Goal: Task Accomplishment & Management: Use online tool/utility

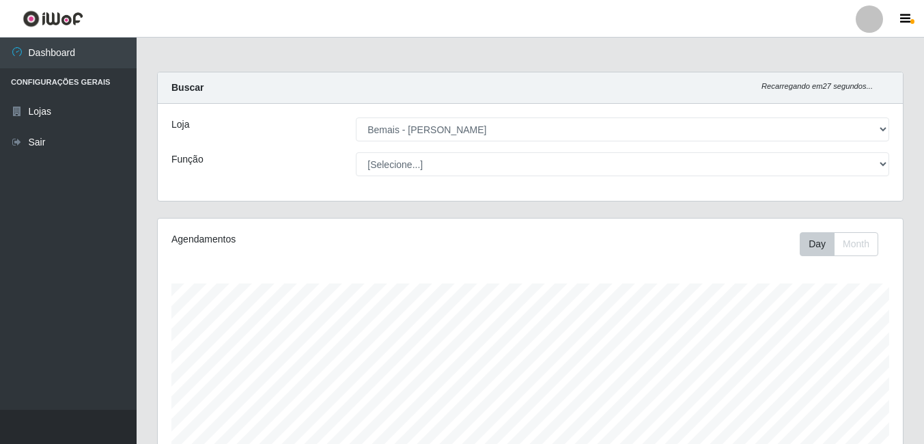
select select "230"
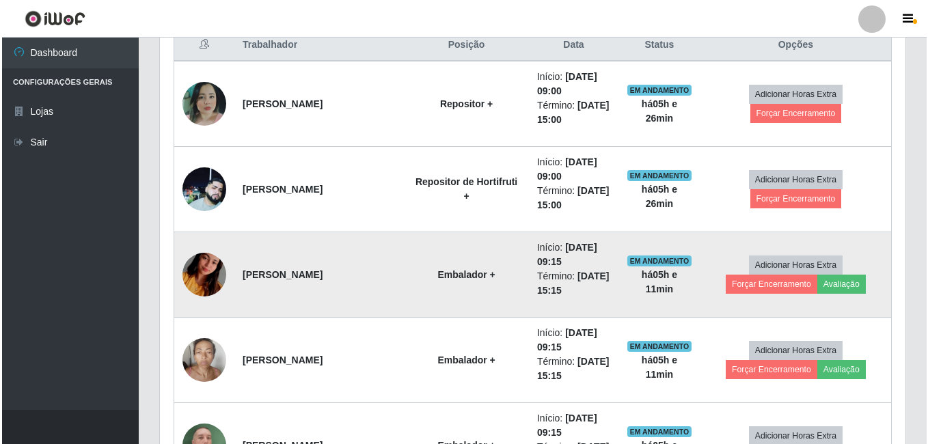
scroll to position [562, 0]
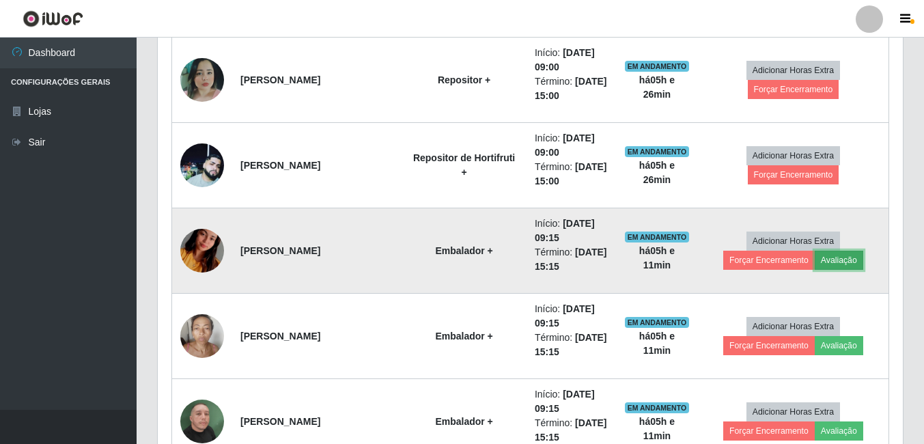
click at [838, 258] on button "Avaliação" at bounding box center [839, 260] width 49 height 19
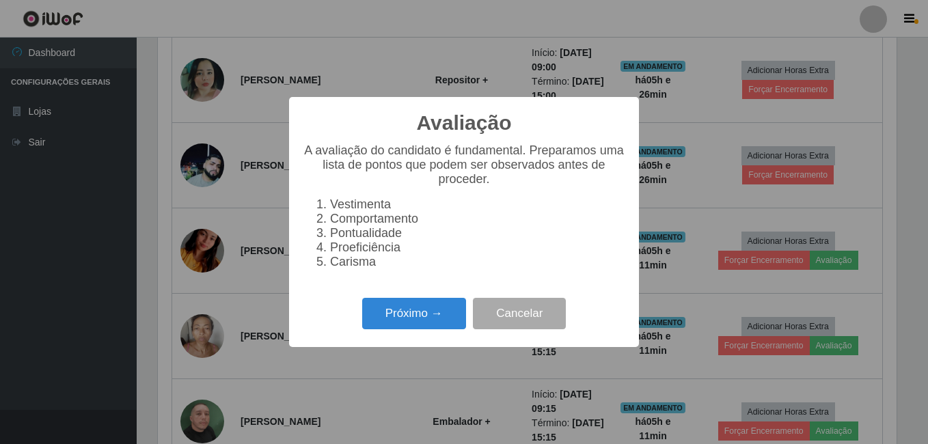
scroll to position [284, 738]
click at [400, 318] on button "Próximo →" at bounding box center [414, 314] width 104 height 32
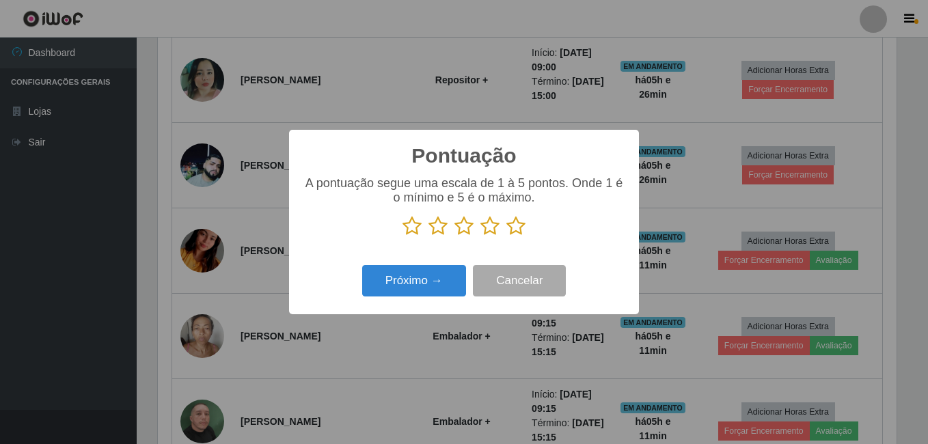
scroll to position [682868, 682413]
click at [506, 233] on icon at bounding box center [515, 226] width 19 height 20
click at [506, 236] on input "radio" at bounding box center [506, 236] width 0 height 0
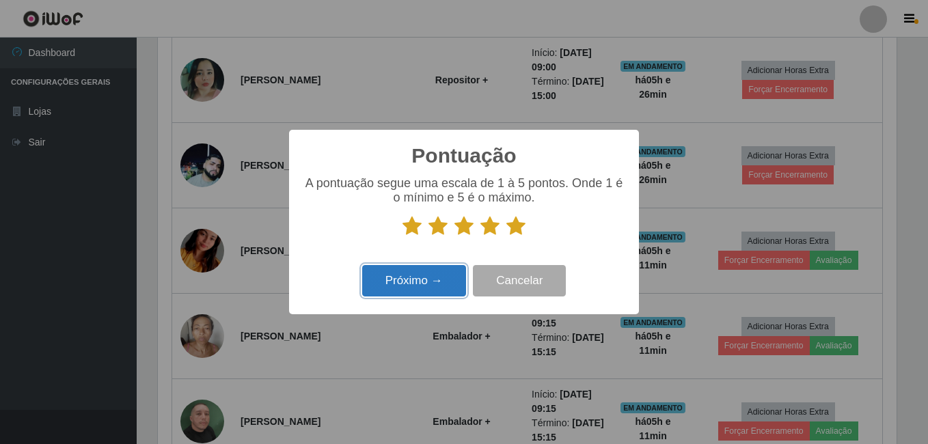
click at [435, 286] on button "Próximo →" at bounding box center [414, 281] width 104 height 32
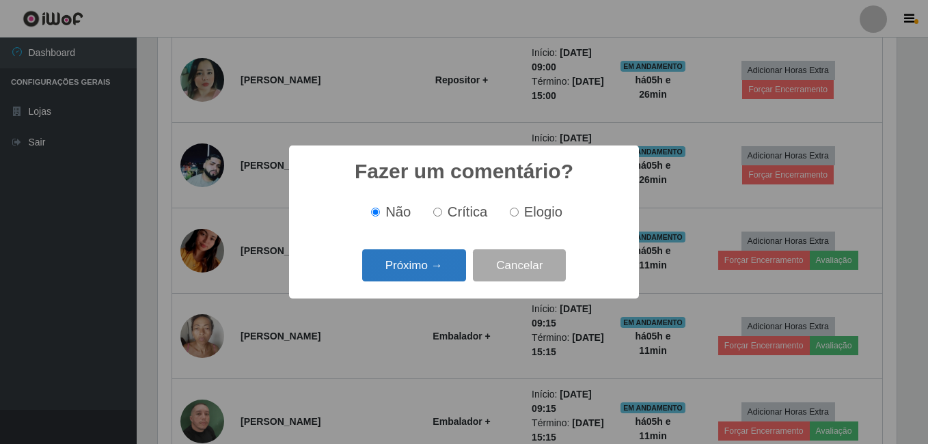
click at [446, 277] on button "Próximo →" at bounding box center [414, 265] width 104 height 32
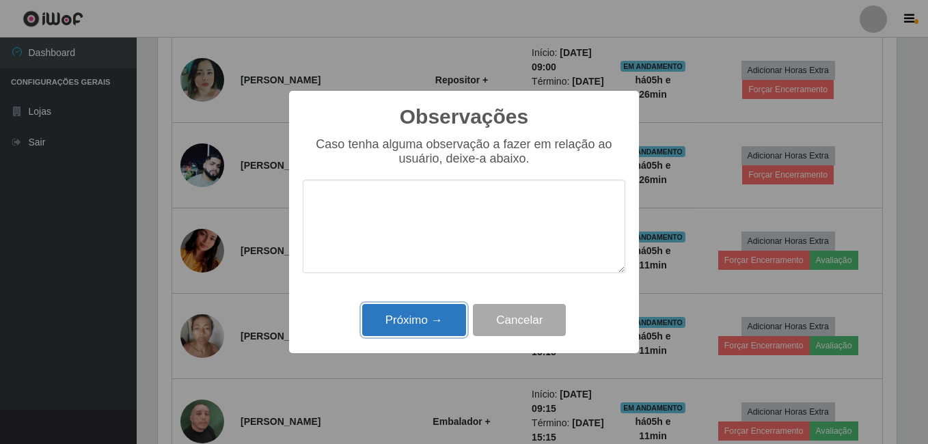
click at [404, 320] on button "Próximo →" at bounding box center [414, 320] width 104 height 32
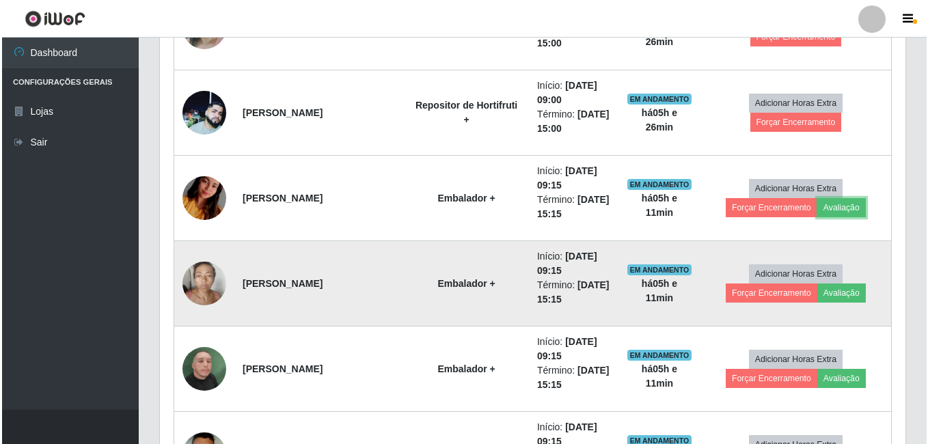
scroll to position [630, 0]
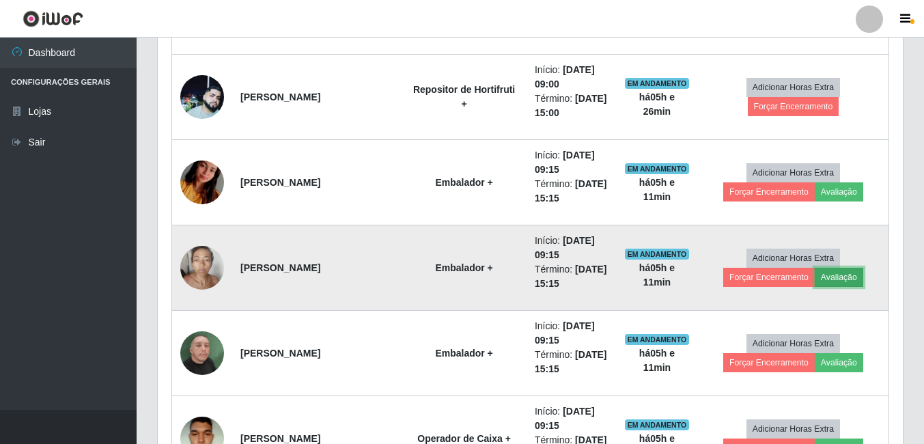
click at [840, 274] on button "Avaliação" at bounding box center [839, 277] width 49 height 19
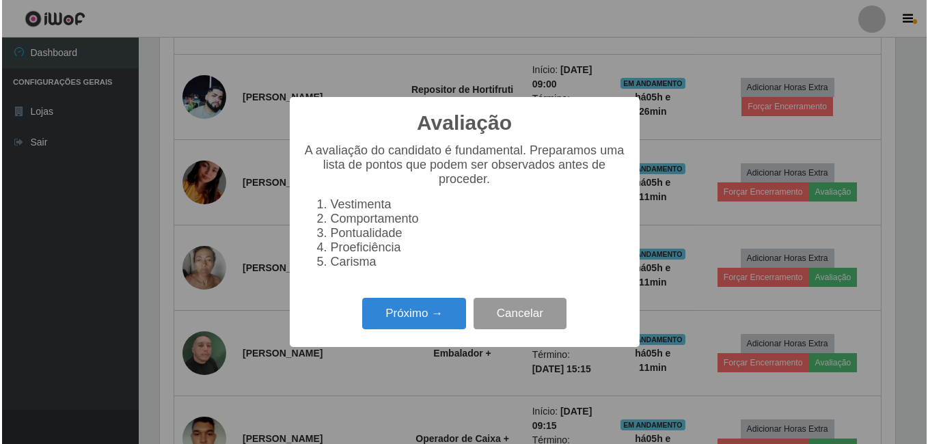
scroll to position [284, 738]
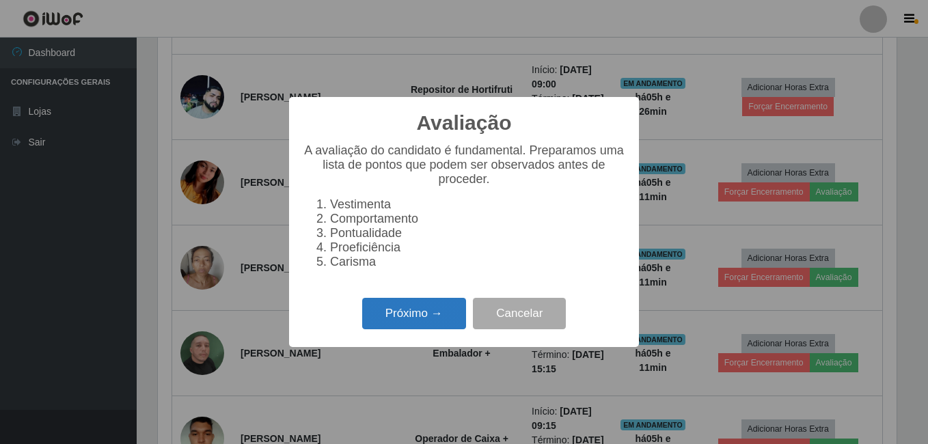
click at [383, 317] on button "Próximo →" at bounding box center [414, 314] width 104 height 32
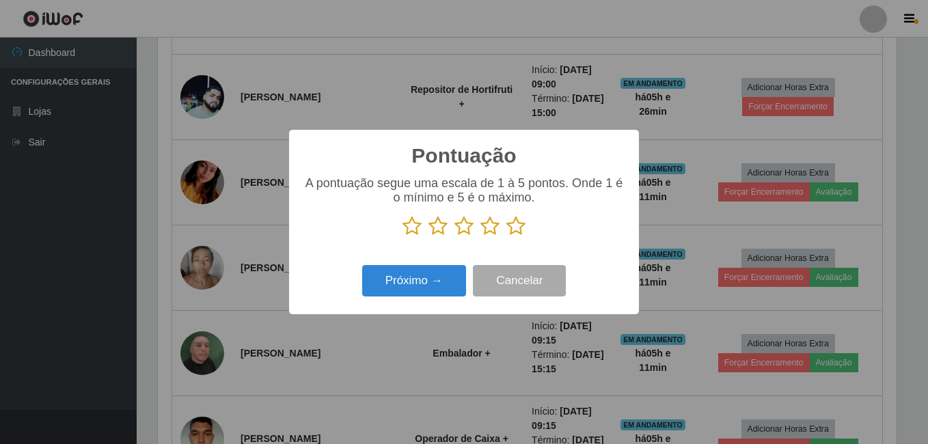
scroll to position [682868, 682413]
drag, startPoint x: 516, startPoint y: 228, endPoint x: 497, endPoint y: 248, distance: 27.1
click at [514, 230] on icon at bounding box center [515, 226] width 19 height 20
click at [506, 236] on input "radio" at bounding box center [506, 236] width 0 height 0
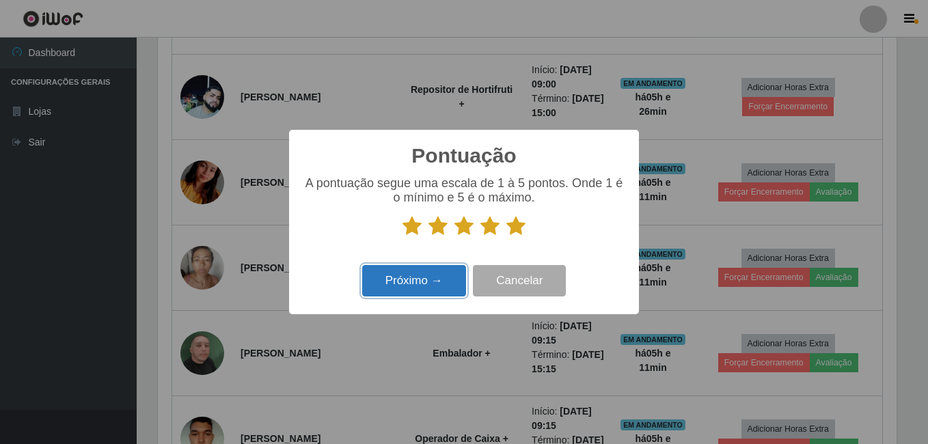
click at [401, 286] on button "Próximo →" at bounding box center [414, 281] width 104 height 32
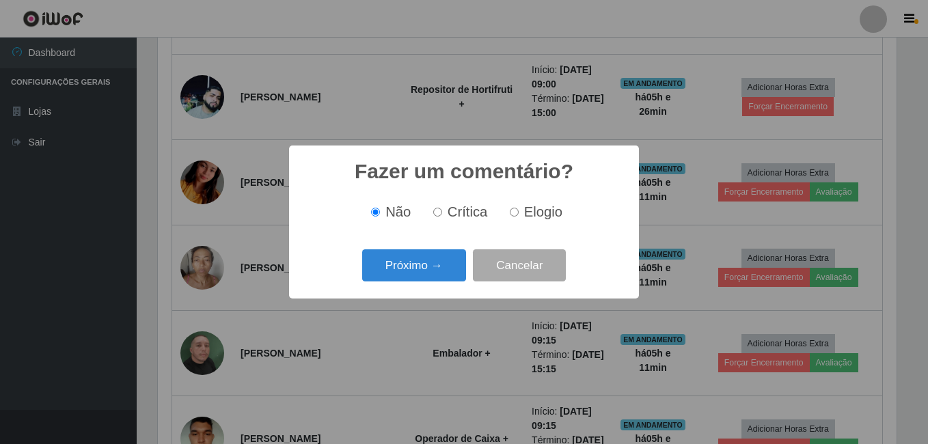
click at [396, 259] on button "Próximo →" at bounding box center [414, 265] width 104 height 32
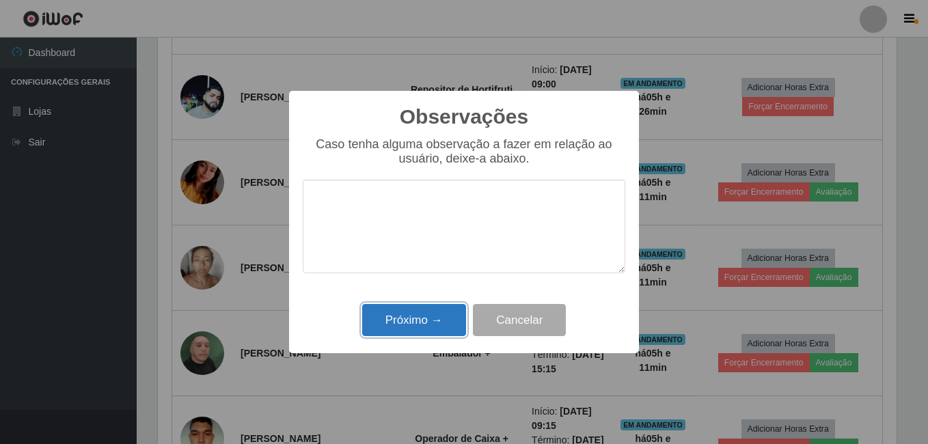
click at [409, 316] on button "Próximo →" at bounding box center [414, 320] width 104 height 32
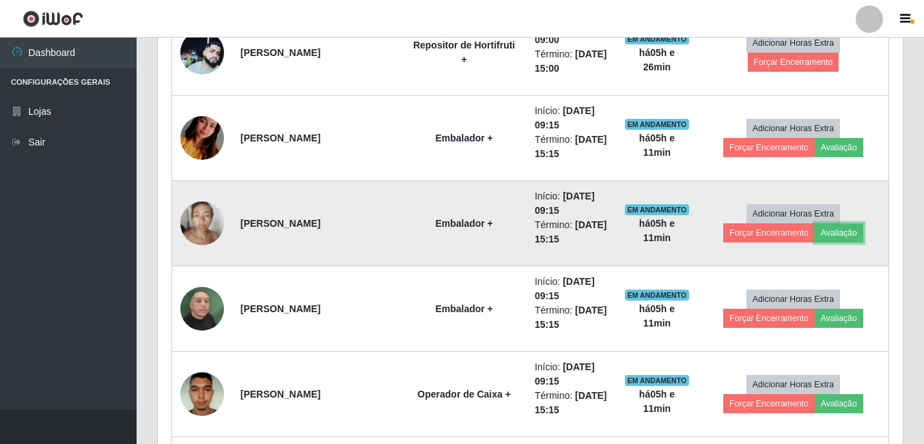
scroll to position [698, 0]
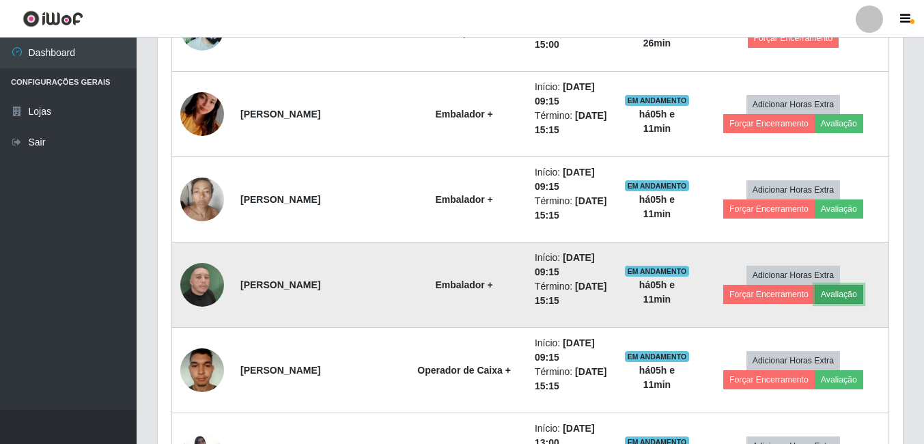
click at [828, 288] on button "Avaliação" at bounding box center [839, 294] width 49 height 19
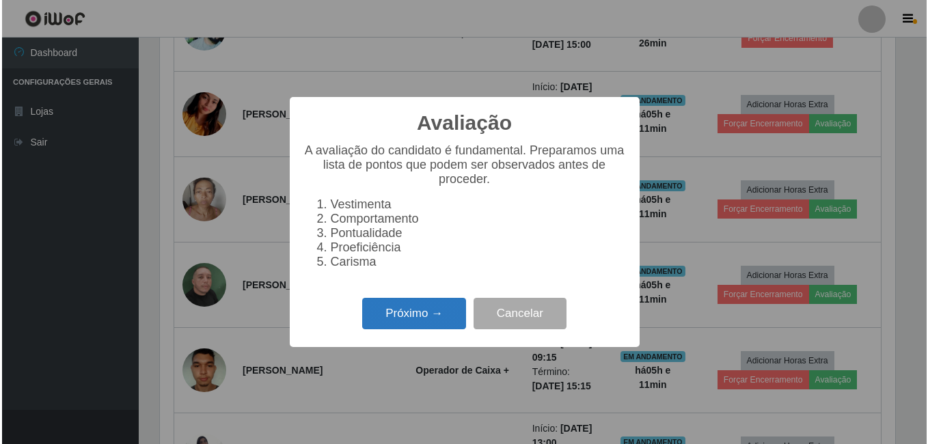
scroll to position [284, 738]
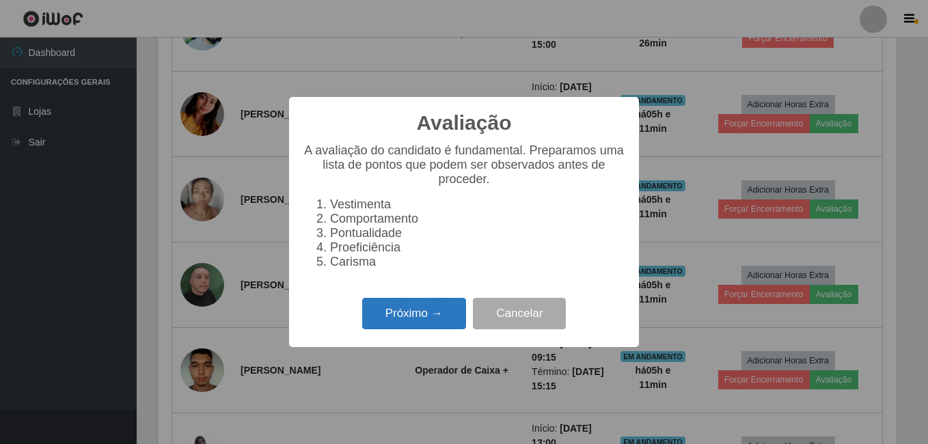
click at [366, 312] on button "Próximo →" at bounding box center [414, 314] width 104 height 32
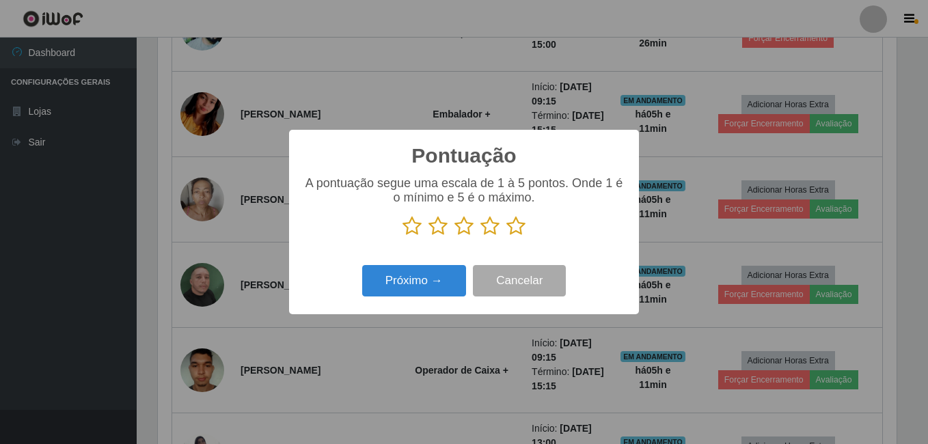
drag, startPoint x: 513, startPoint y: 234, endPoint x: 495, endPoint y: 240, distance: 19.4
click at [513, 235] on icon at bounding box center [515, 226] width 19 height 20
click at [506, 236] on input "radio" at bounding box center [506, 236] width 0 height 0
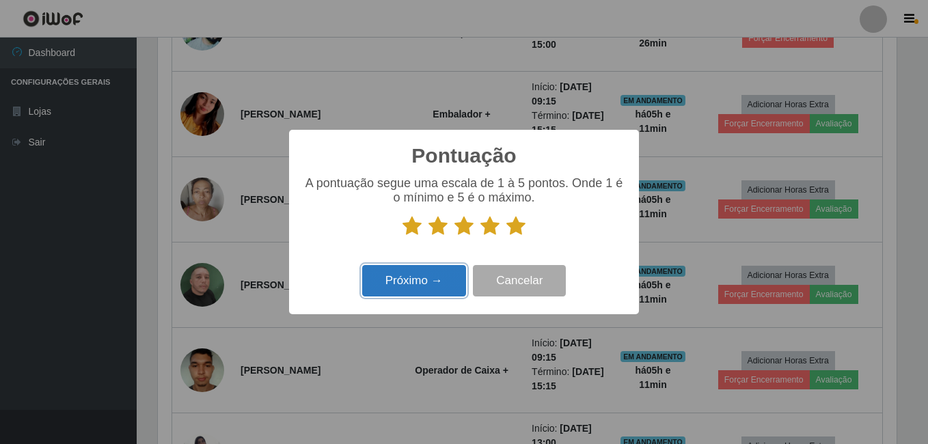
click at [422, 282] on button "Próximo →" at bounding box center [414, 281] width 104 height 32
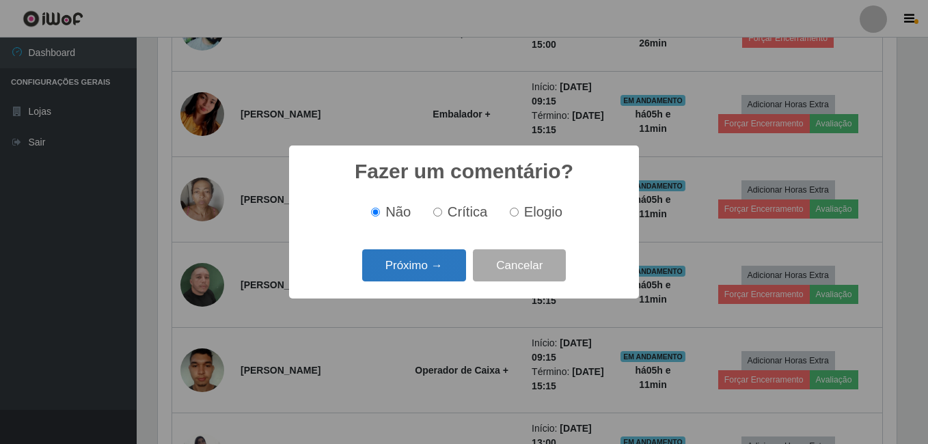
click at [420, 275] on button "Próximo →" at bounding box center [414, 265] width 104 height 32
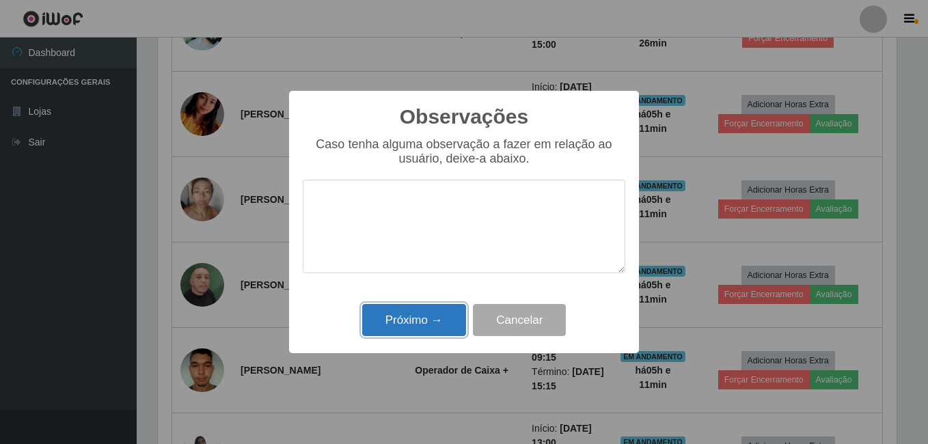
click at [420, 309] on button "Próximo →" at bounding box center [414, 320] width 104 height 32
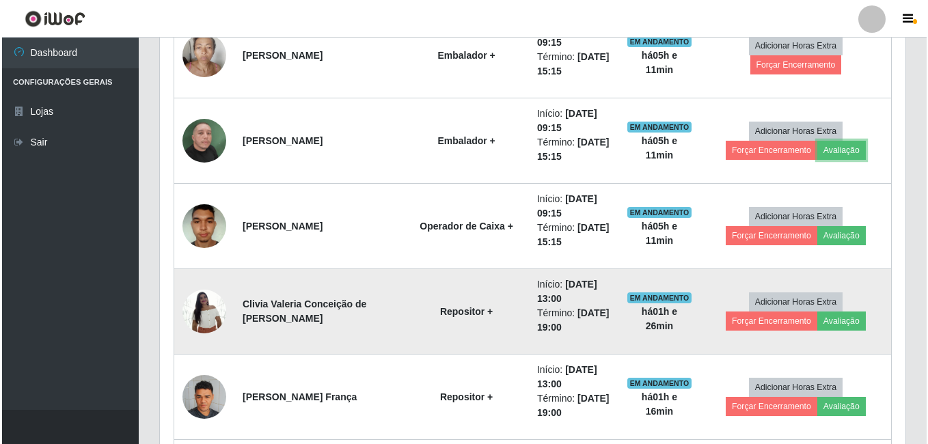
scroll to position [835, 0]
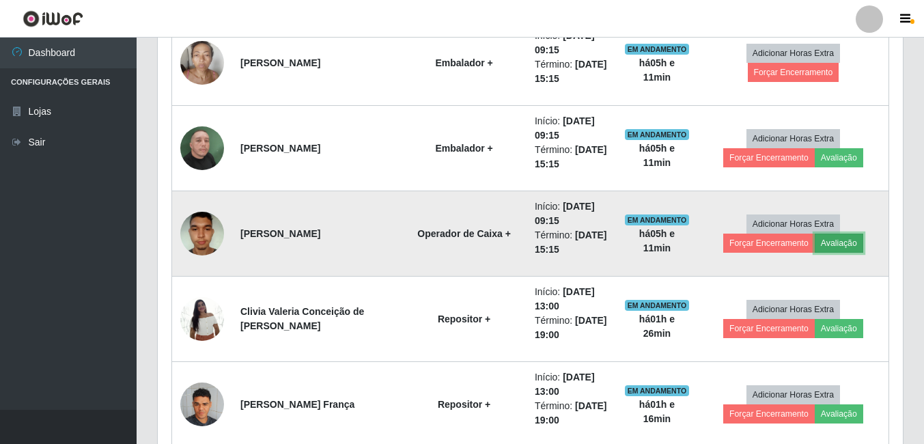
click at [842, 245] on button "Avaliação" at bounding box center [839, 243] width 49 height 19
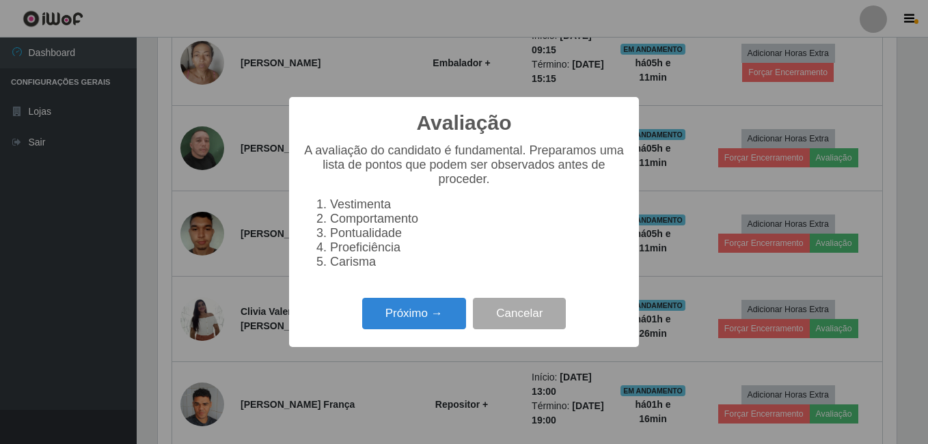
scroll to position [284, 738]
click at [431, 307] on button "Próximo →" at bounding box center [414, 314] width 104 height 32
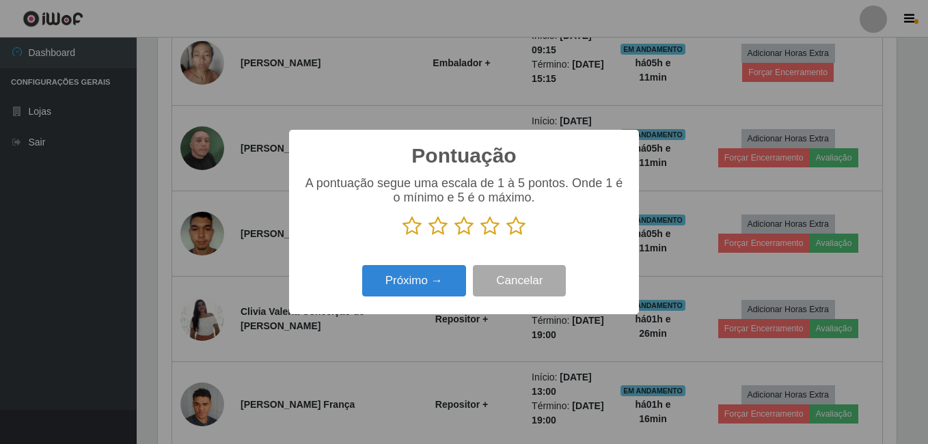
click at [514, 240] on div "A pontuação segue uma escala de 1 à 5 pontos. Onde 1 é o mínimo e 5 é o máximo." at bounding box center [464, 211] width 322 height 71
click at [524, 225] on icon at bounding box center [515, 226] width 19 height 20
click at [506, 236] on input "radio" at bounding box center [506, 236] width 0 height 0
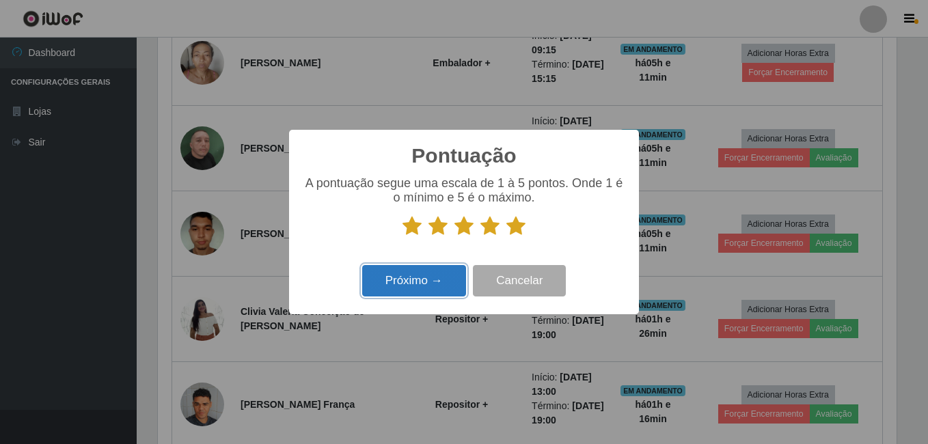
click at [454, 272] on button "Próximo →" at bounding box center [414, 281] width 104 height 32
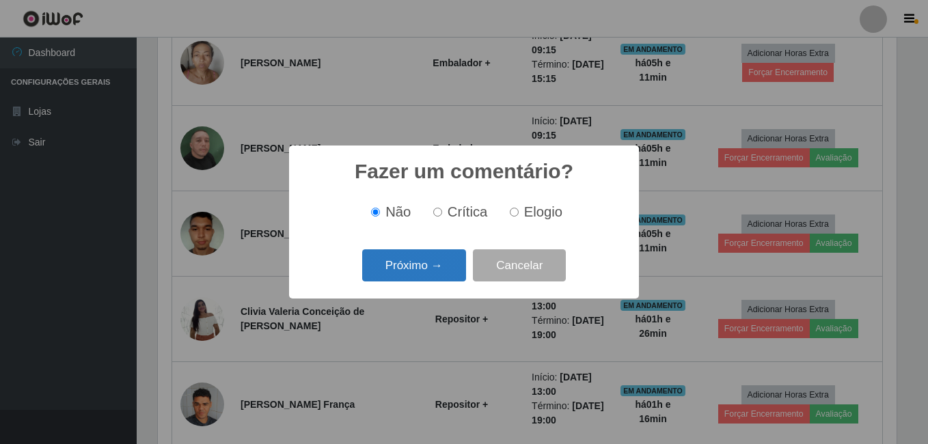
click at [443, 273] on button "Próximo →" at bounding box center [414, 265] width 104 height 32
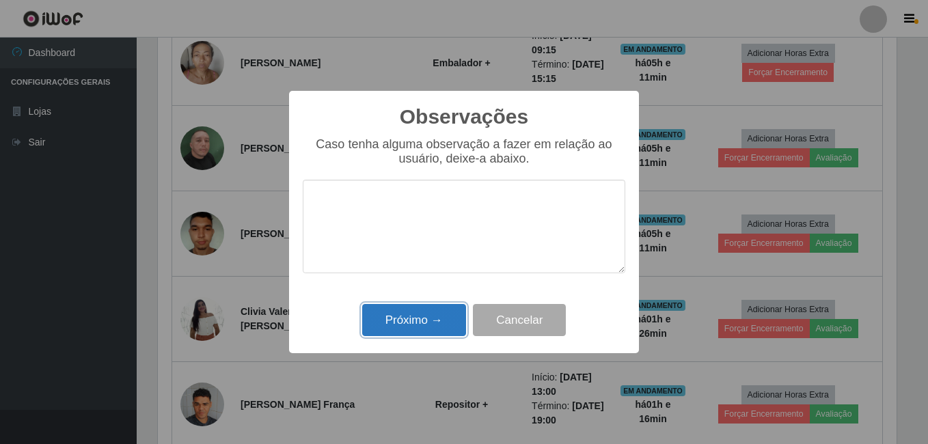
click at [431, 314] on button "Próximo →" at bounding box center [414, 320] width 104 height 32
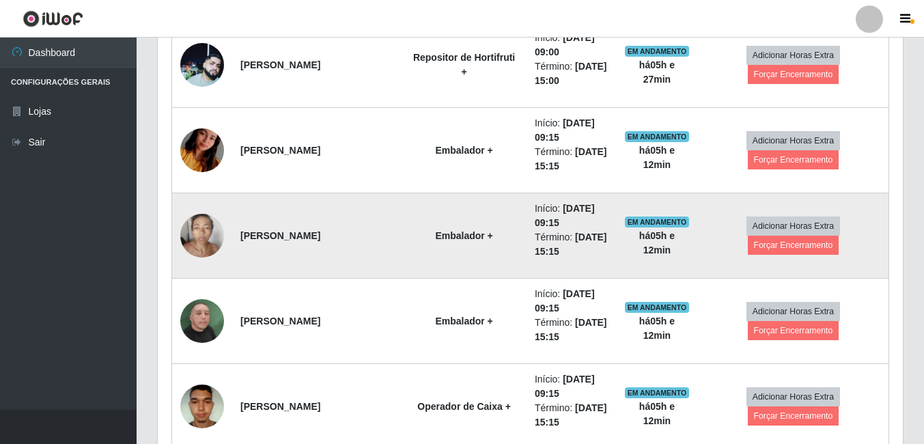
scroll to position [630, 0]
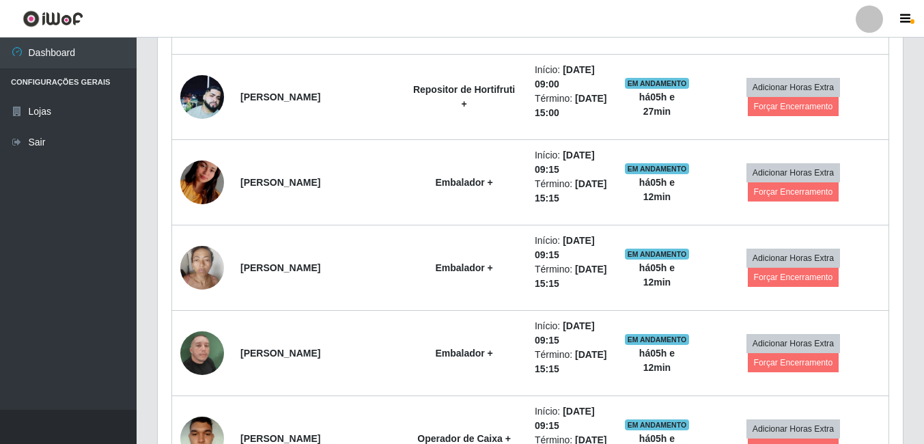
click at [672, 10] on header "Perfil Alterar Senha Sair" at bounding box center [462, 19] width 924 height 38
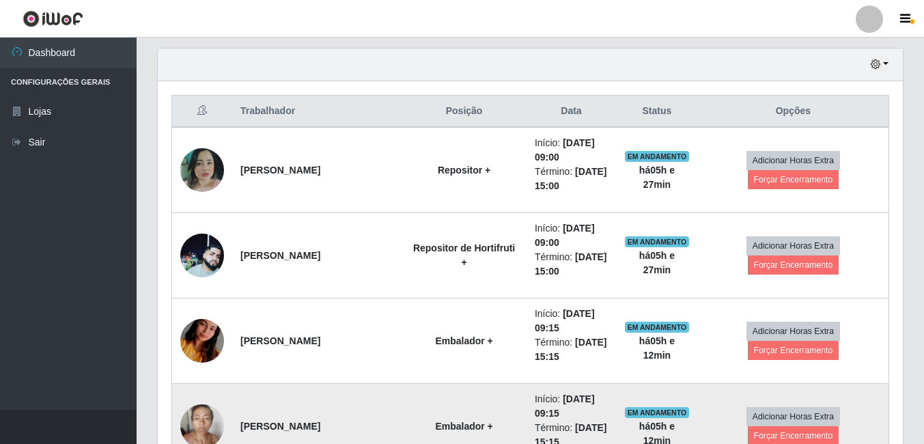
scroll to position [493, 0]
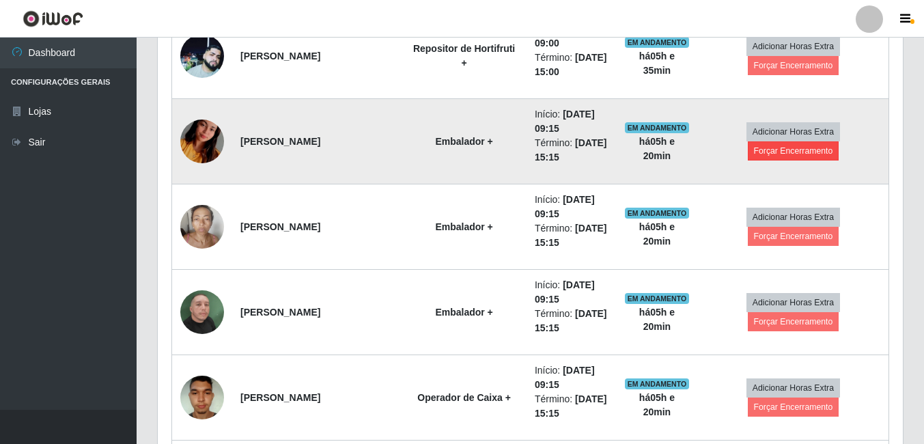
scroll to position [476, 0]
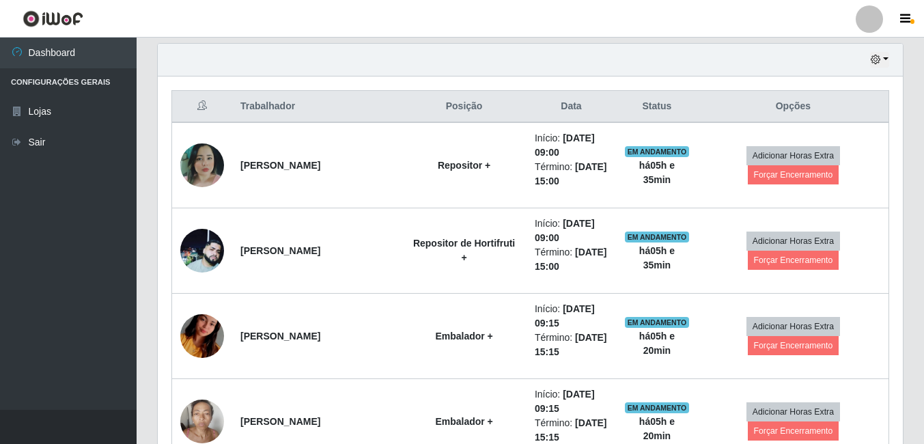
click at [890, 61] on div "Hoje 1 dia 3 dias 1 Semana Não encerrados" at bounding box center [530, 60] width 745 height 33
click at [876, 61] on icon "button" at bounding box center [876, 60] width 10 height 10
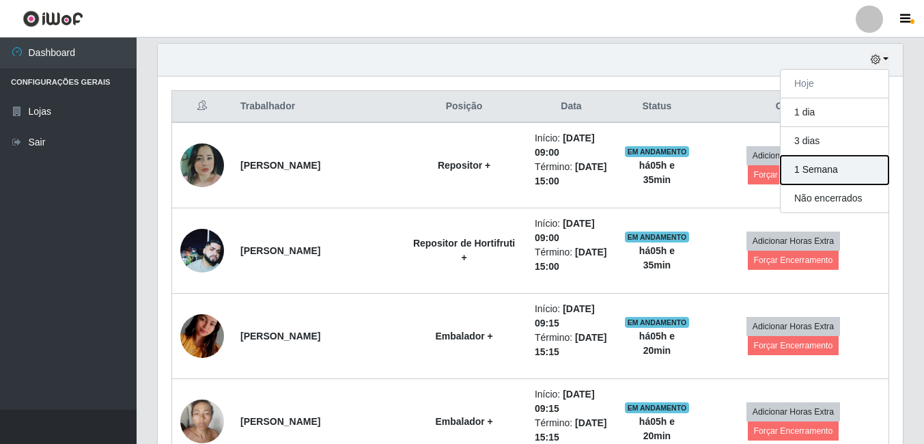
click at [807, 171] on button "1 Semana" at bounding box center [835, 170] width 108 height 29
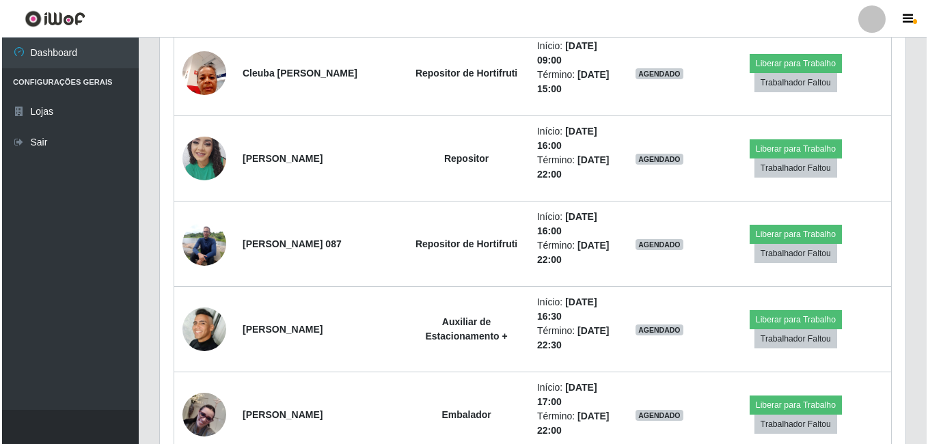
scroll to position [5190, 0]
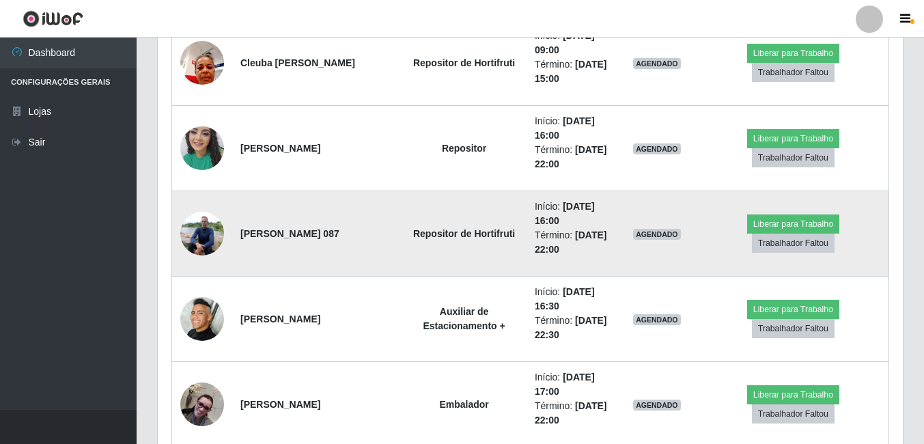
click at [212, 222] on img at bounding box center [202, 233] width 44 height 58
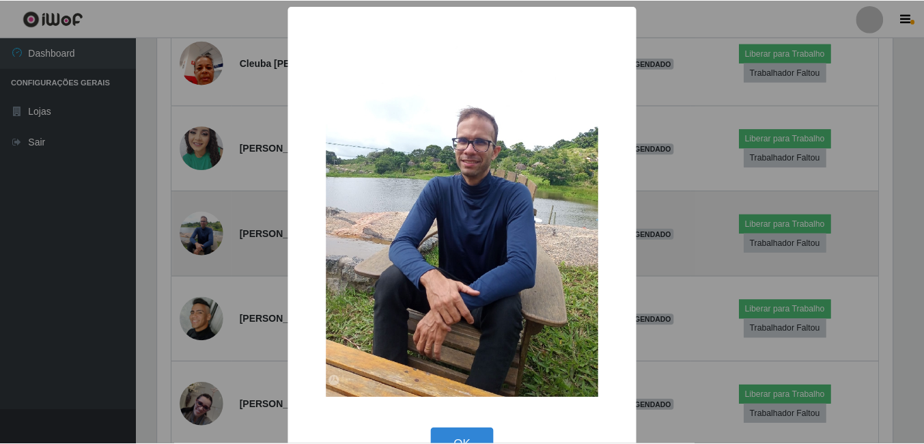
scroll to position [284, 738]
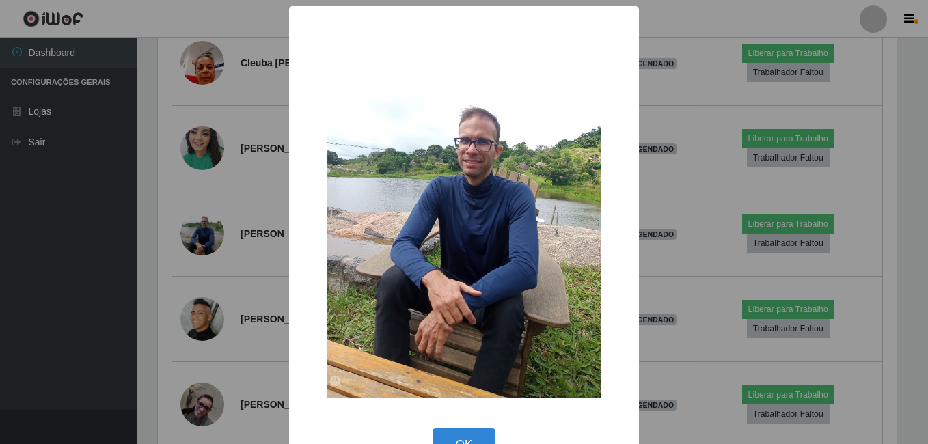
click at [145, 235] on div "× OK Cancel" at bounding box center [464, 222] width 928 height 444
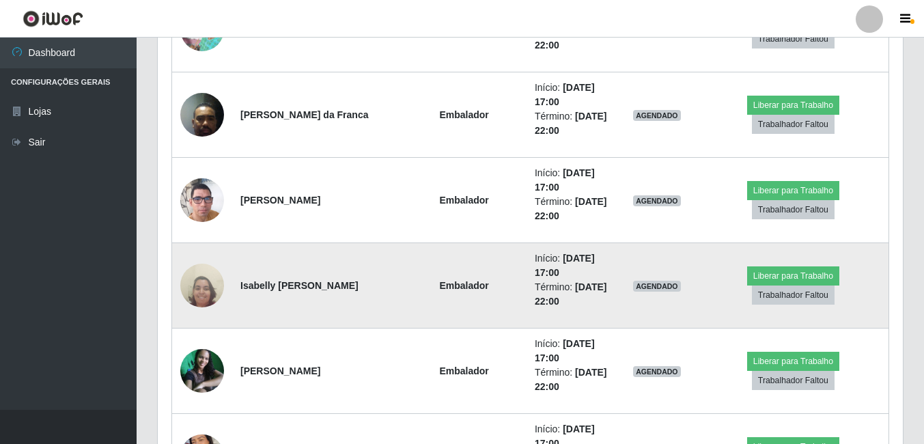
scroll to position [6420, 0]
click at [208, 277] on img at bounding box center [202, 284] width 44 height 59
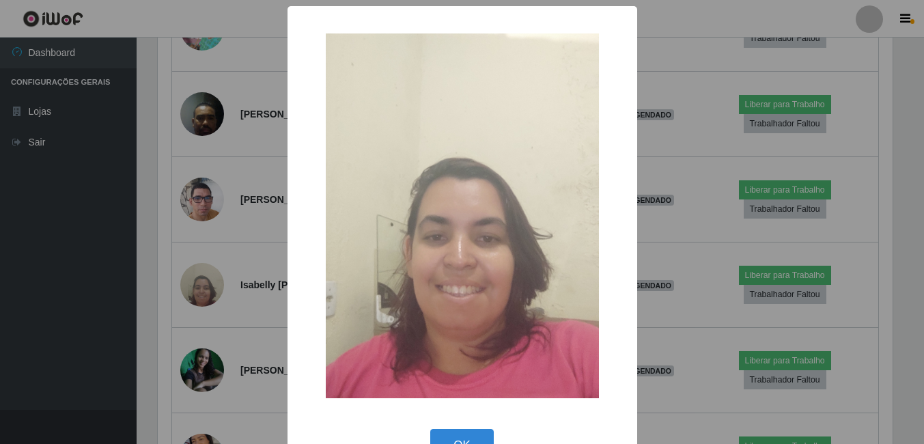
scroll to position [284, 738]
click at [161, 275] on div "× OK Cancel" at bounding box center [464, 222] width 928 height 444
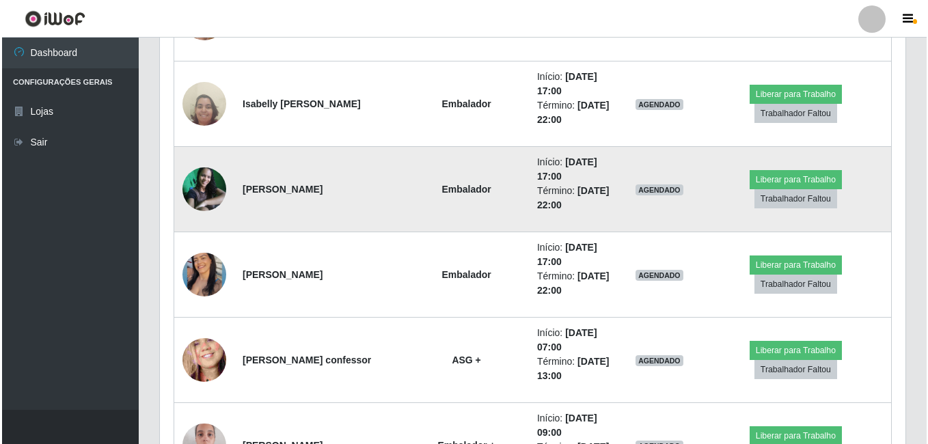
scroll to position [6625, 0]
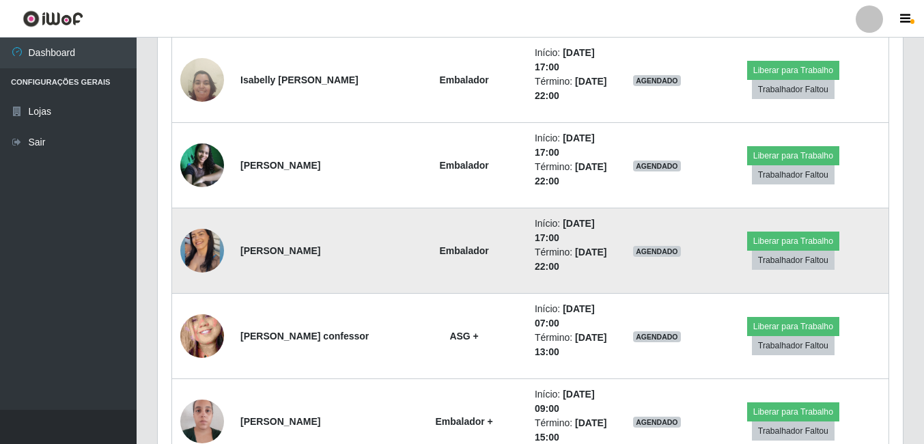
click at [212, 257] on img at bounding box center [202, 250] width 44 height 55
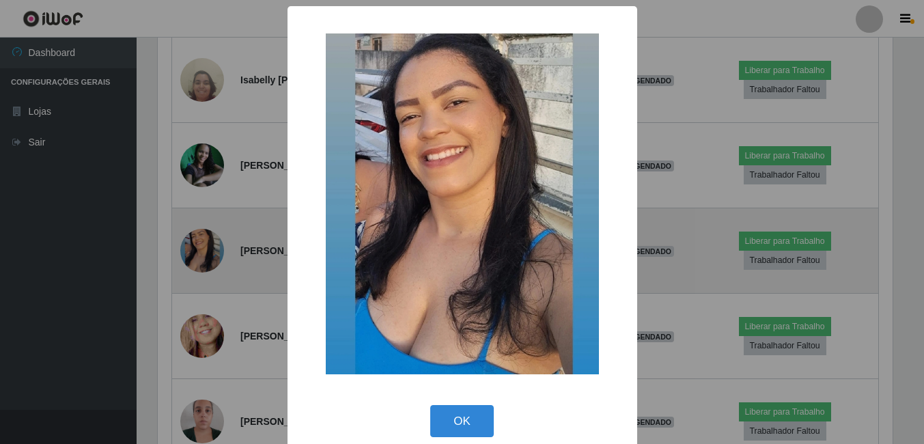
scroll to position [284, 738]
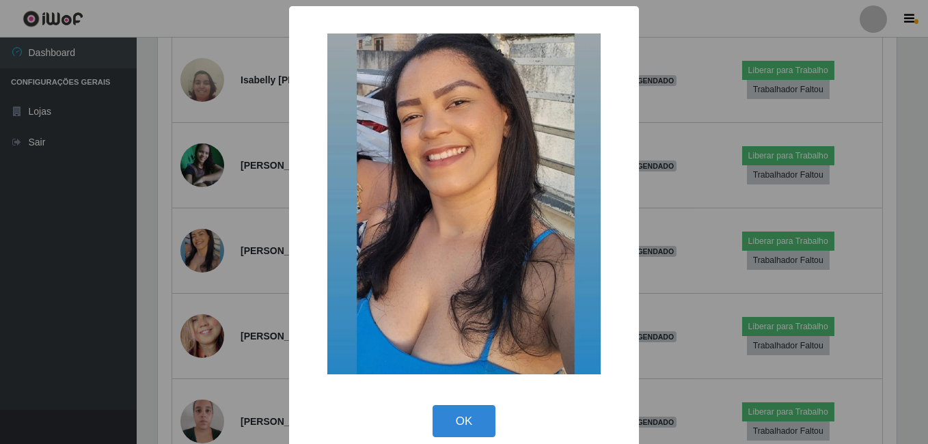
click at [157, 301] on div "× OK Cancel" at bounding box center [464, 222] width 928 height 444
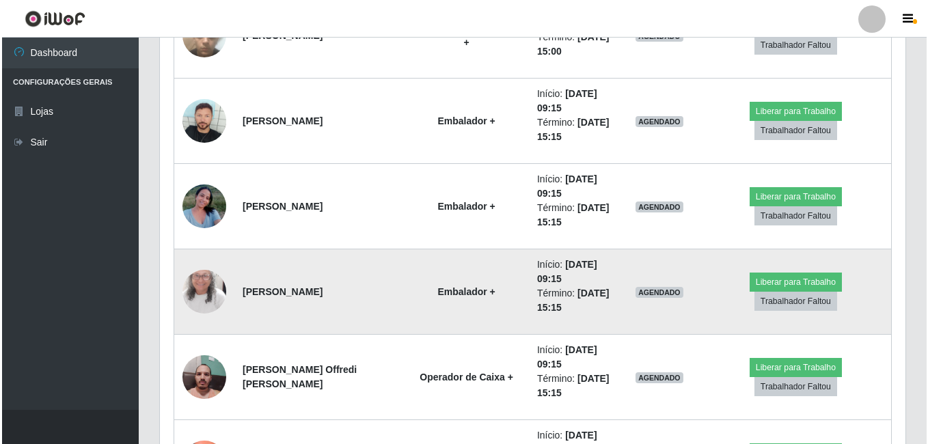
scroll to position [8401, 0]
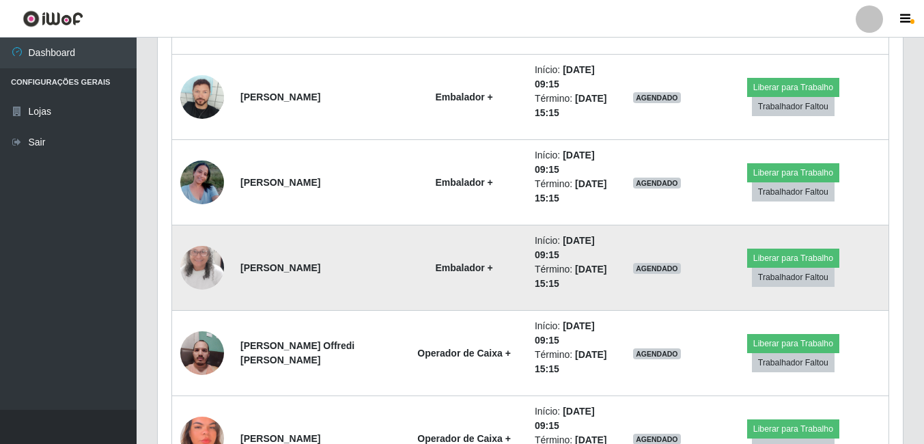
click at [187, 264] on img at bounding box center [202, 268] width 44 height 95
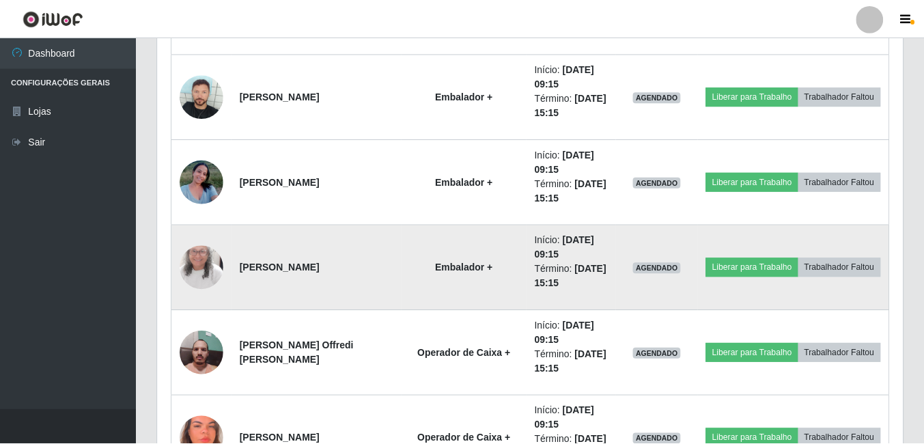
scroll to position [284, 738]
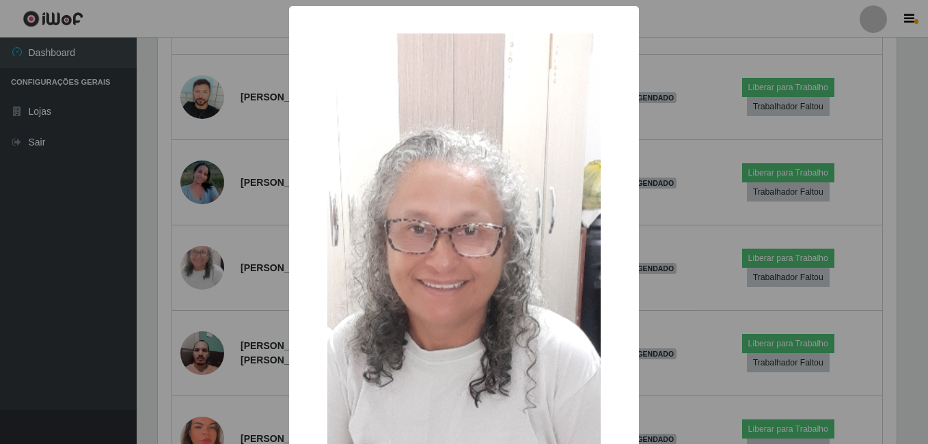
click at [169, 258] on div "× OK Cancel" at bounding box center [464, 222] width 928 height 444
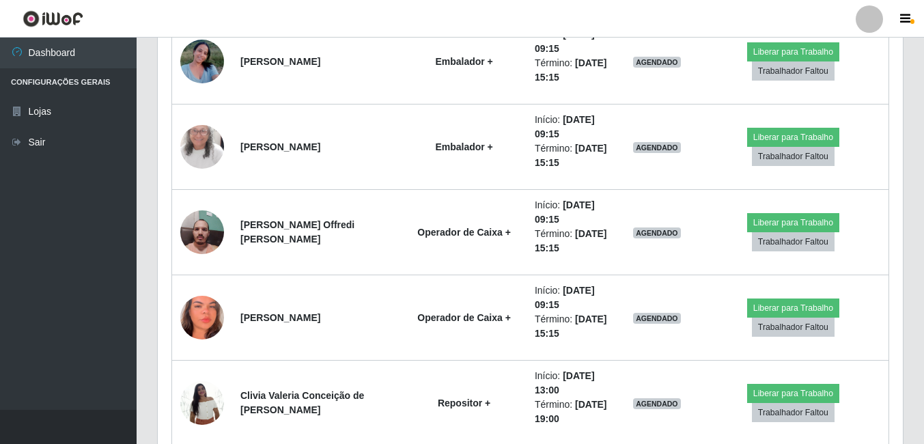
scroll to position [8537, 0]
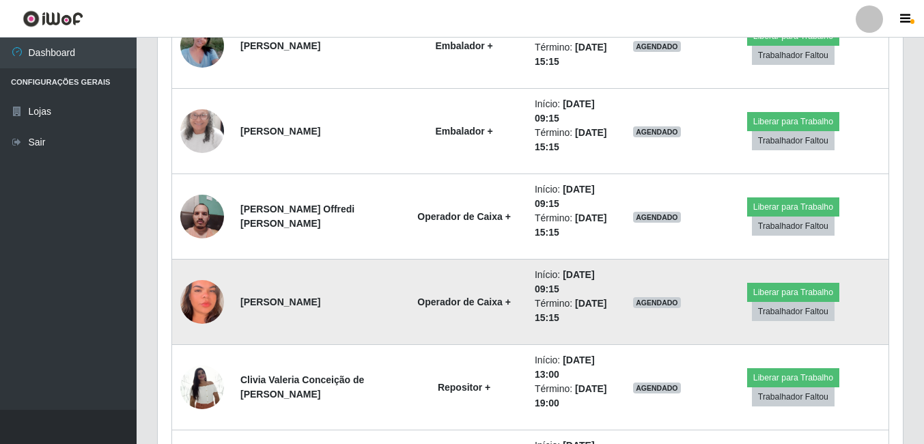
click at [191, 286] on img at bounding box center [202, 302] width 44 height 95
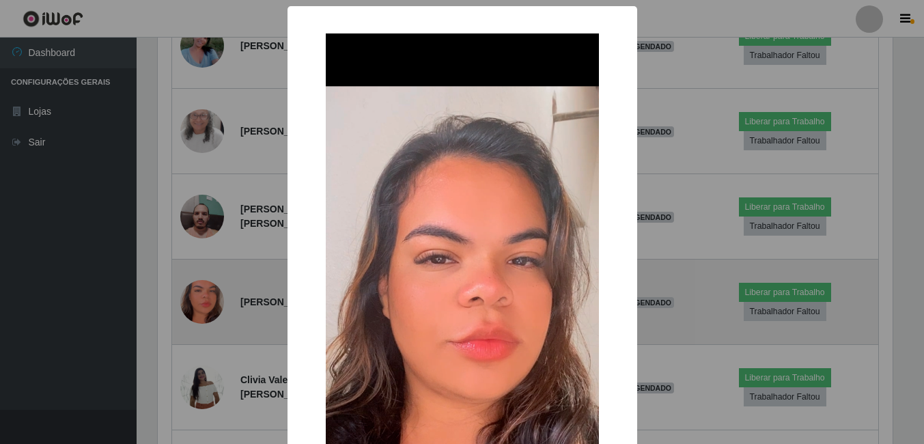
scroll to position [0, 0]
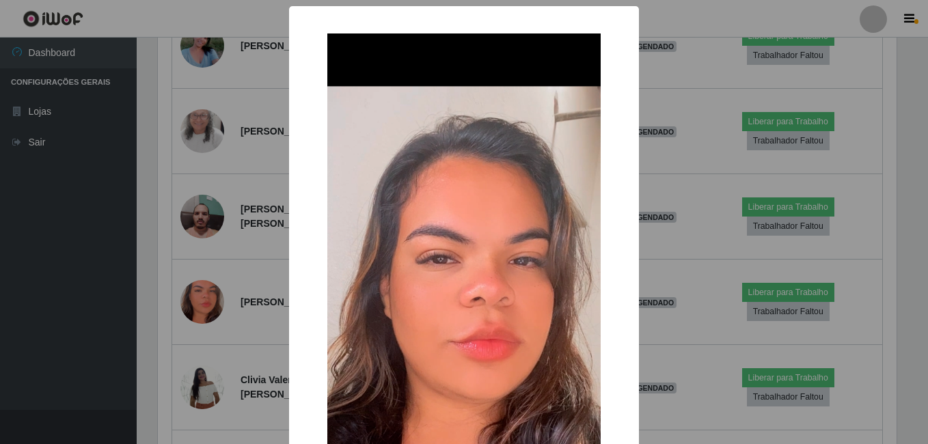
click at [176, 254] on div "× OK Cancel" at bounding box center [464, 222] width 928 height 444
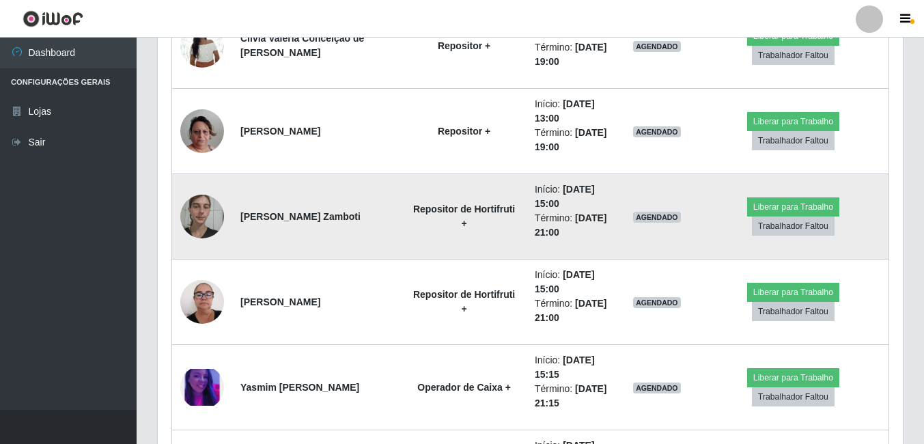
click at [199, 243] on td at bounding box center [202, 216] width 61 height 85
click at [208, 231] on img at bounding box center [202, 216] width 44 height 58
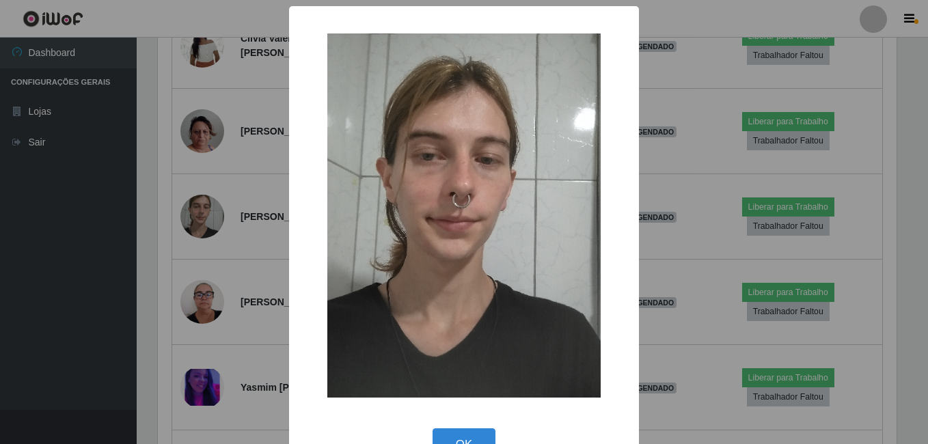
click at [150, 260] on div "× OK Cancel" at bounding box center [464, 222] width 928 height 444
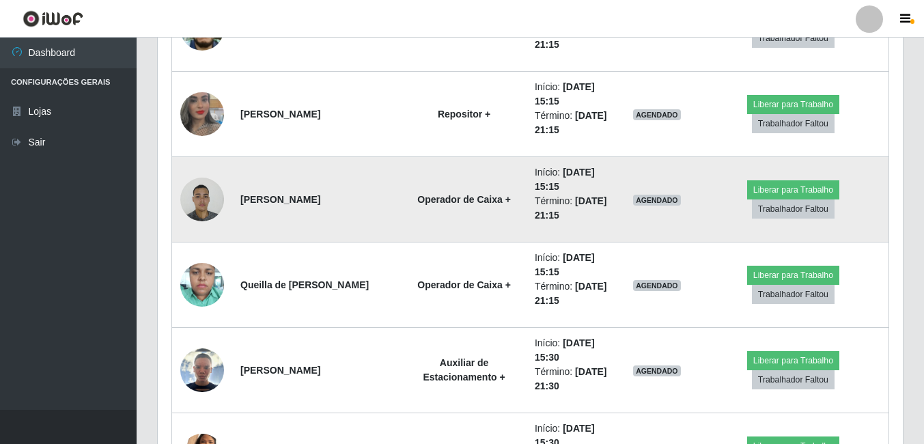
click at [197, 196] on img at bounding box center [202, 199] width 44 height 58
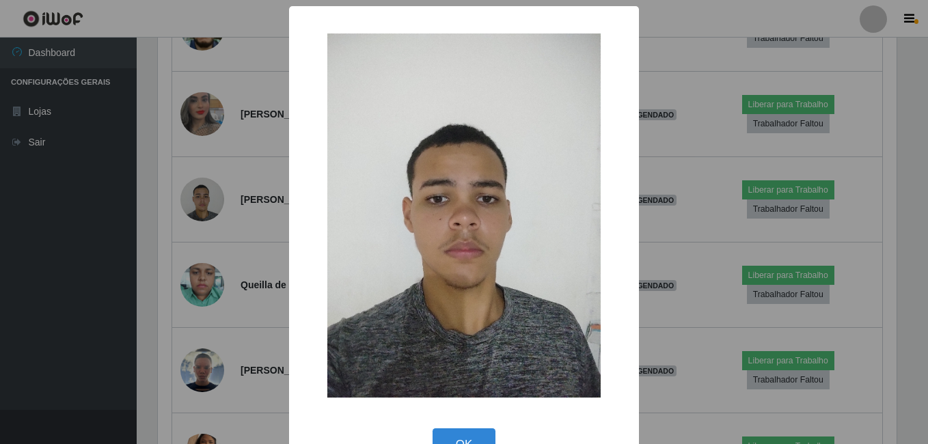
click at [165, 232] on div "× OK Cancel" at bounding box center [464, 222] width 928 height 444
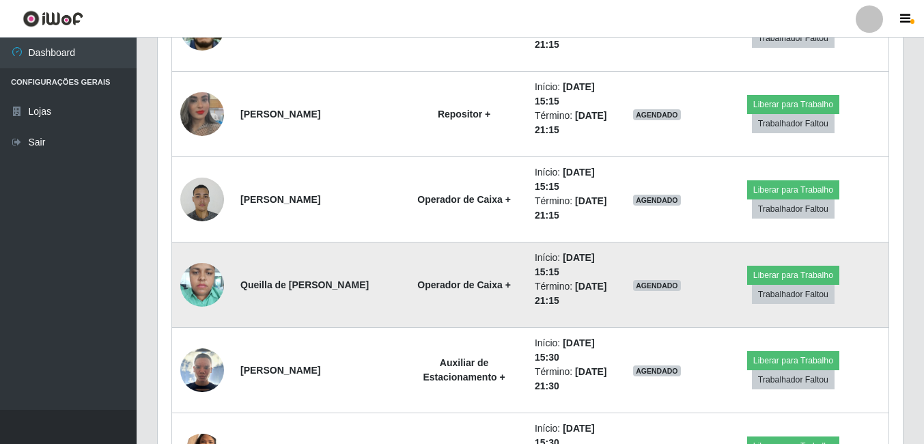
click at [198, 291] on img at bounding box center [202, 284] width 44 height 58
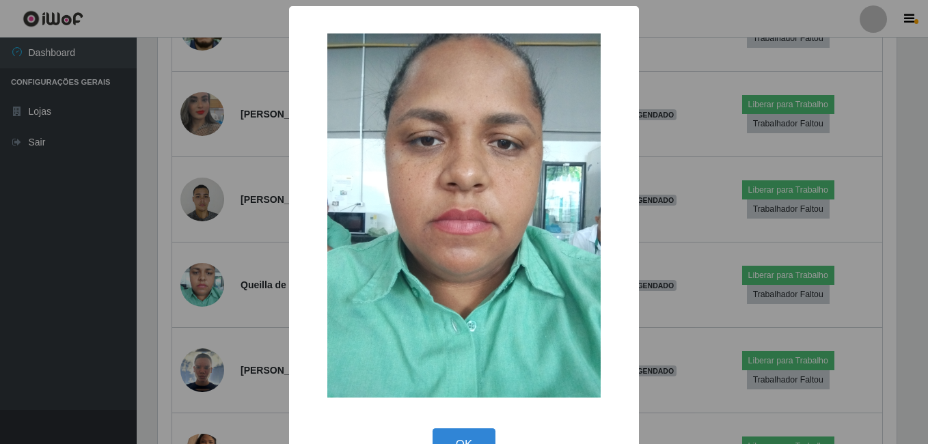
click at [166, 293] on div "× OK Cancel" at bounding box center [464, 222] width 928 height 444
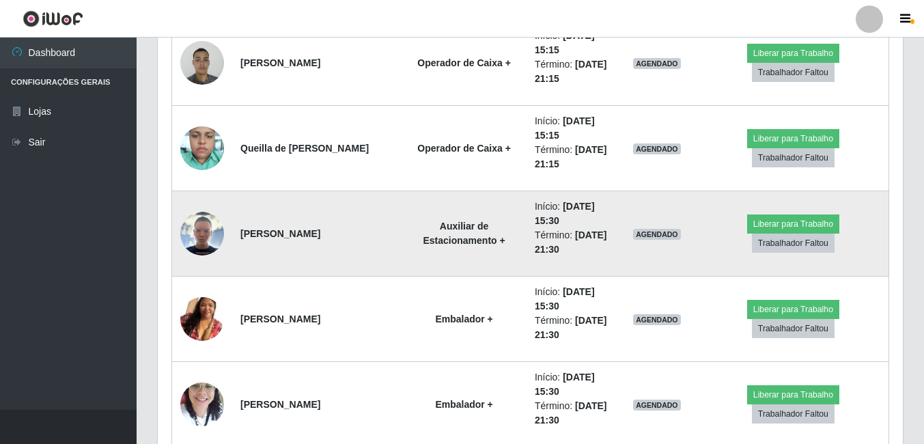
click at [208, 230] on img at bounding box center [202, 234] width 44 height 44
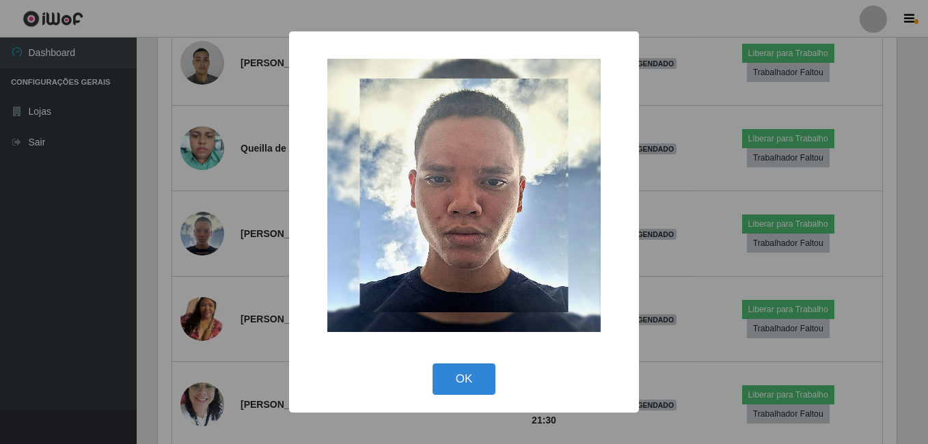
click at [160, 268] on div "× OK Cancel" at bounding box center [464, 222] width 928 height 444
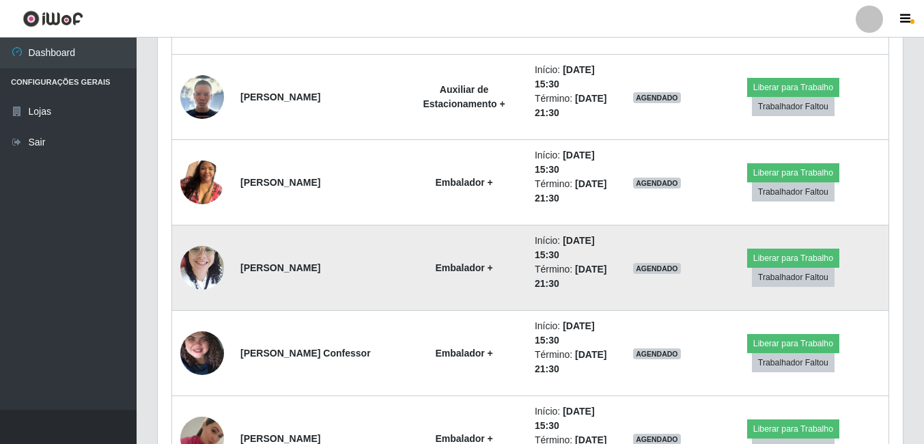
click at [199, 249] on img at bounding box center [202, 267] width 44 height 58
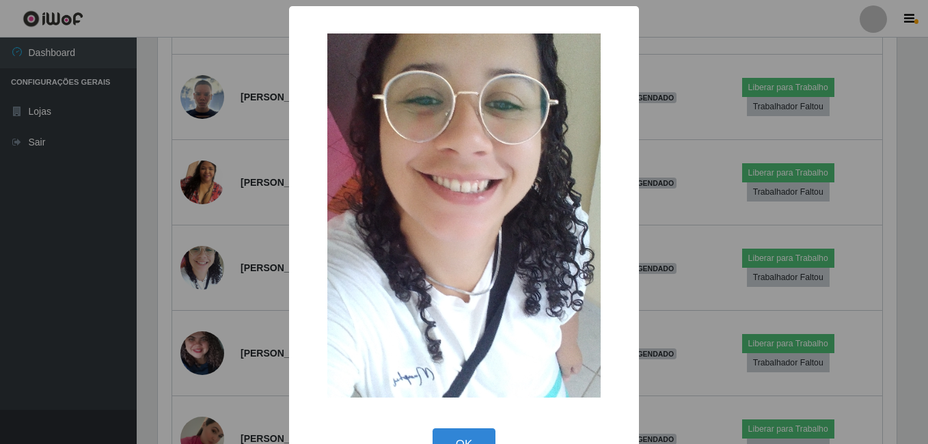
click at [174, 262] on div "× OK Cancel" at bounding box center [464, 222] width 928 height 444
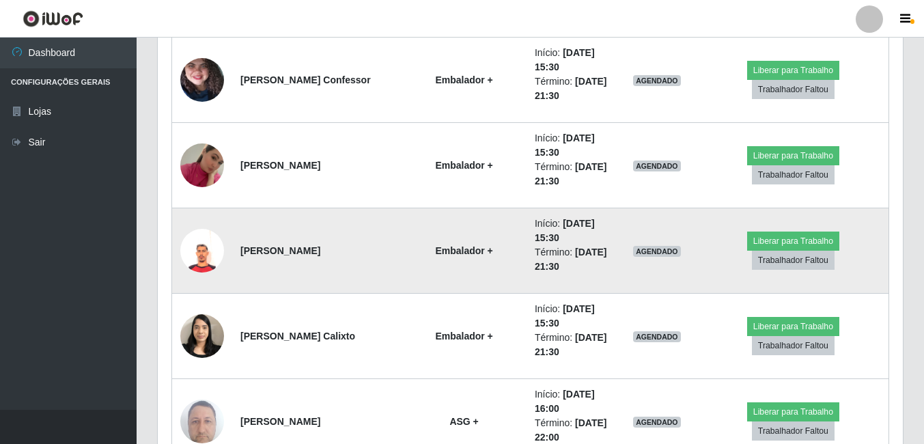
click at [202, 254] on img at bounding box center [202, 251] width 44 height 44
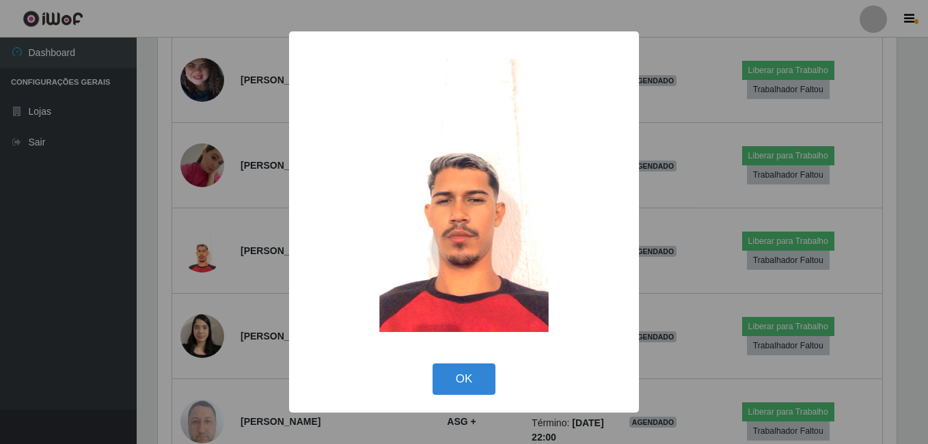
click at [177, 277] on div "× OK Cancel" at bounding box center [464, 222] width 928 height 444
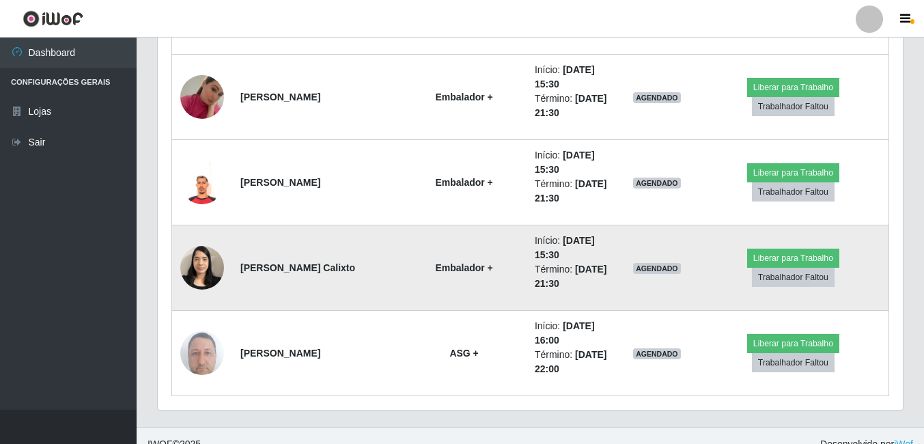
click at [192, 264] on img at bounding box center [202, 267] width 44 height 58
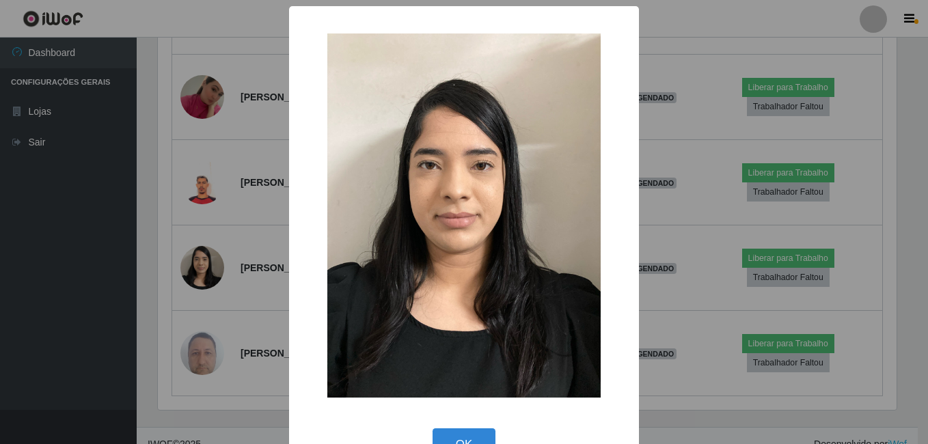
click at [172, 271] on div "× OK Cancel" at bounding box center [464, 222] width 928 height 444
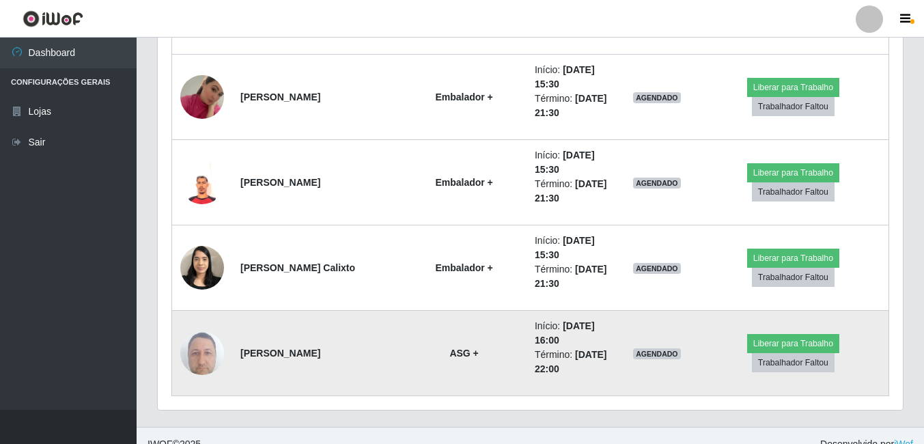
click at [201, 346] on img at bounding box center [202, 353] width 44 height 58
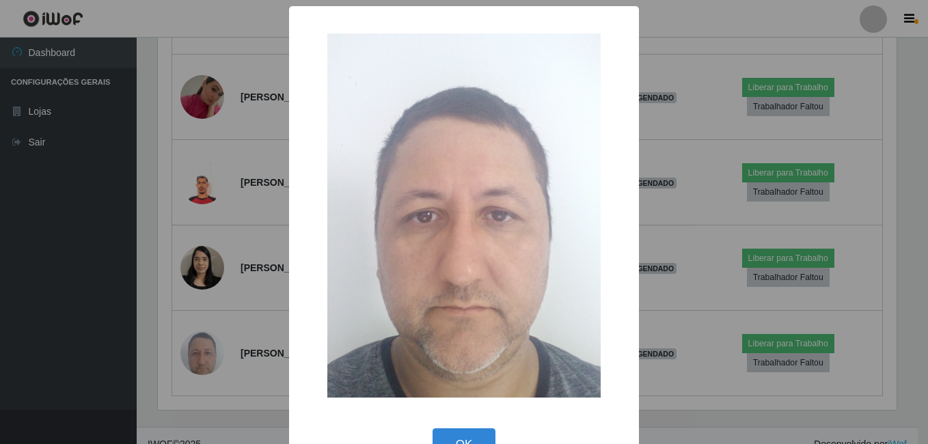
click at [167, 353] on div "× OK Cancel" at bounding box center [464, 222] width 928 height 444
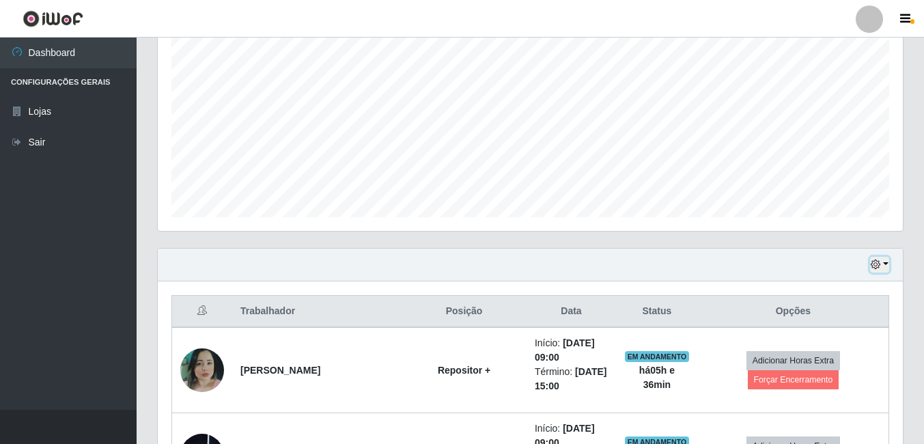
click at [872, 268] on icon "button" at bounding box center [876, 265] width 10 height 10
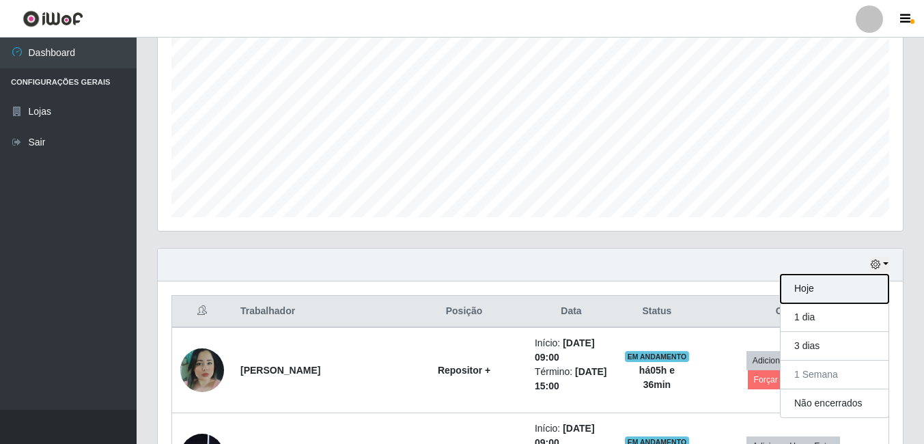
click at [816, 293] on button "Hoje" at bounding box center [835, 289] width 108 height 29
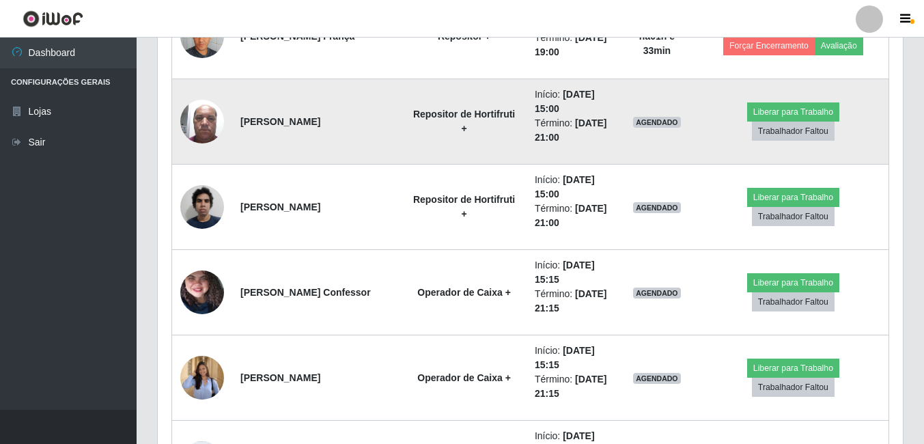
scroll to position [1066, 0]
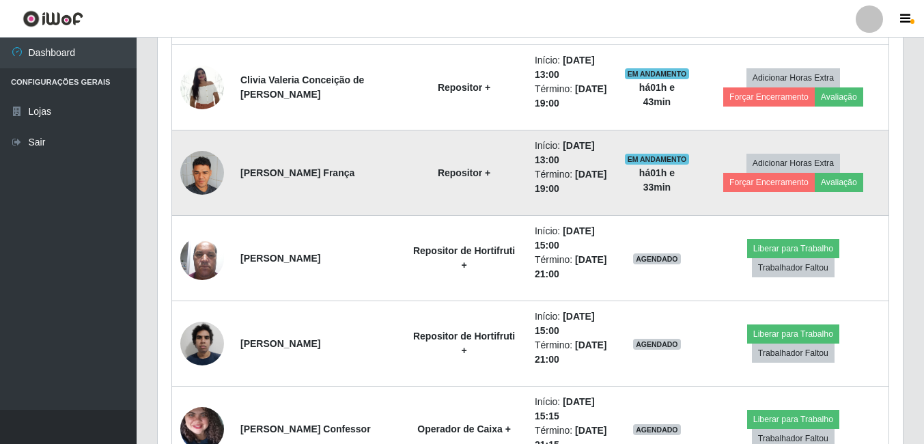
click at [191, 178] on img at bounding box center [202, 172] width 44 height 58
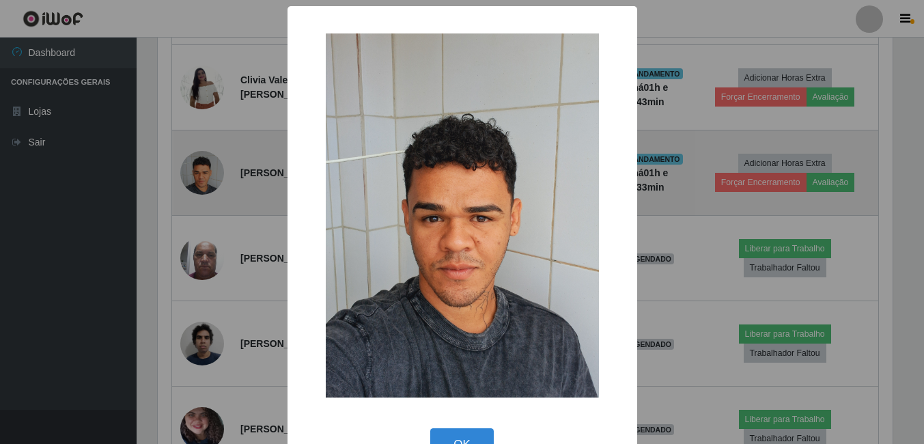
scroll to position [284, 738]
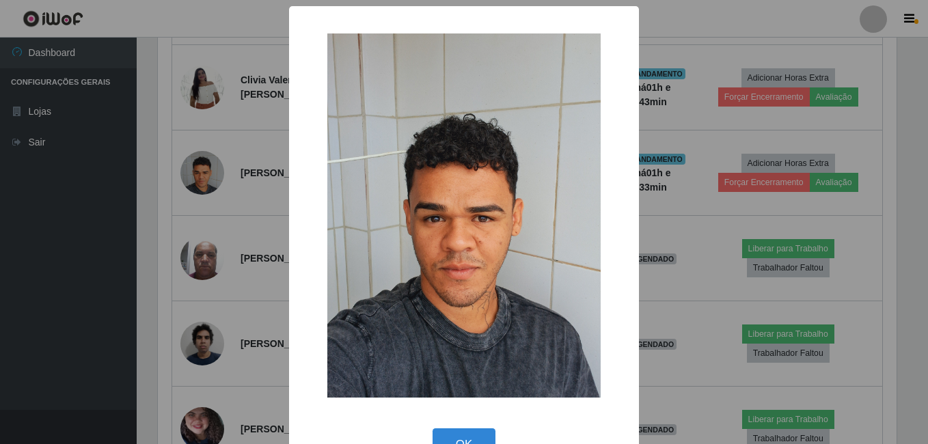
click at [192, 177] on div "× OK Cancel" at bounding box center [464, 222] width 928 height 444
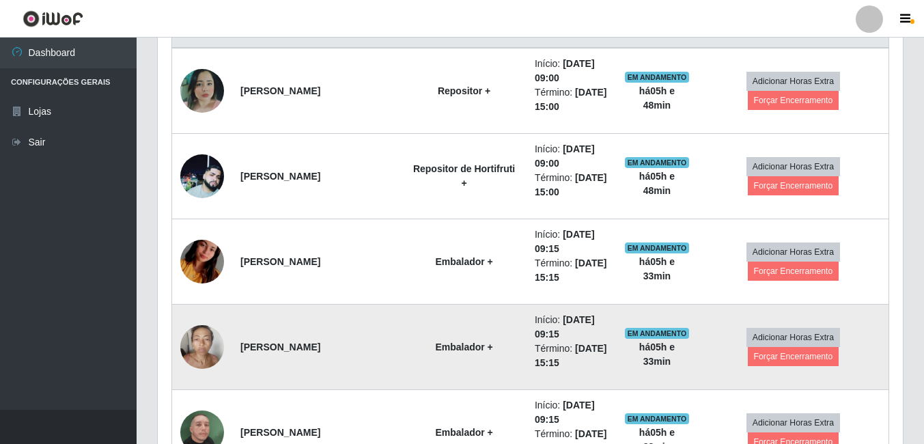
scroll to position [520, 0]
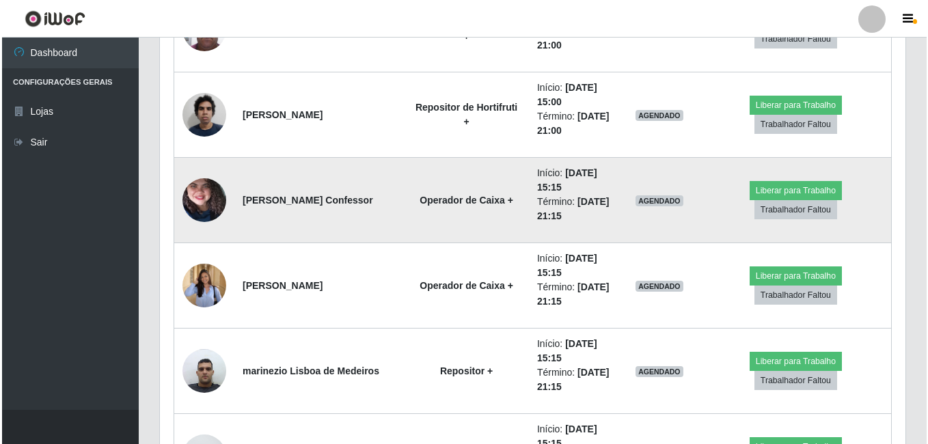
scroll to position [1340, 0]
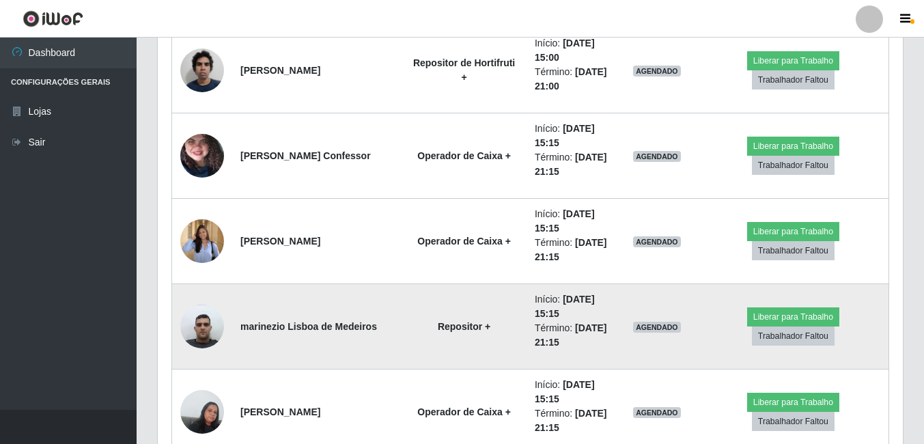
click at [219, 331] on img at bounding box center [202, 326] width 44 height 58
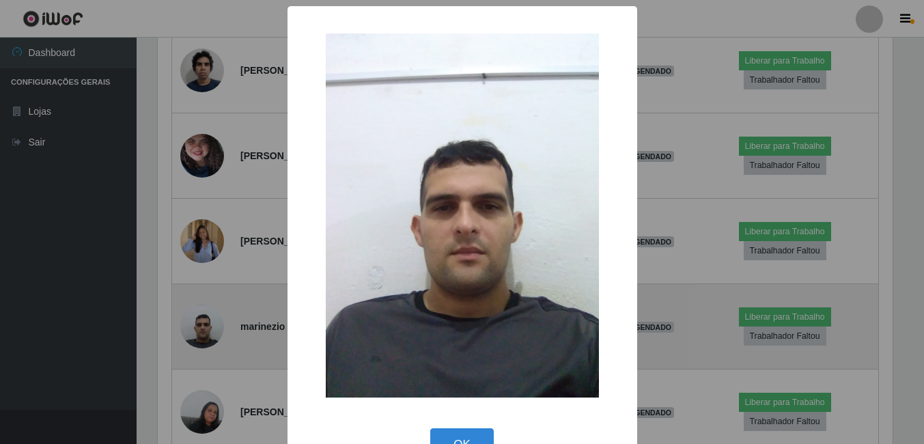
scroll to position [284, 738]
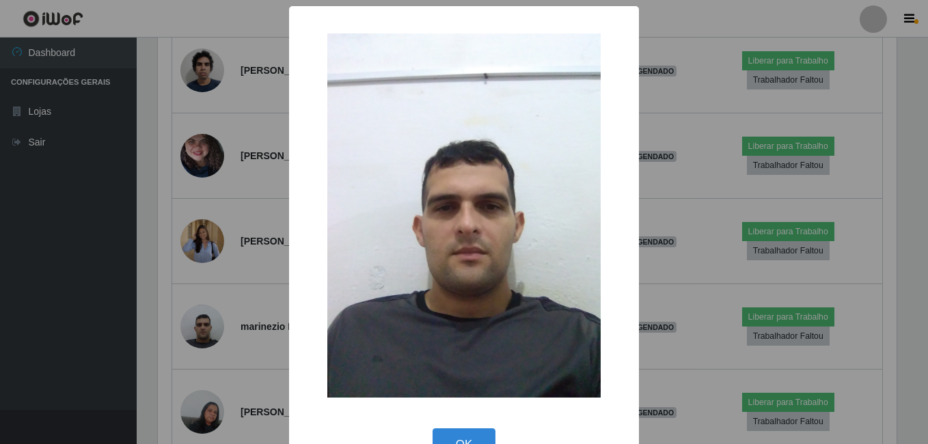
click at [147, 350] on div "× OK Cancel" at bounding box center [464, 222] width 928 height 444
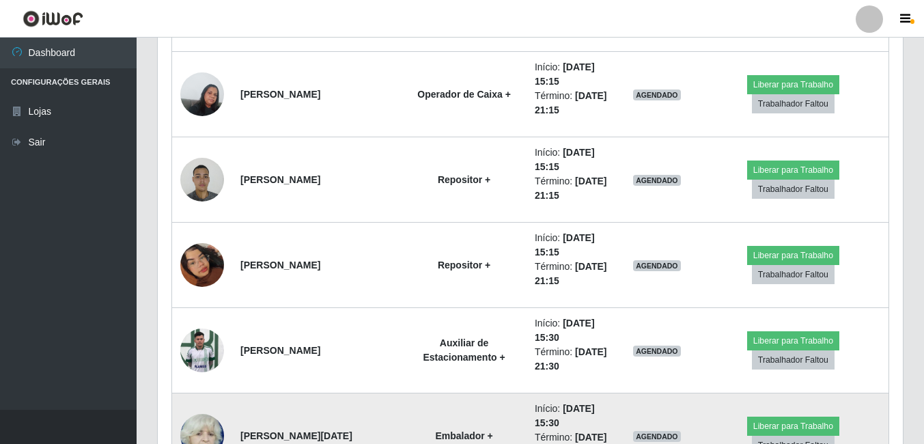
scroll to position [1681, 0]
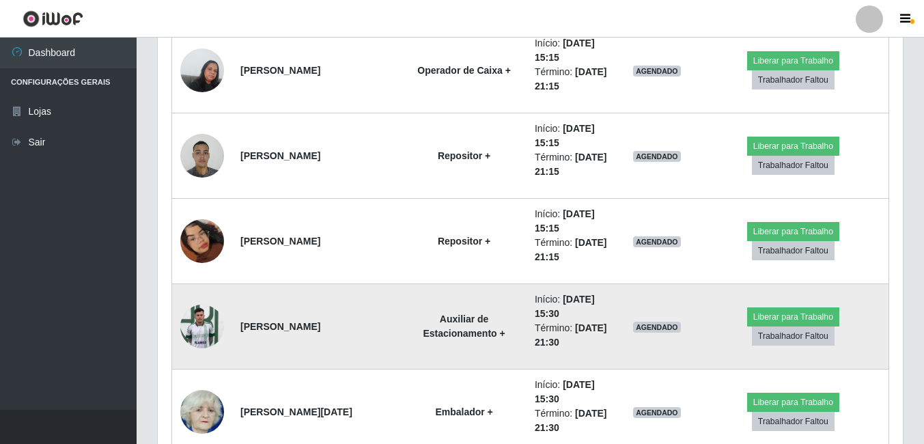
click at [216, 333] on img at bounding box center [202, 326] width 44 height 58
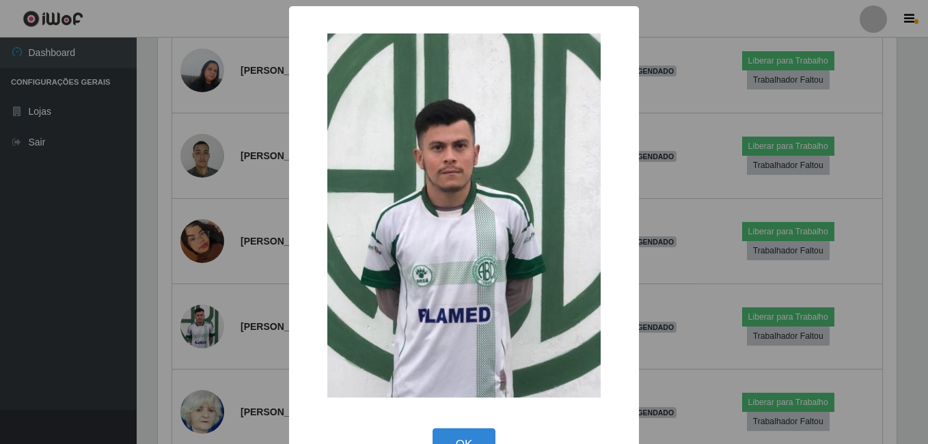
click at [160, 341] on div "× OK Cancel" at bounding box center [464, 222] width 928 height 444
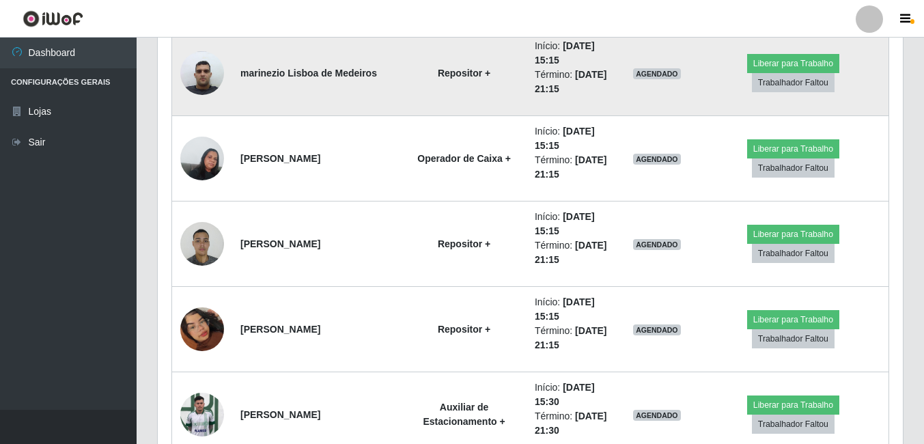
scroll to position [1613, 0]
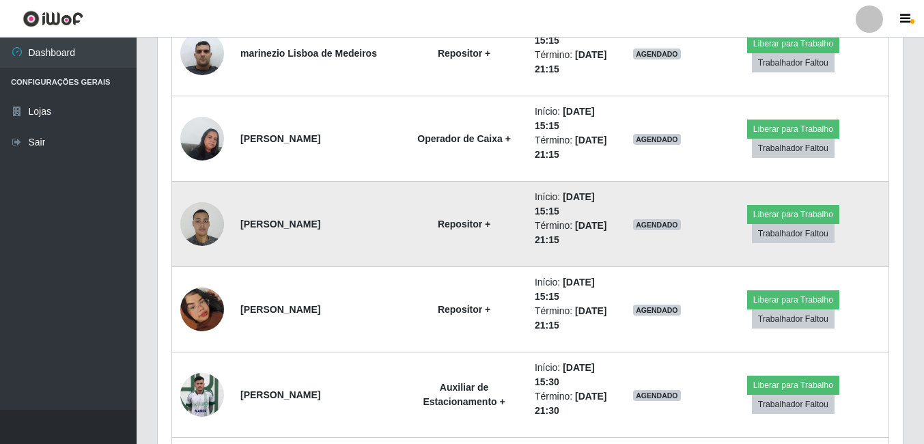
click at [211, 227] on img at bounding box center [202, 224] width 44 height 58
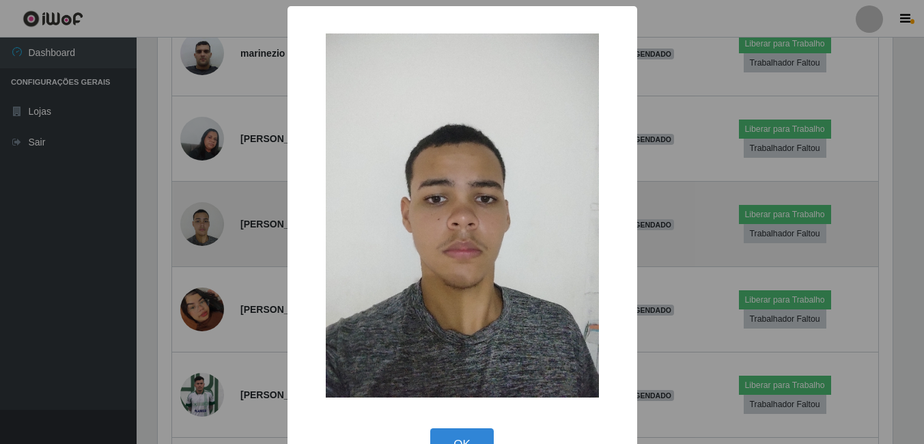
scroll to position [284, 738]
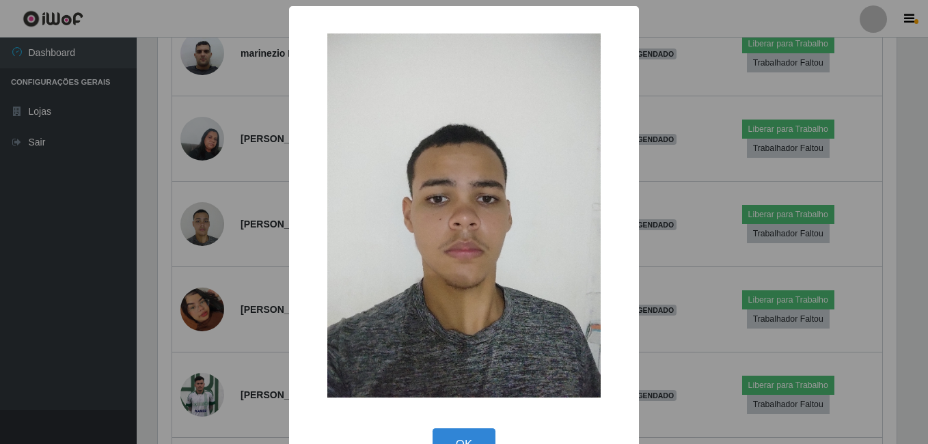
click at [156, 277] on div "× OK Cancel" at bounding box center [464, 222] width 928 height 444
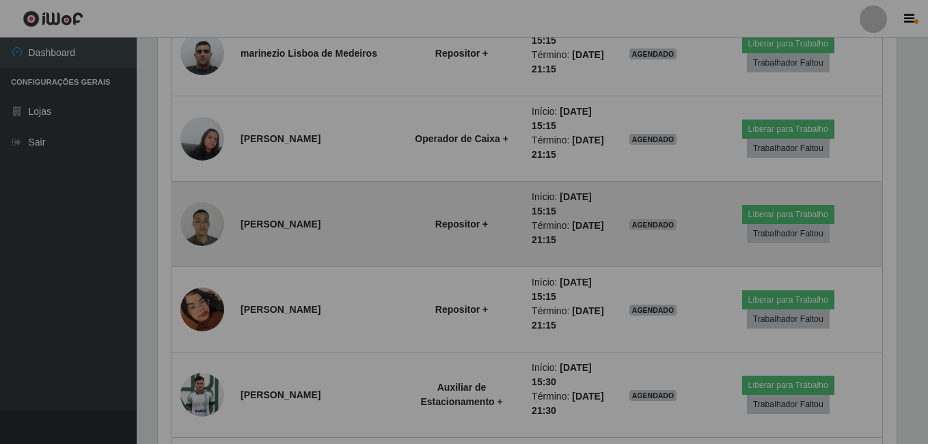
scroll to position [284, 745]
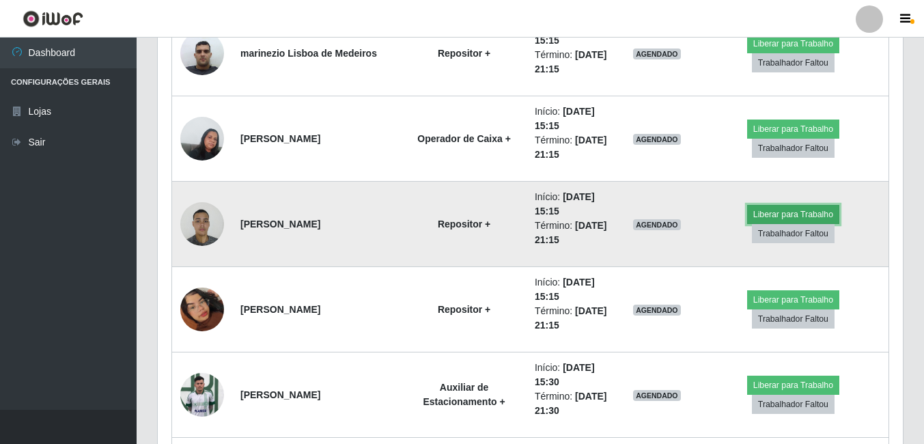
click at [747, 224] on button "Liberar para Trabalho" at bounding box center [793, 214] width 92 height 19
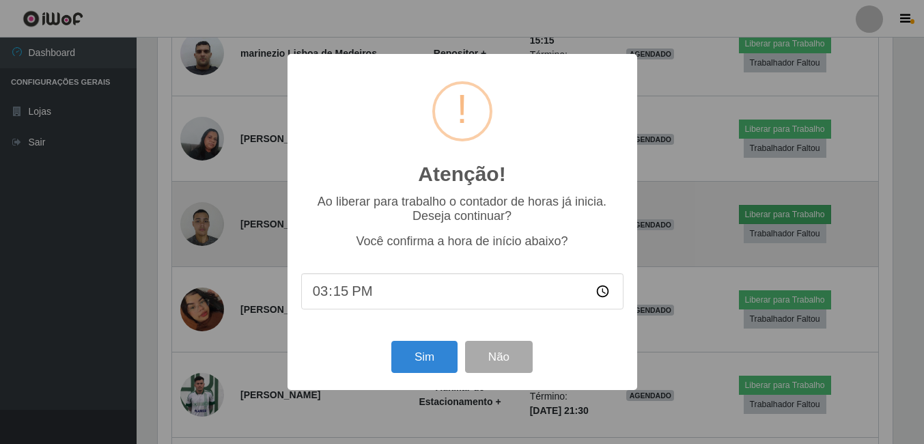
scroll to position [284, 738]
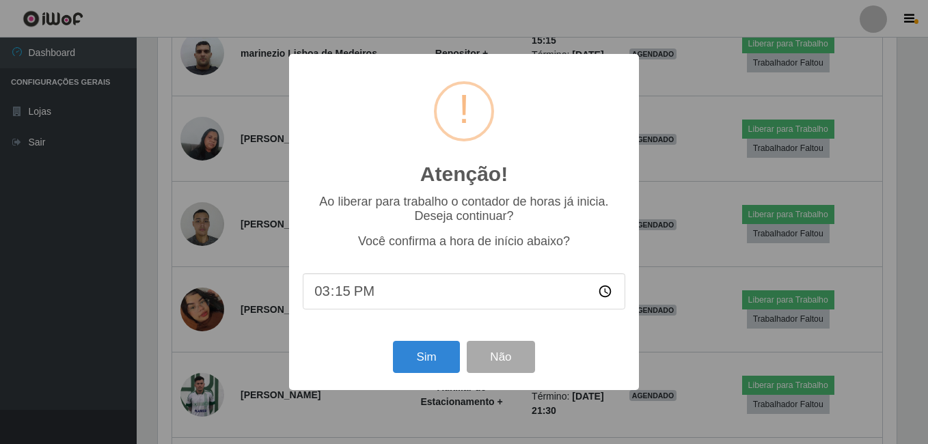
click at [334, 293] on input "15:15" at bounding box center [464, 291] width 322 height 36
type input "15:00"
click at [418, 355] on button "Sim" at bounding box center [426, 357] width 66 height 32
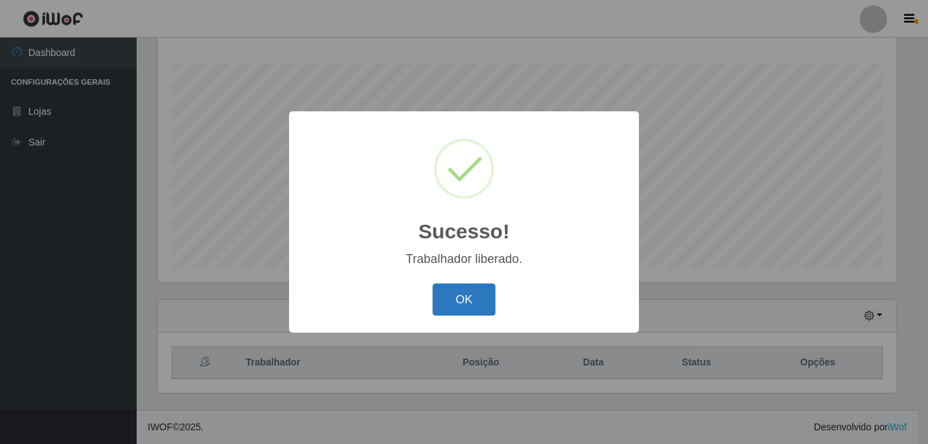
click at [436, 314] on button "OK" at bounding box center [464, 300] width 64 height 32
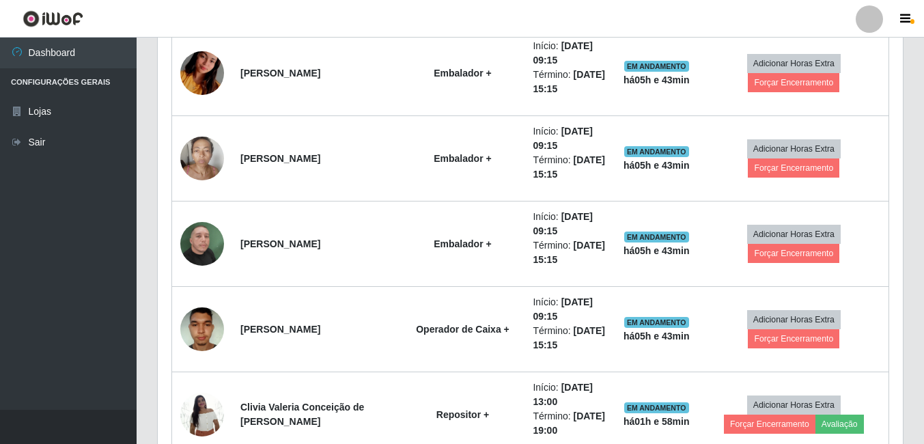
scroll to position [698, 0]
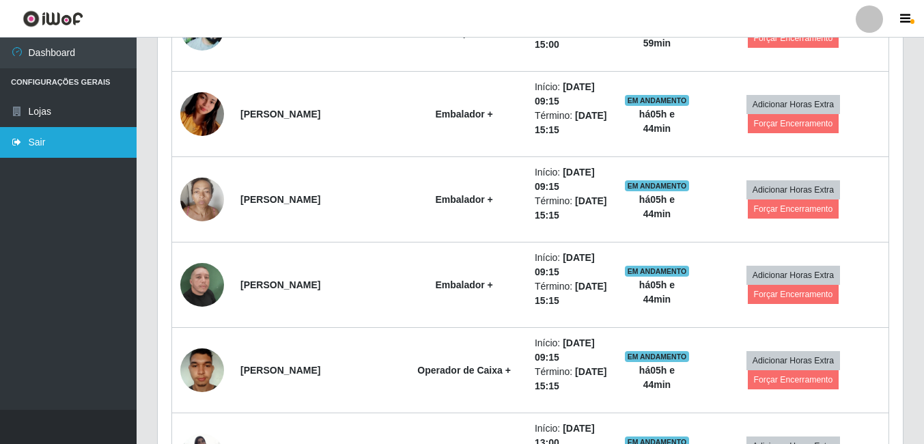
click at [102, 149] on link "Sair" at bounding box center [68, 142] width 137 height 31
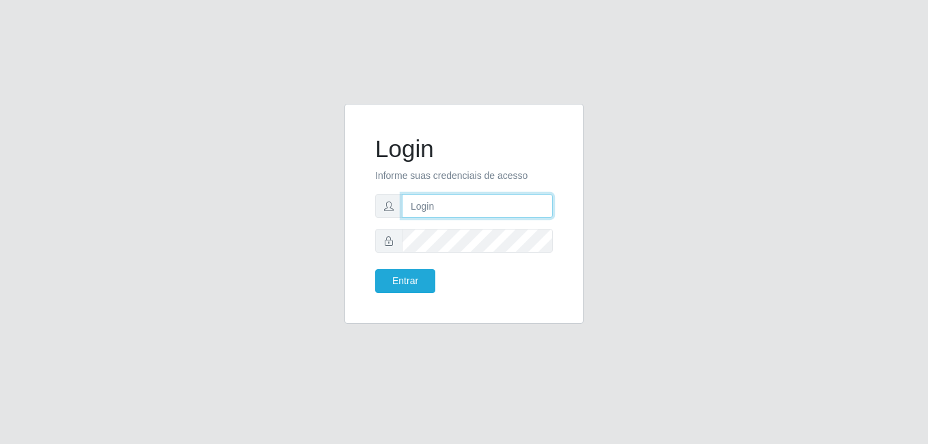
type input "bianor@bemais"
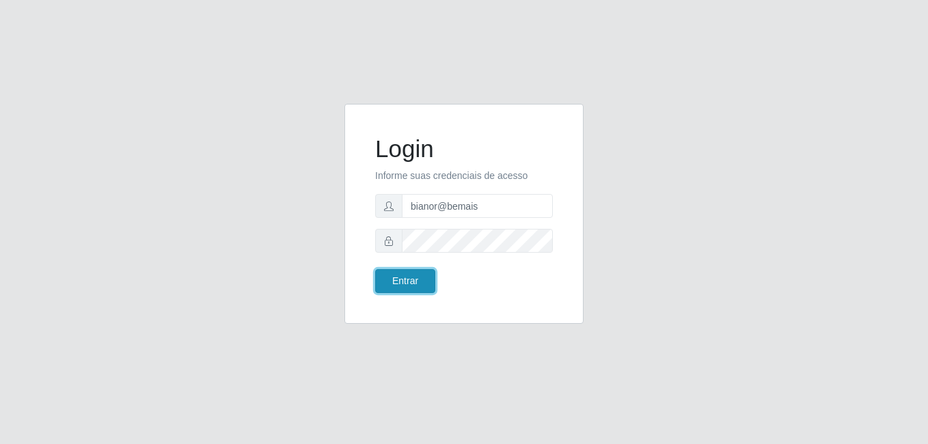
click at [423, 274] on button "Entrar" at bounding box center [405, 281] width 60 height 24
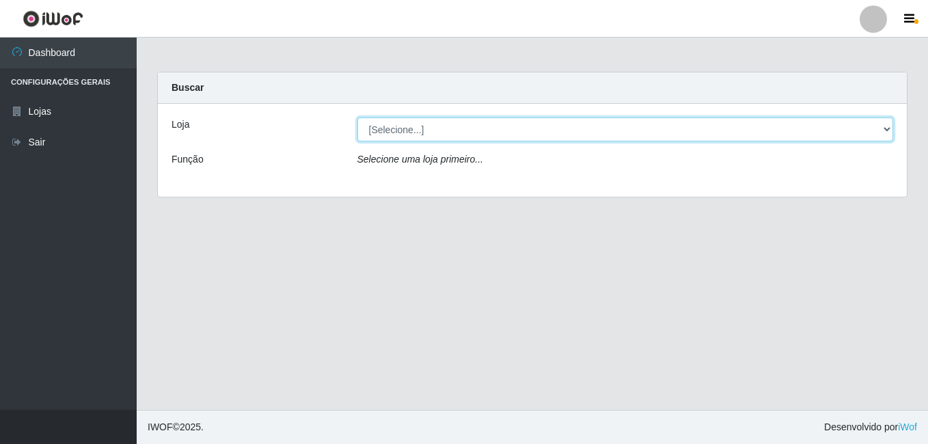
drag, startPoint x: 395, startPoint y: 128, endPoint x: 393, endPoint y: 135, distance: 7.1
click at [395, 128] on select "[Selecione...] [PERSON_NAME]" at bounding box center [625, 130] width 536 height 24
select select "230"
click at [357, 118] on select "[Selecione...] [PERSON_NAME]" at bounding box center [625, 130] width 536 height 24
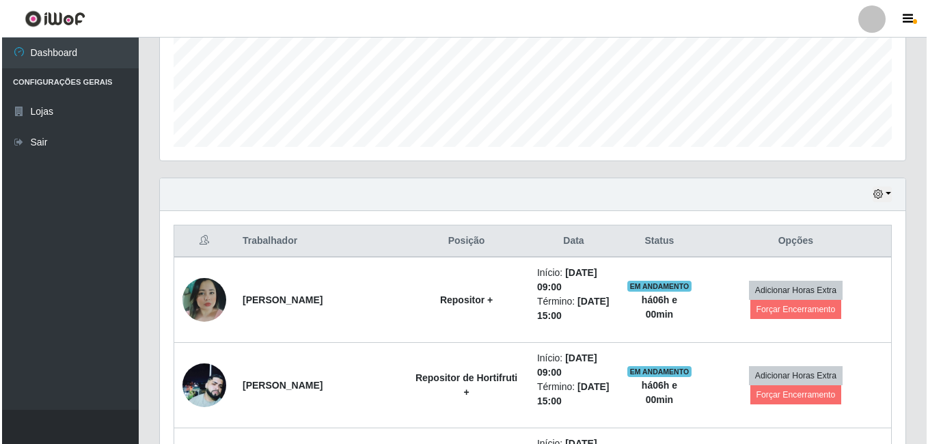
scroll to position [410, 0]
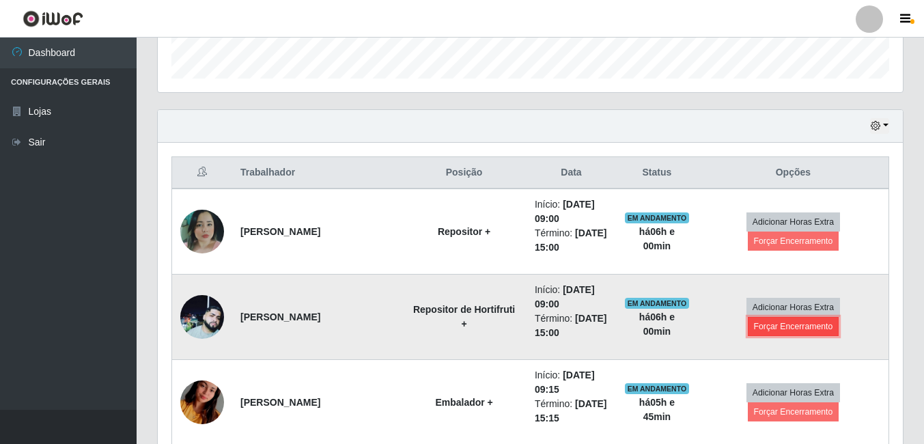
click at [799, 332] on button "Forçar Encerramento" at bounding box center [794, 326] width 92 height 19
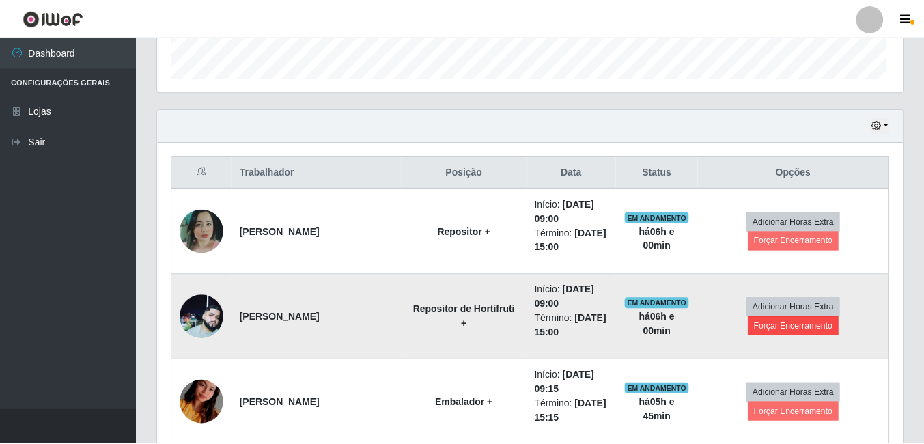
scroll to position [284, 738]
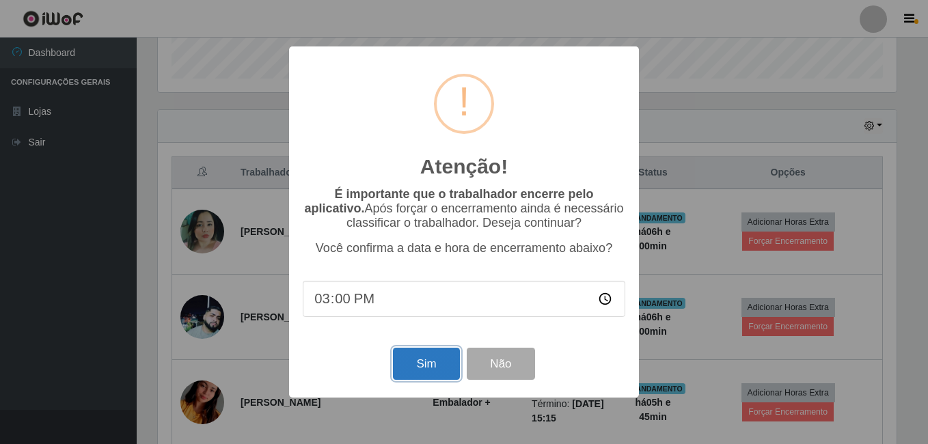
click at [424, 374] on button "Sim" at bounding box center [426, 364] width 66 height 32
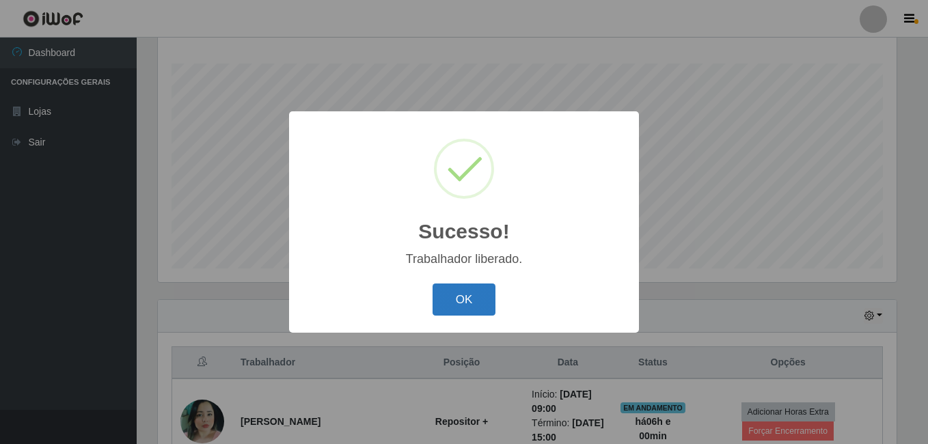
click at [470, 308] on button "OK" at bounding box center [464, 300] width 64 height 32
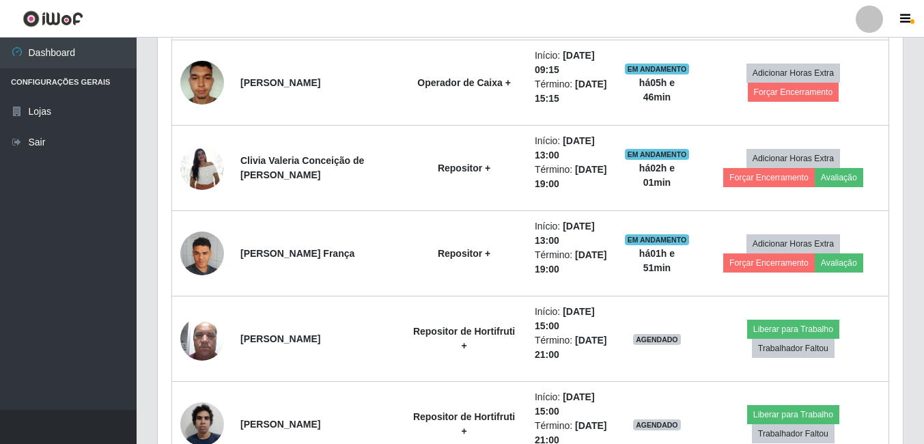
scroll to position [903, 0]
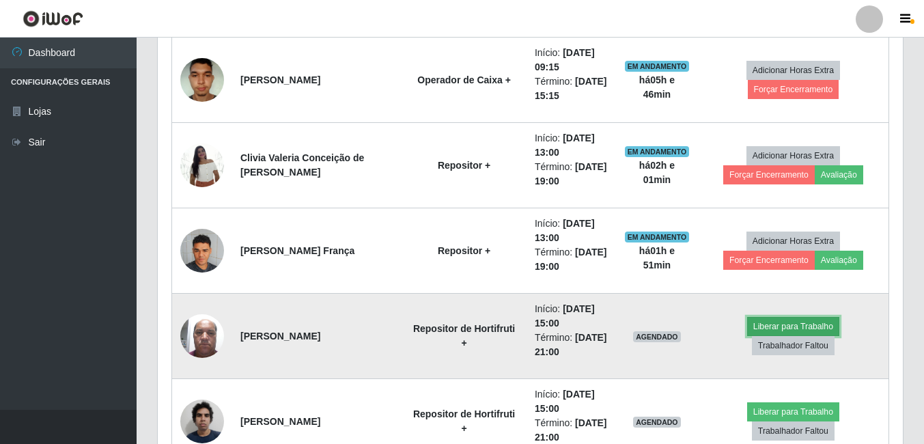
click at [747, 336] on button "Liberar para Trabalho" at bounding box center [793, 326] width 92 height 19
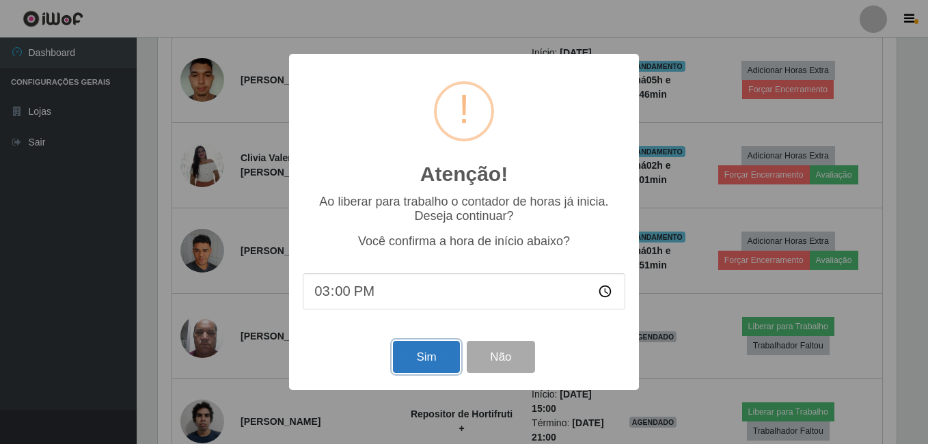
click at [442, 363] on button "Sim" at bounding box center [426, 357] width 66 height 32
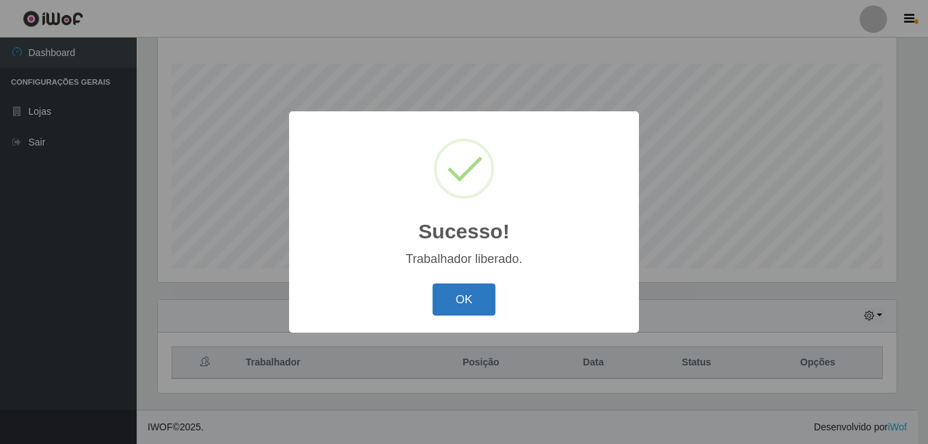
click at [463, 306] on button "OK" at bounding box center [464, 300] width 64 height 32
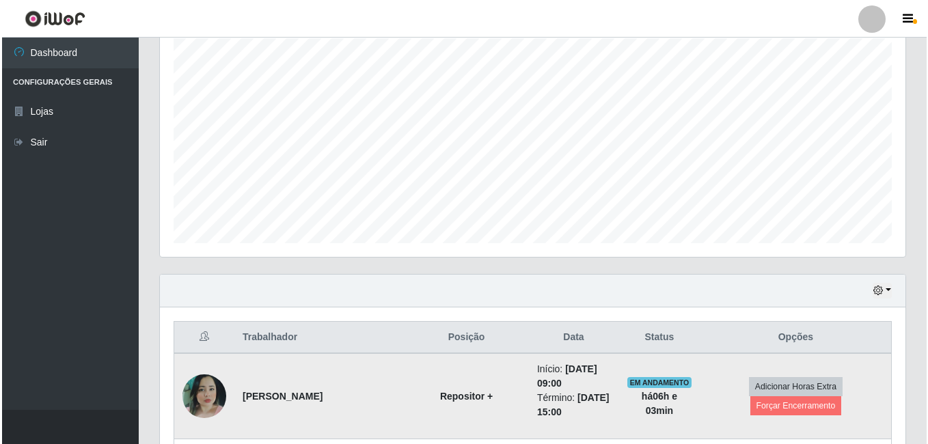
scroll to position [288, 0]
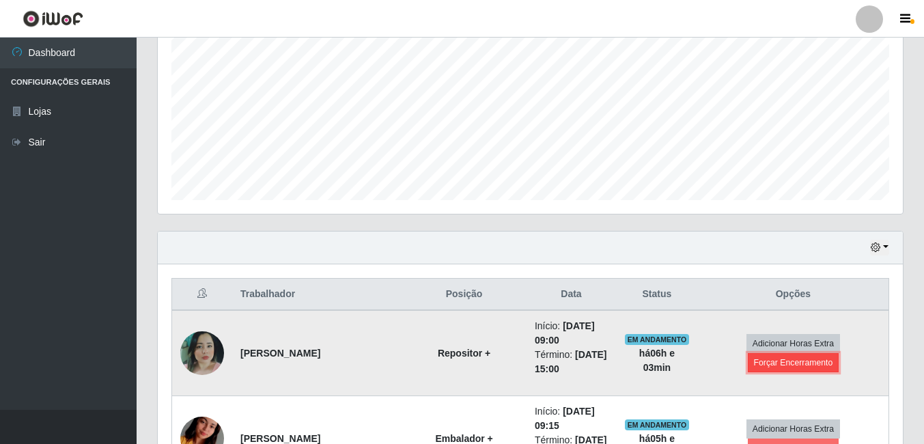
click at [772, 360] on button "Forçar Encerramento" at bounding box center [794, 362] width 92 height 19
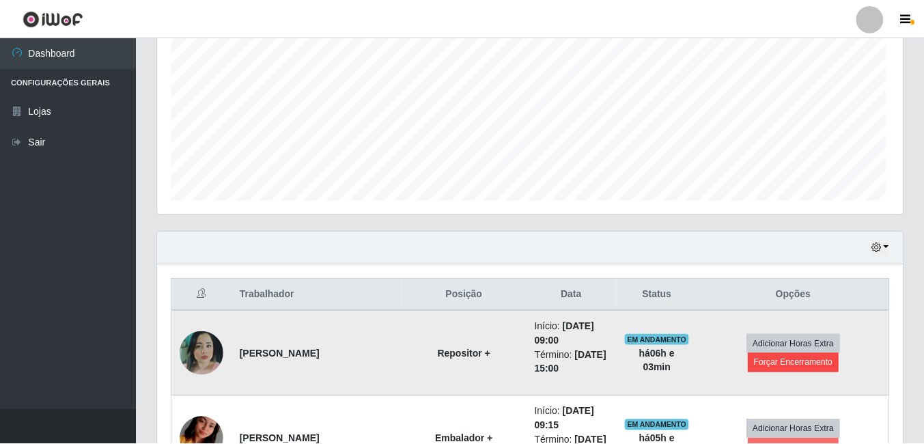
scroll to position [284, 738]
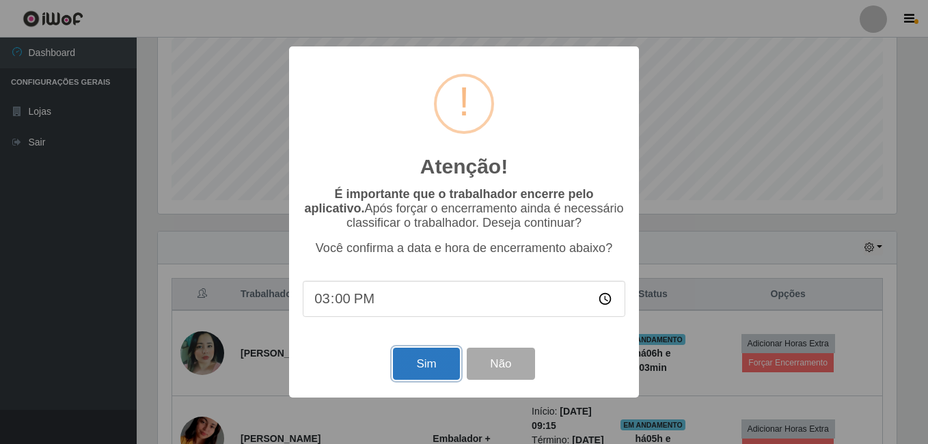
click at [411, 373] on button "Sim" at bounding box center [426, 364] width 66 height 32
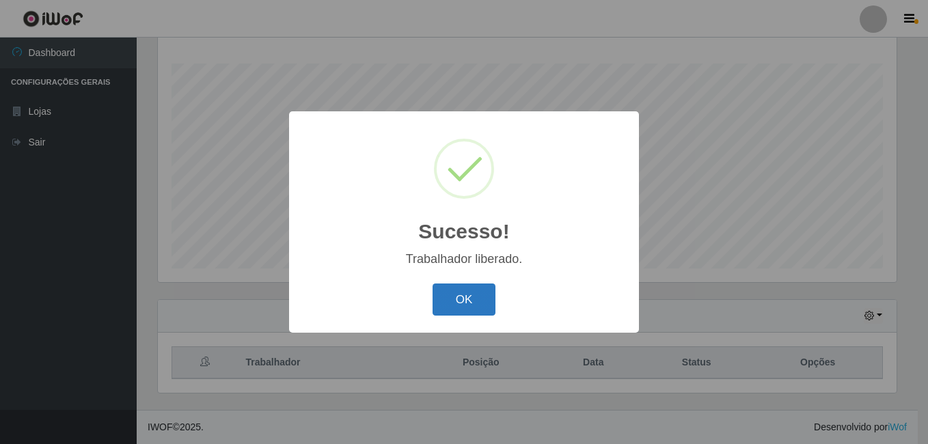
click at [470, 294] on button "OK" at bounding box center [464, 300] width 64 height 32
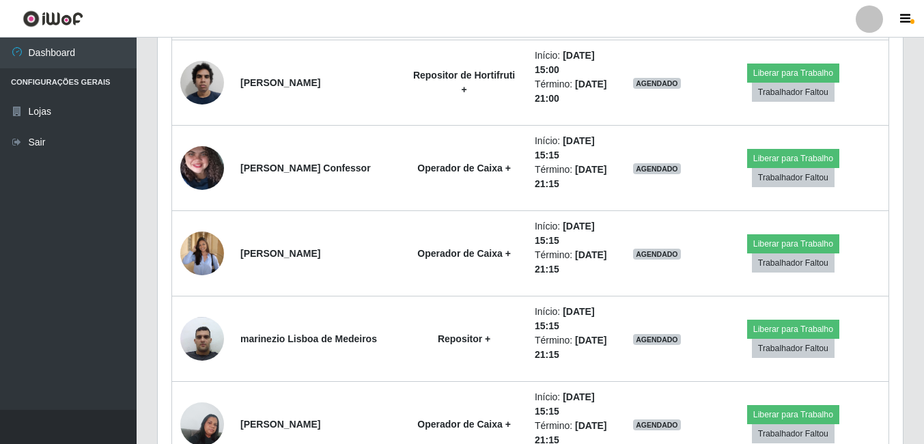
scroll to position [1040, 0]
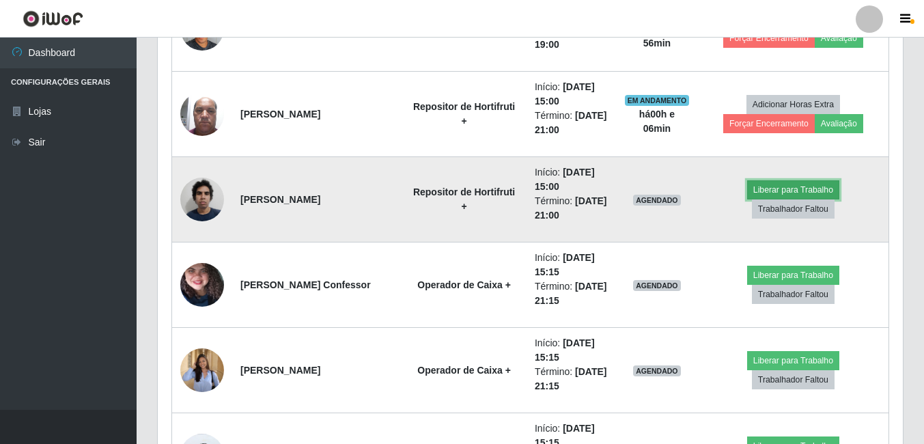
click at [747, 197] on button "Liberar para Trabalho" at bounding box center [793, 189] width 92 height 19
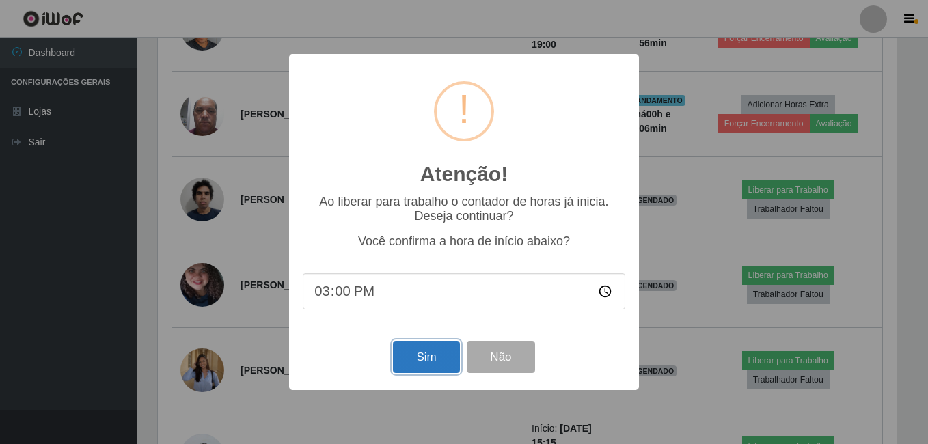
click at [418, 359] on button "Sim" at bounding box center [426, 357] width 66 height 32
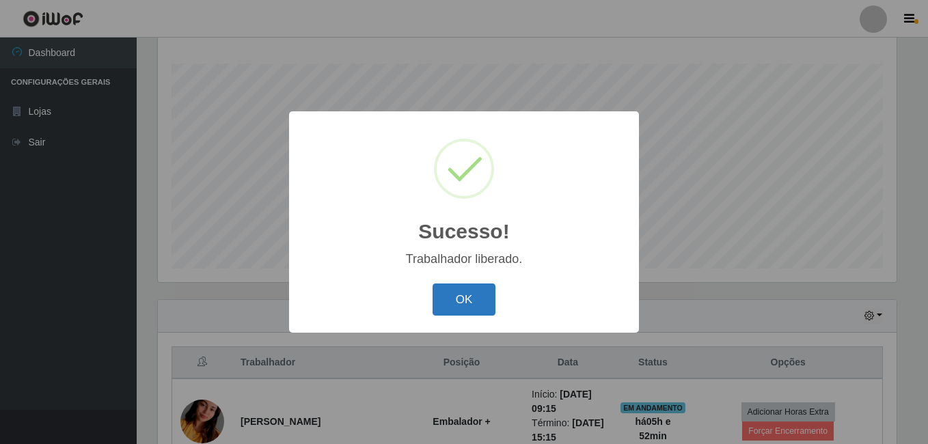
click at [468, 298] on button "OK" at bounding box center [464, 300] width 64 height 32
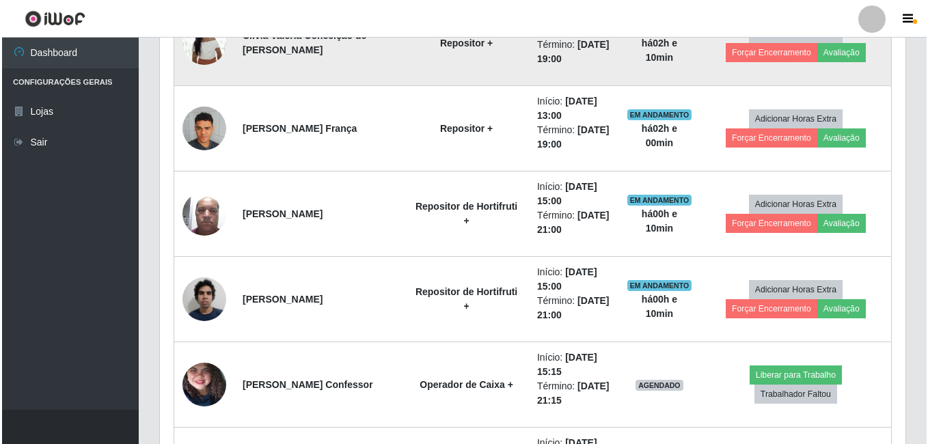
scroll to position [971, 0]
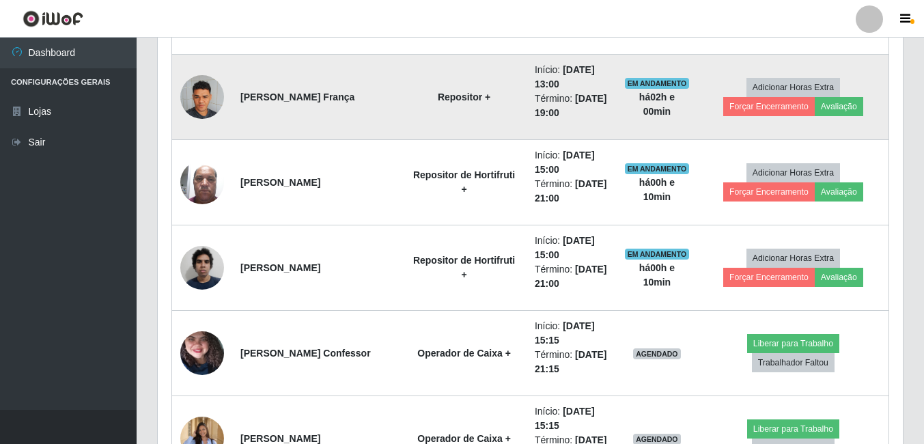
click at [209, 92] on img at bounding box center [202, 97] width 44 height 58
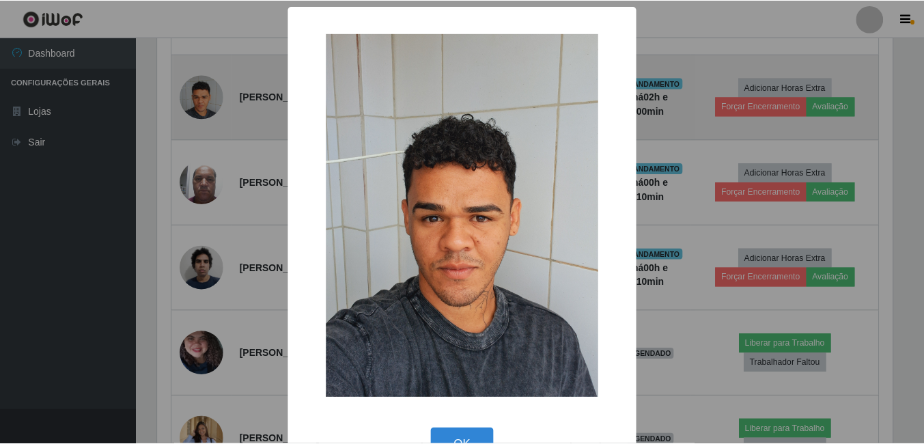
scroll to position [284, 738]
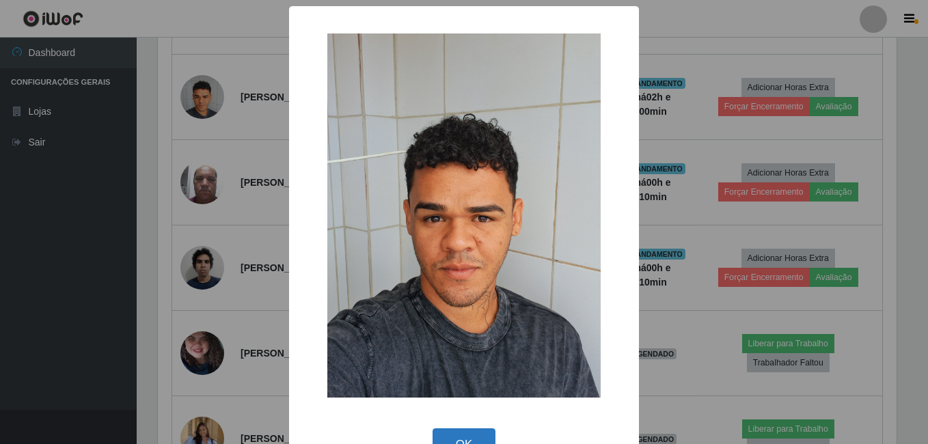
click at [450, 443] on button "OK" at bounding box center [464, 444] width 64 height 32
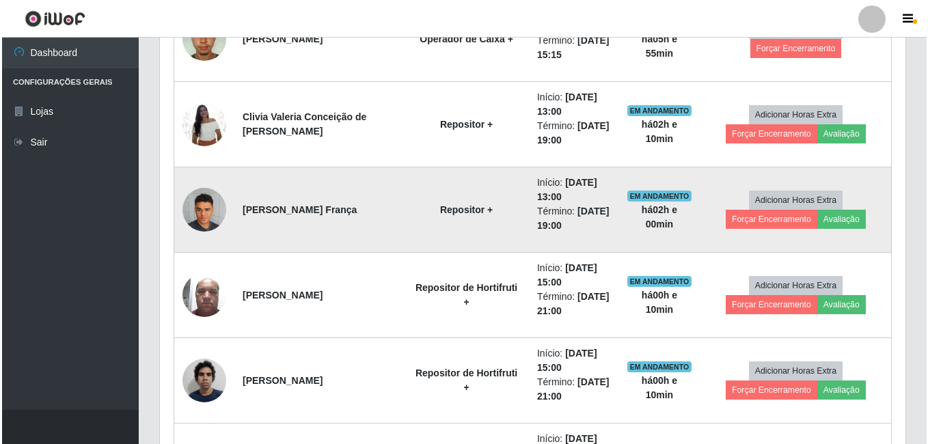
scroll to position [835, 0]
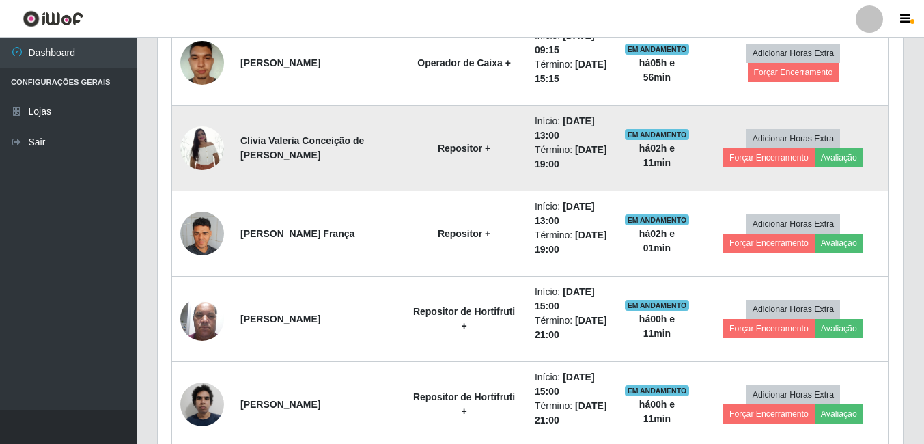
click at [197, 141] on img at bounding box center [202, 148] width 44 height 58
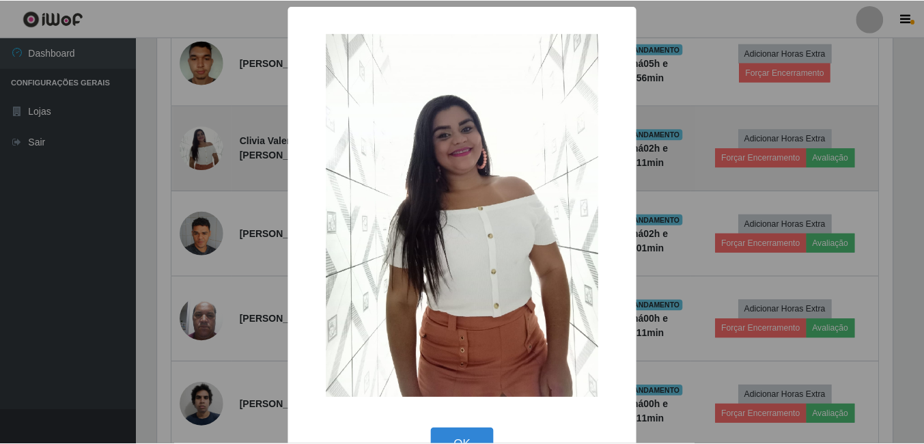
scroll to position [284, 738]
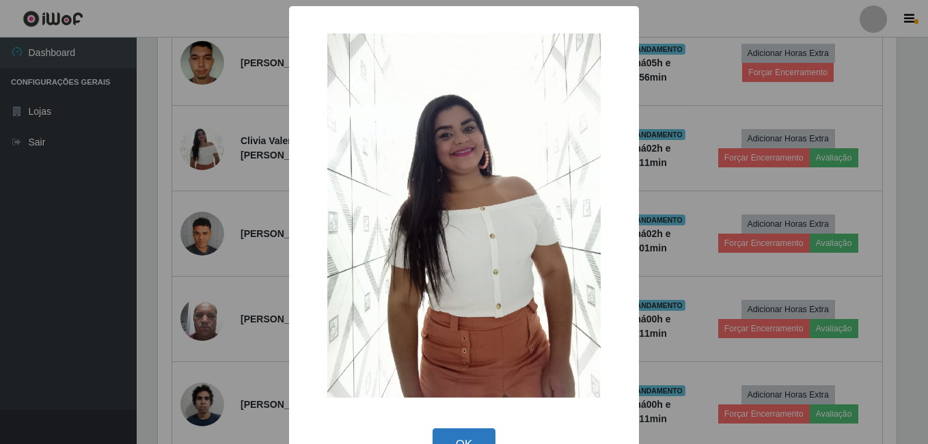
click at [455, 437] on button "OK" at bounding box center [464, 444] width 64 height 32
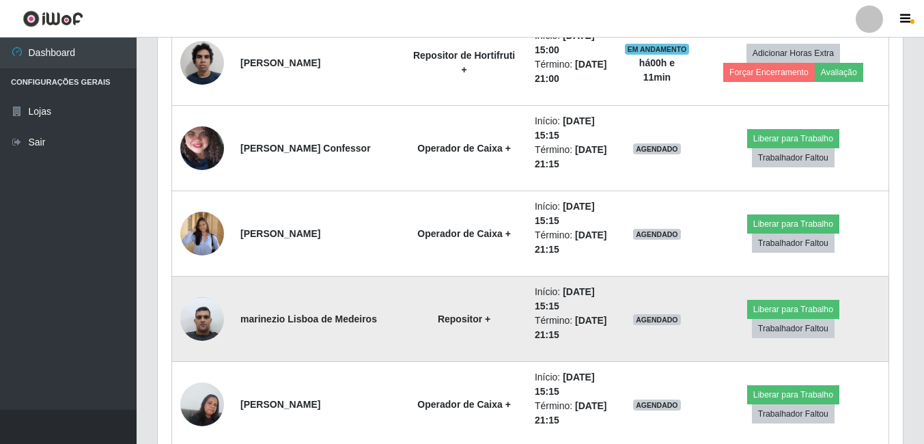
scroll to position [1245, 0]
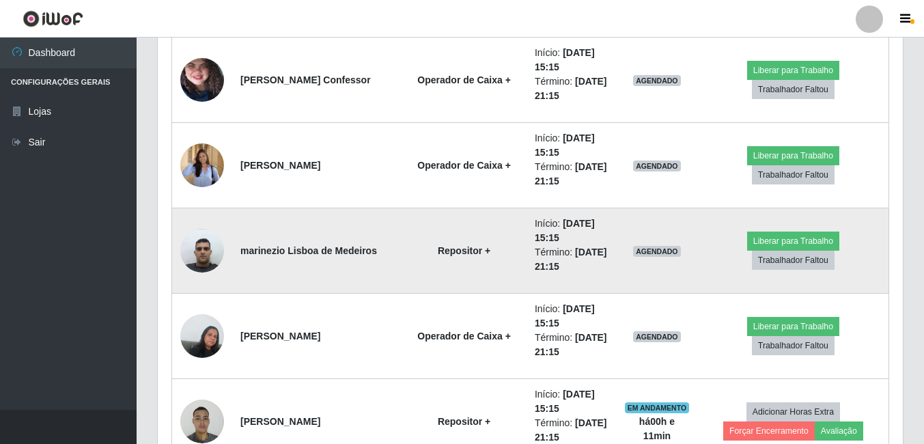
click at [204, 260] on img at bounding box center [202, 250] width 44 height 58
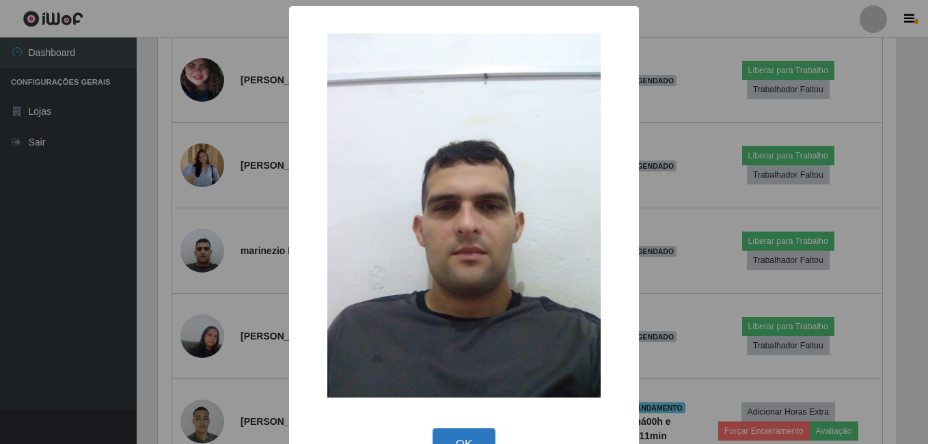
click at [453, 434] on button "OK" at bounding box center [464, 444] width 64 height 32
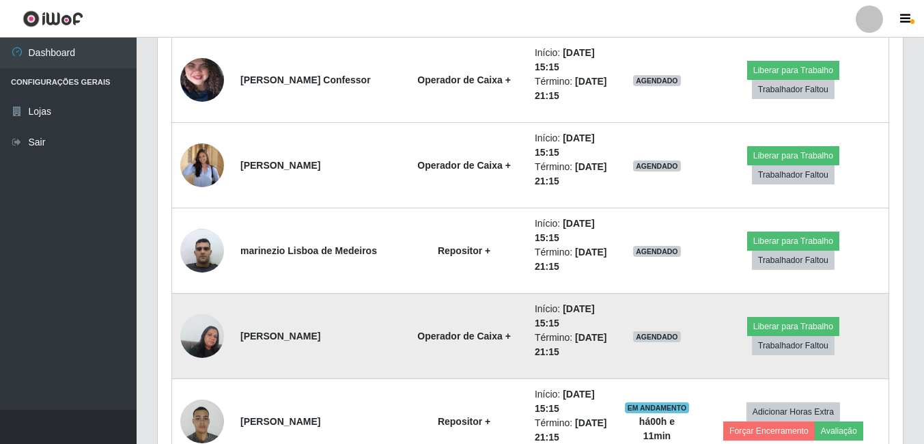
scroll to position [1313, 0]
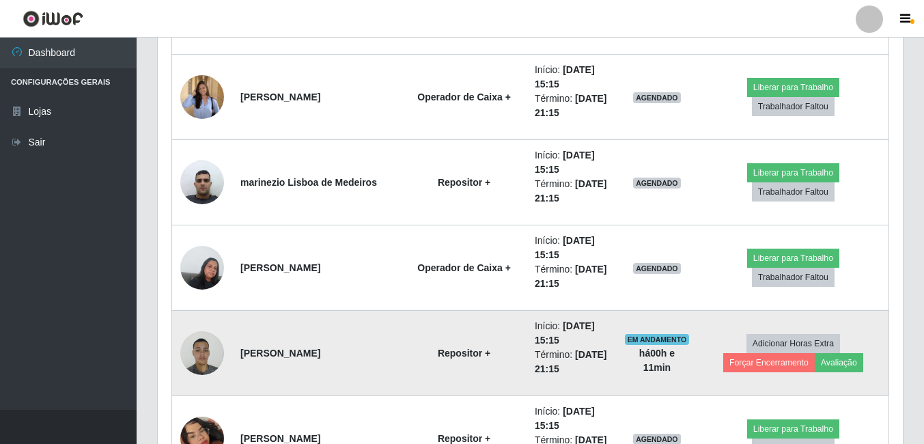
click at [199, 354] on img at bounding box center [202, 353] width 44 height 58
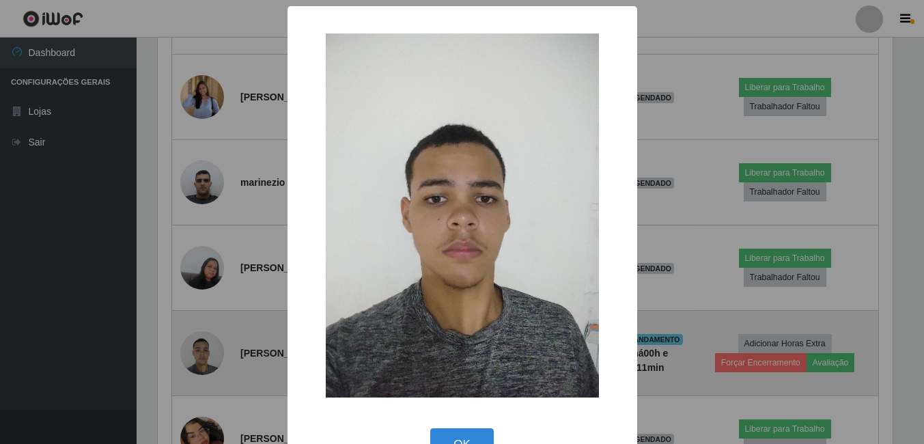
scroll to position [284, 738]
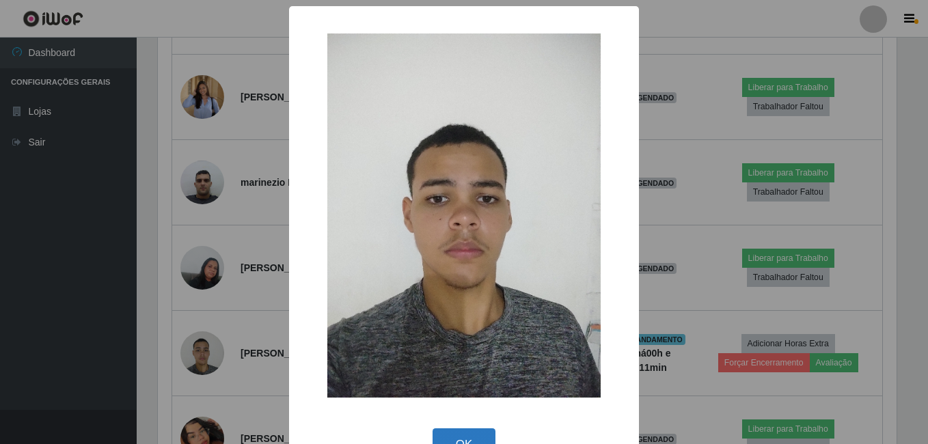
click at [468, 439] on button "OK" at bounding box center [464, 444] width 64 height 32
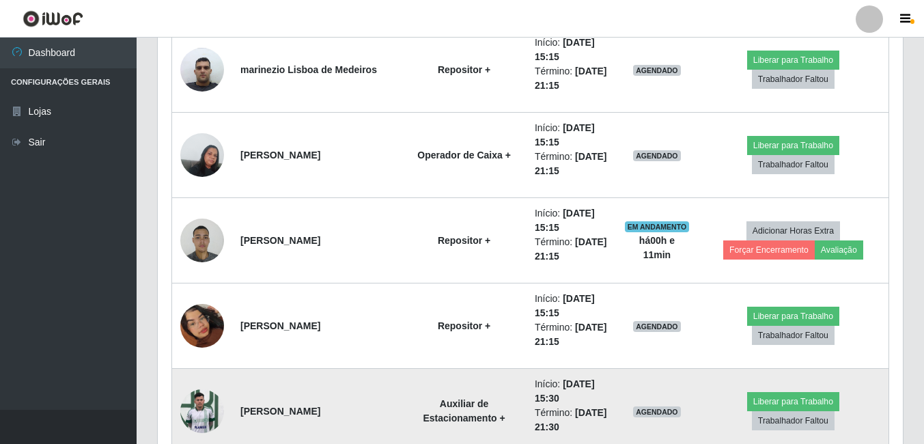
scroll to position [1450, 0]
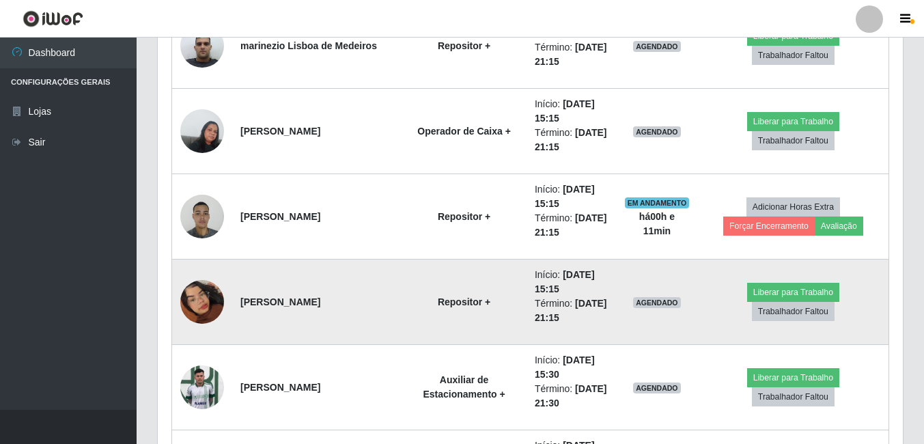
click at [204, 309] on img at bounding box center [202, 302] width 44 height 78
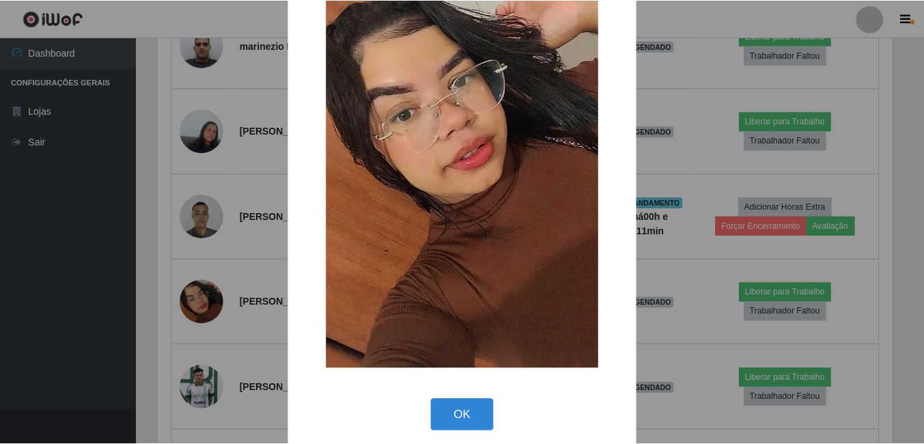
scroll to position [161, 0]
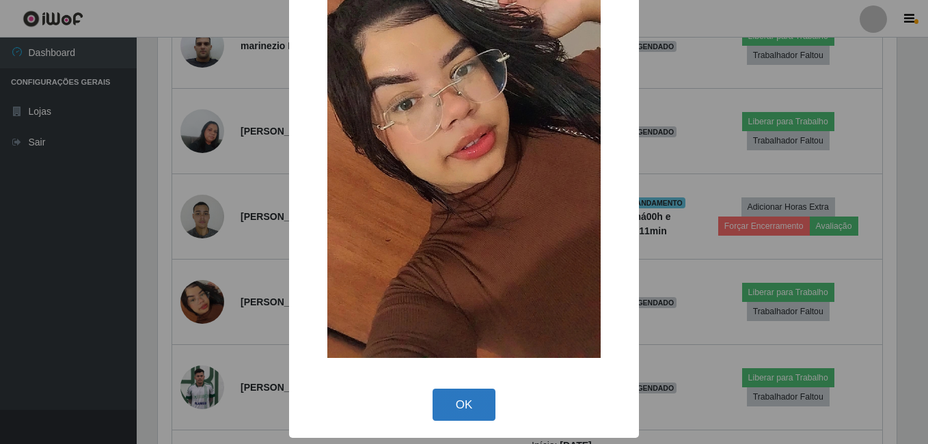
click at [475, 411] on button "OK" at bounding box center [464, 405] width 64 height 32
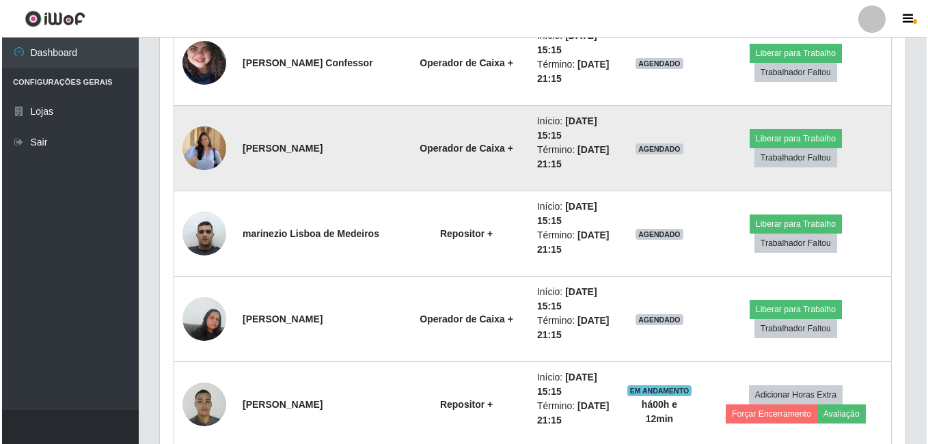
scroll to position [1330, 0]
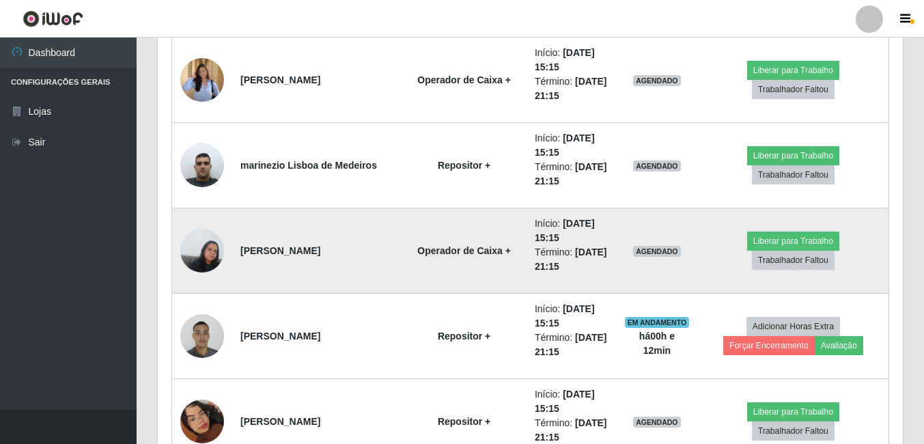
click at [208, 261] on img at bounding box center [202, 250] width 44 height 58
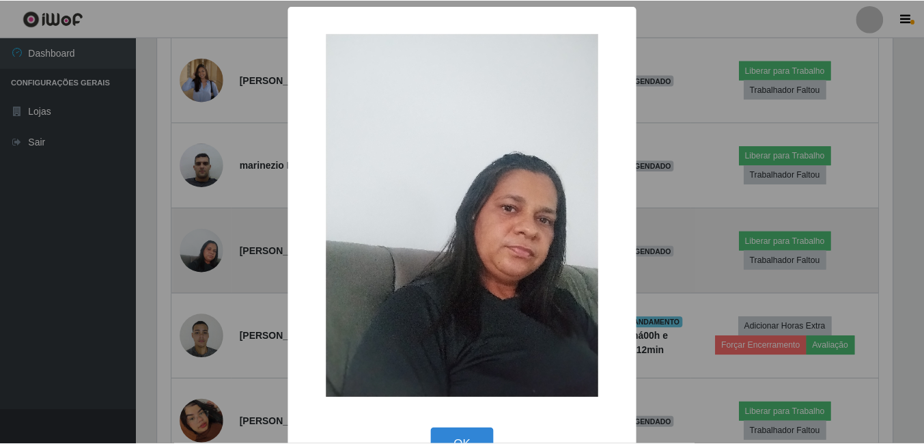
scroll to position [284, 738]
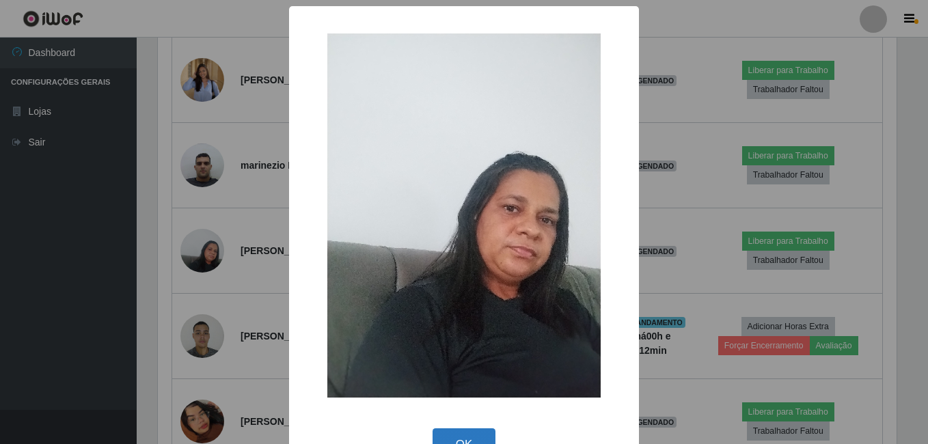
click at [451, 432] on button "OK" at bounding box center [464, 444] width 64 height 32
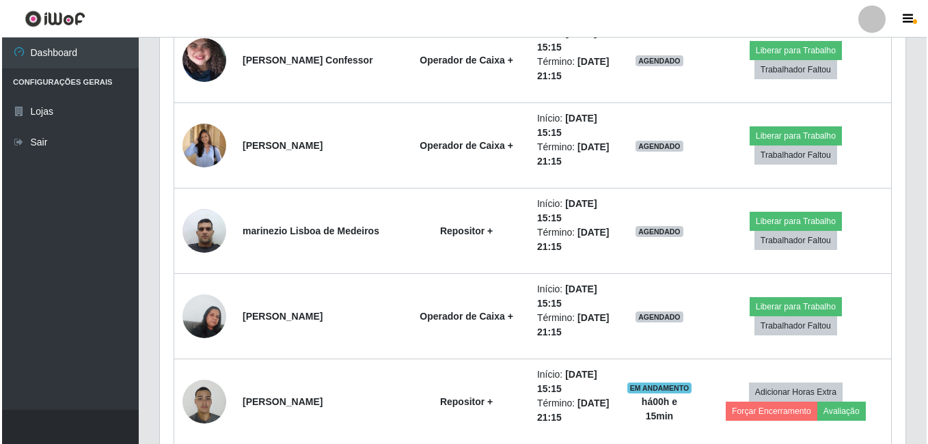
scroll to position [1262, 0]
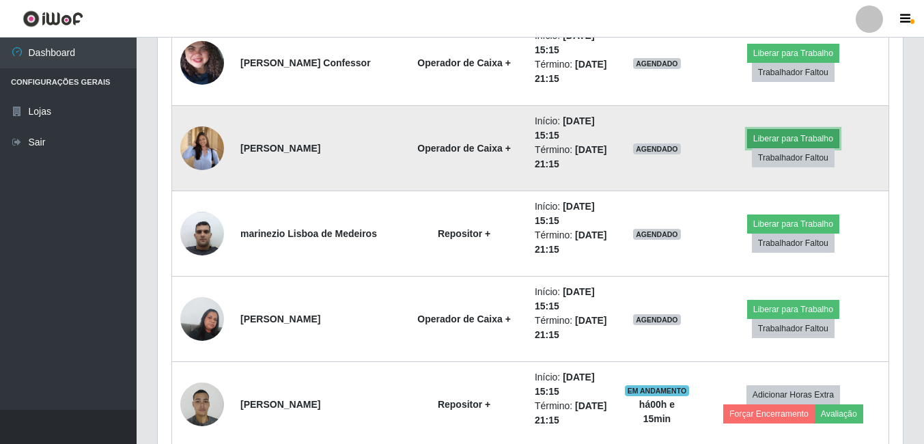
click at [747, 148] on button "Liberar para Trabalho" at bounding box center [793, 138] width 92 height 19
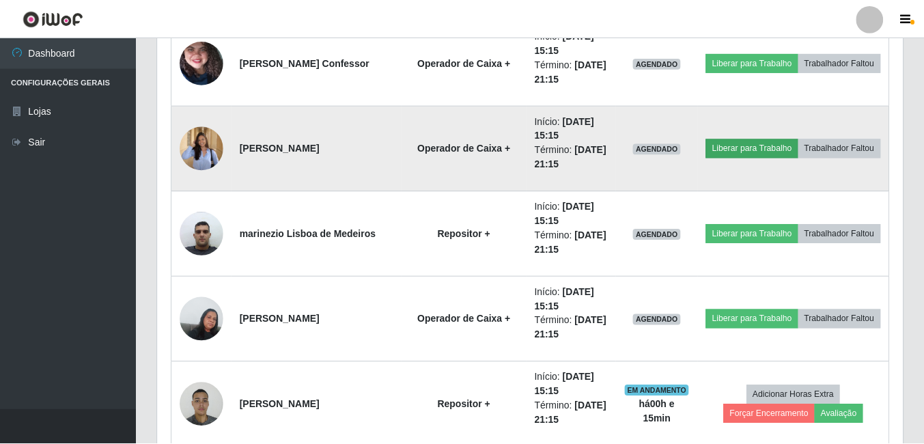
scroll to position [284, 738]
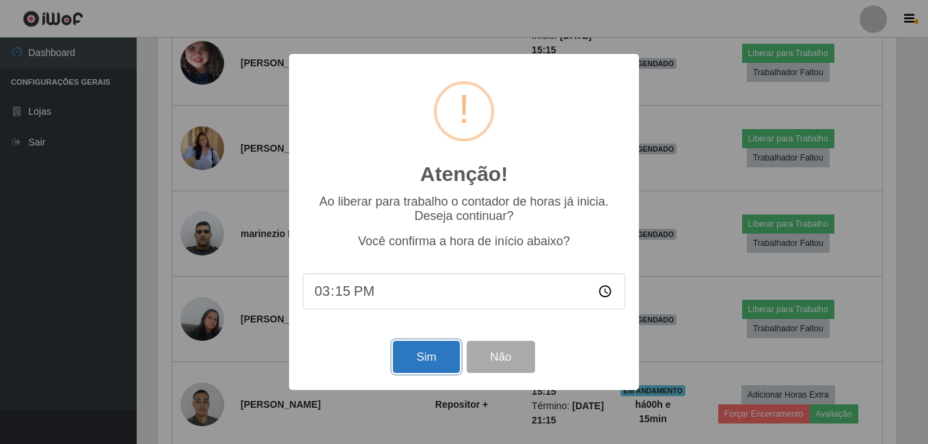
click at [425, 359] on button "Sim" at bounding box center [426, 357] width 66 height 32
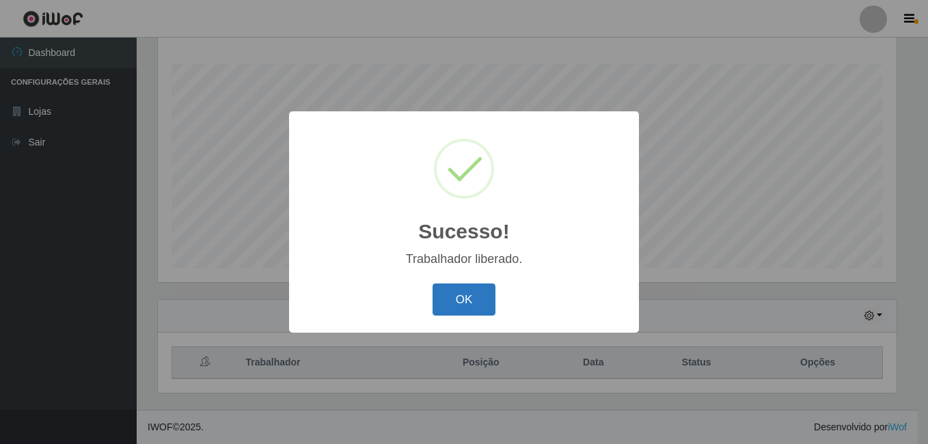
click at [461, 297] on button "OK" at bounding box center [464, 300] width 64 height 32
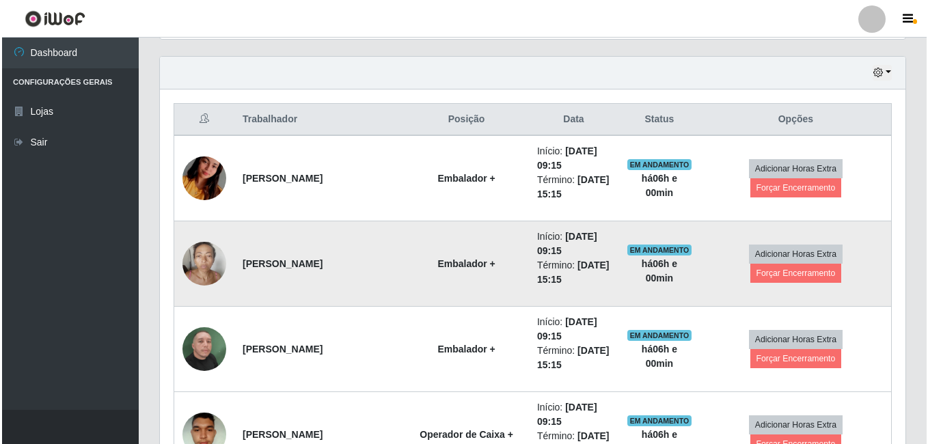
scroll to position [493, 0]
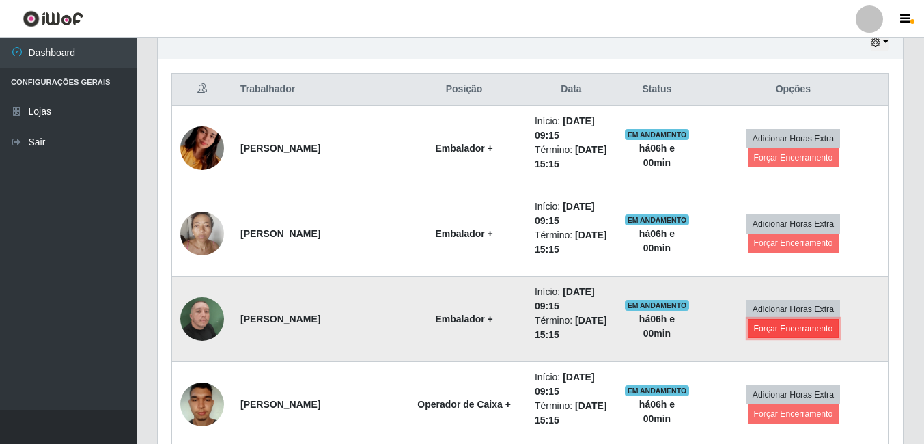
click at [758, 334] on button "Forçar Encerramento" at bounding box center [794, 328] width 92 height 19
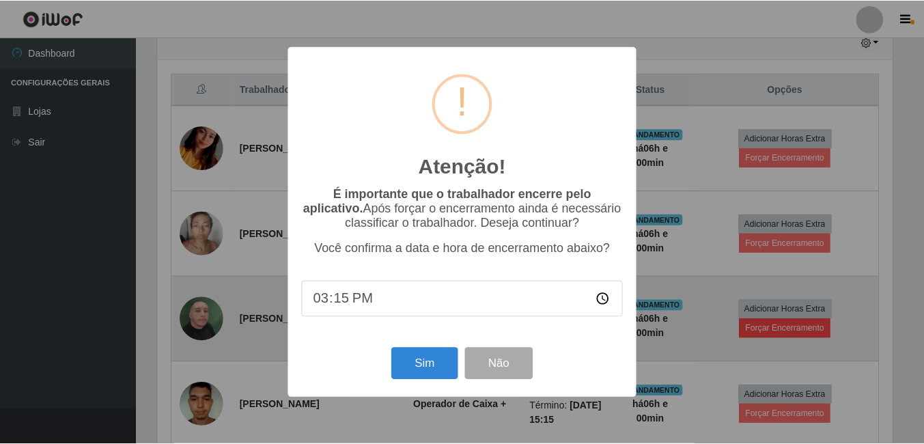
scroll to position [284, 738]
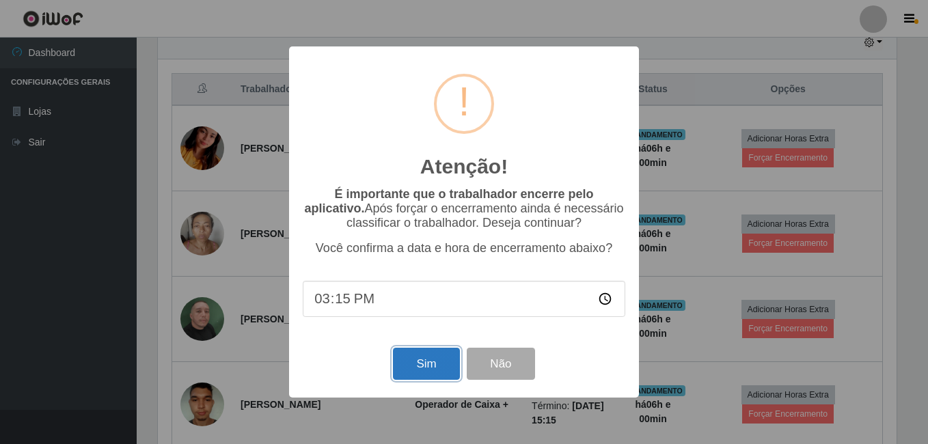
click at [426, 370] on button "Sim" at bounding box center [426, 364] width 66 height 32
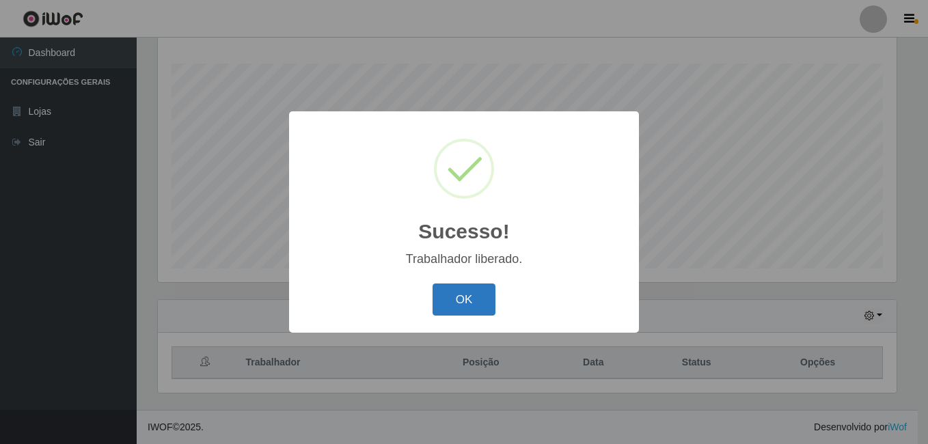
click at [473, 307] on button "OK" at bounding box center [464, 300] width 64 height 32
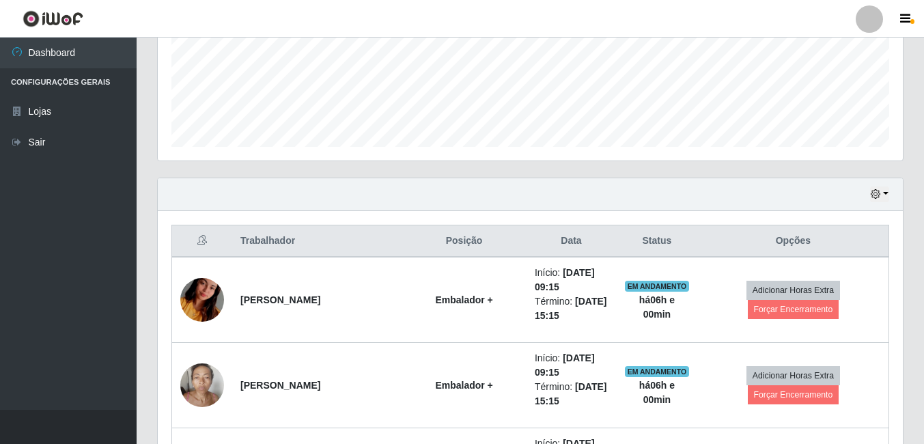
scroll to position [357, 0]
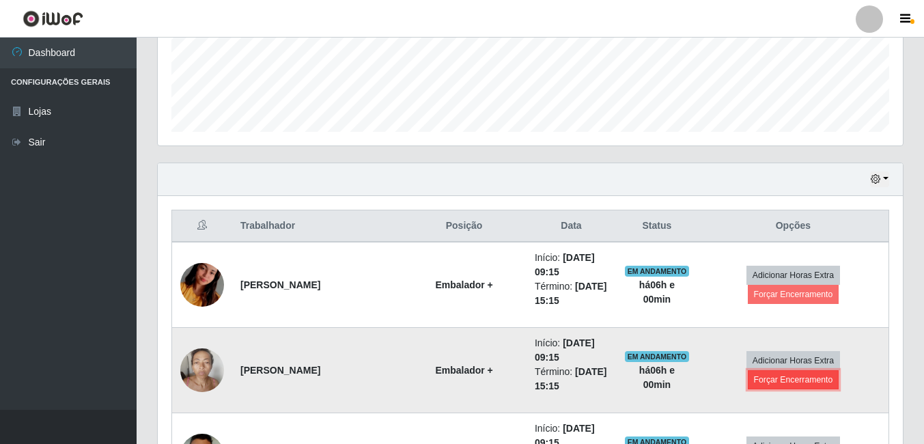
click at [769, 383] on button "Forçar Encerramento" at bounding box center [794, 379] width 92 height 19
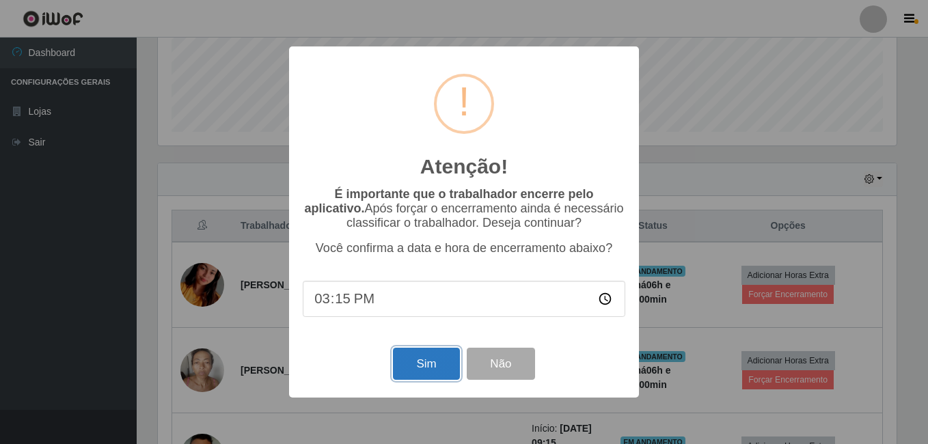
click at [424, 363] on button "Sim" at bounding box center [426, 364] width 66 height 32
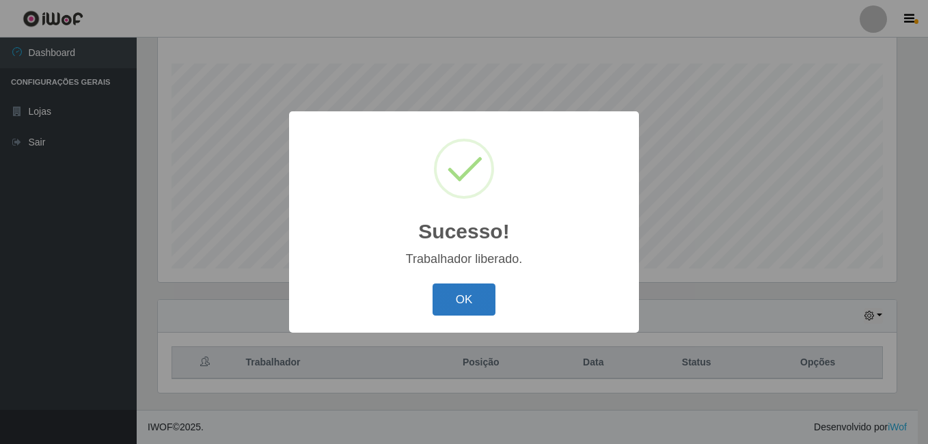
click at [466, 296] on button "OK" at bounding box center [464, 300] width 64 height 32
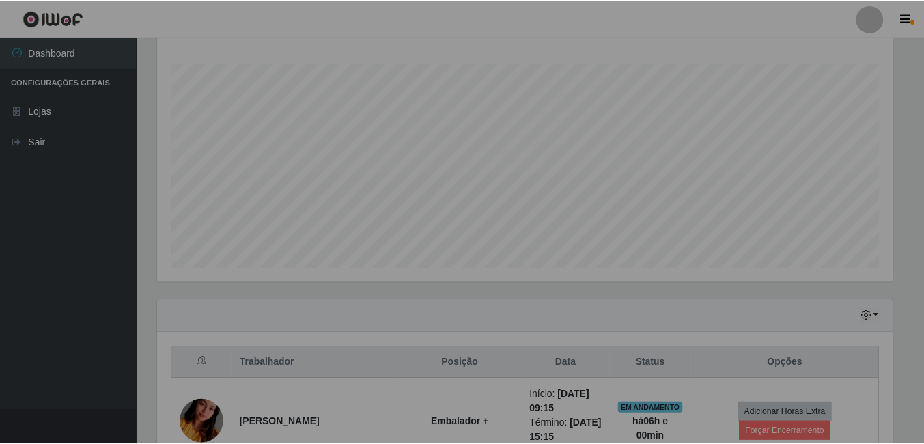
scroll to position [284, 745]
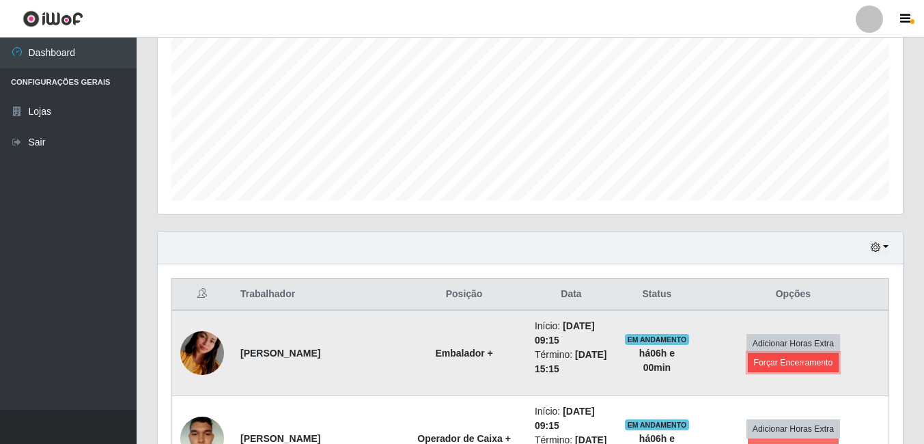
click at [773, 363] on button "Forçar Encerramento" at bounding box center [794, 362] width 92 height 19
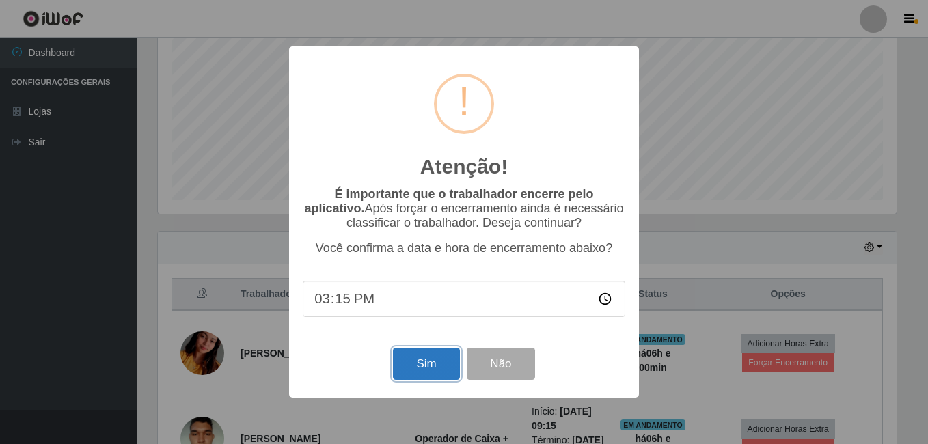
click at [444, 375] on button "Sim" at bounding box center [426, 364] width 66 height 32
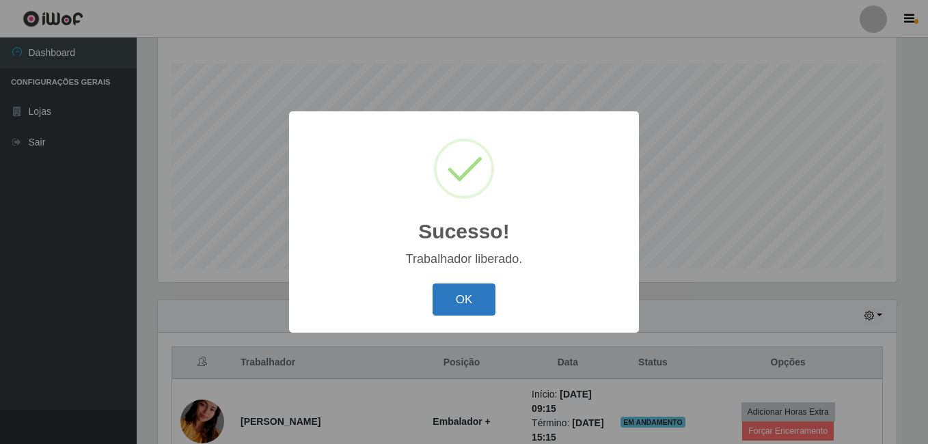
click at [484, 309] on button "OK" at bounding box center [464, 300] width 64 height 32
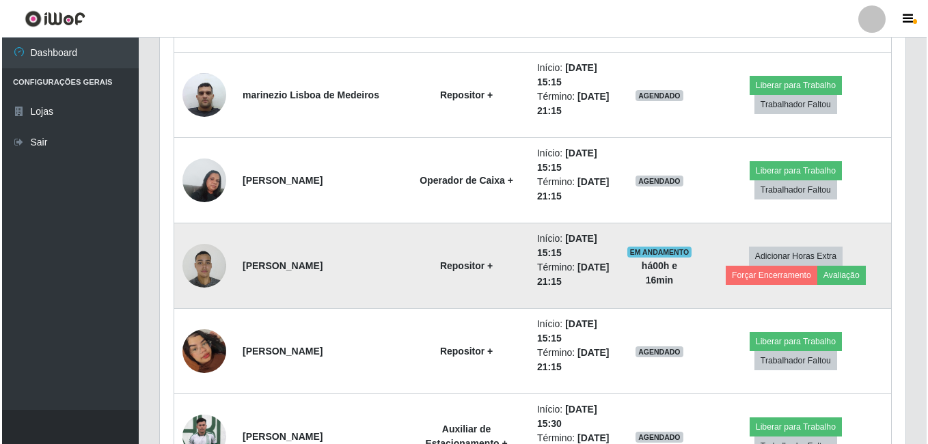
scroll to position [1176, 0]
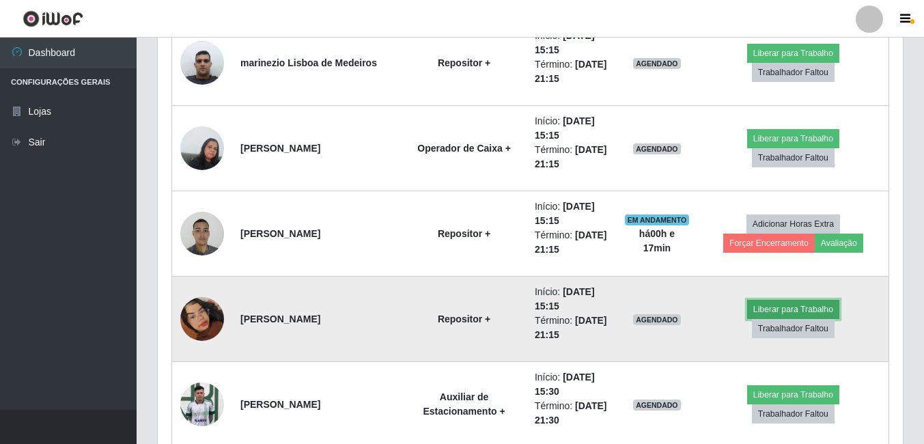
click at [747, 319] on button "Liberar para Trabalho" at bounding box center [793, 309] width 92 height 19
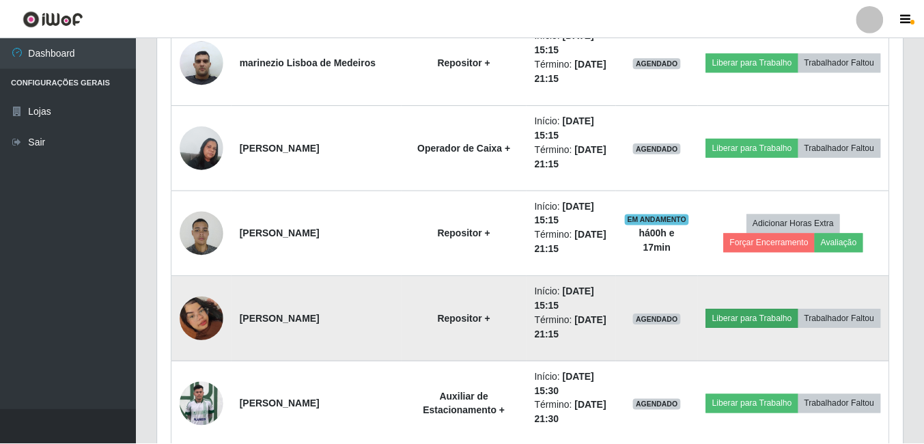
scroll to position [284, 738]
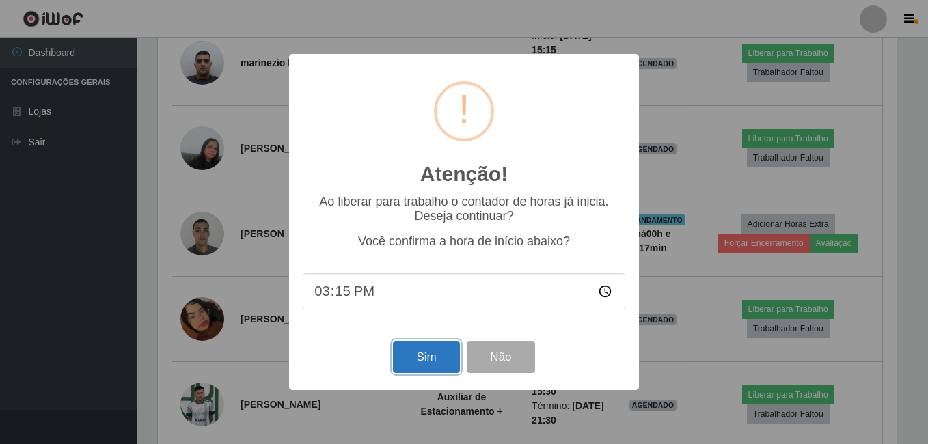
click at [435, 360] on button "Sim" at bounding box center [426, 357] width 66 height 32
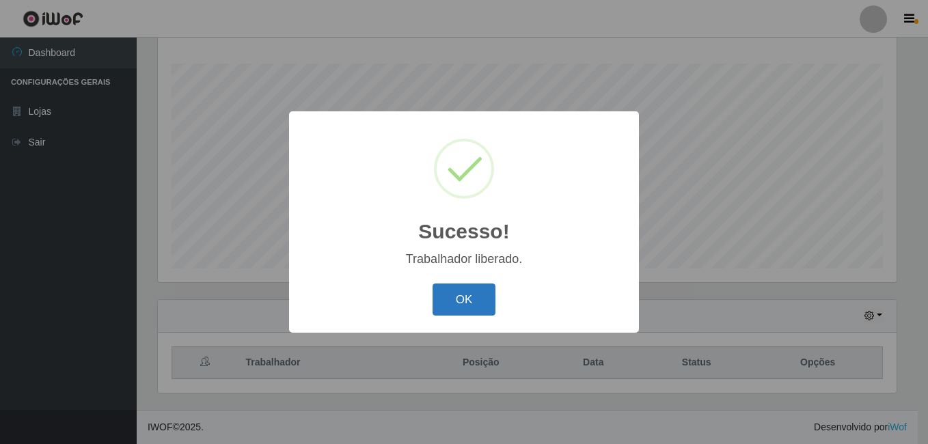
click at [464, 293] on button "OK" at bounding box center [464, 300] width 64 height 32
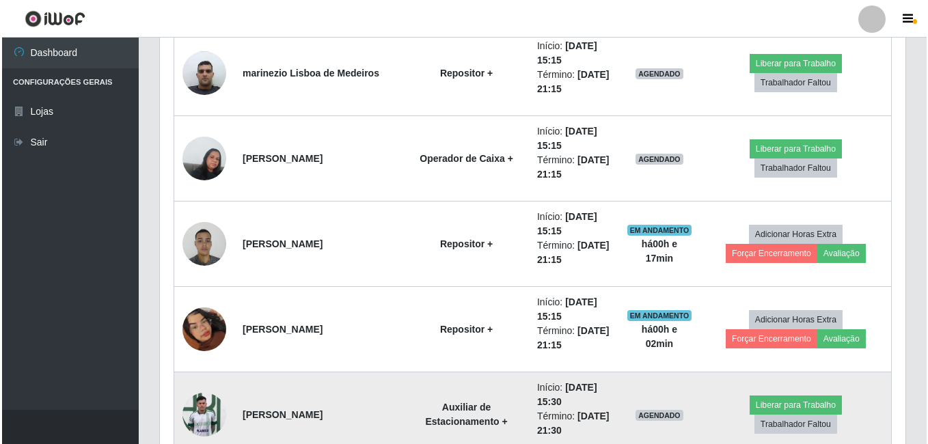
scroll to position [1142, 0]
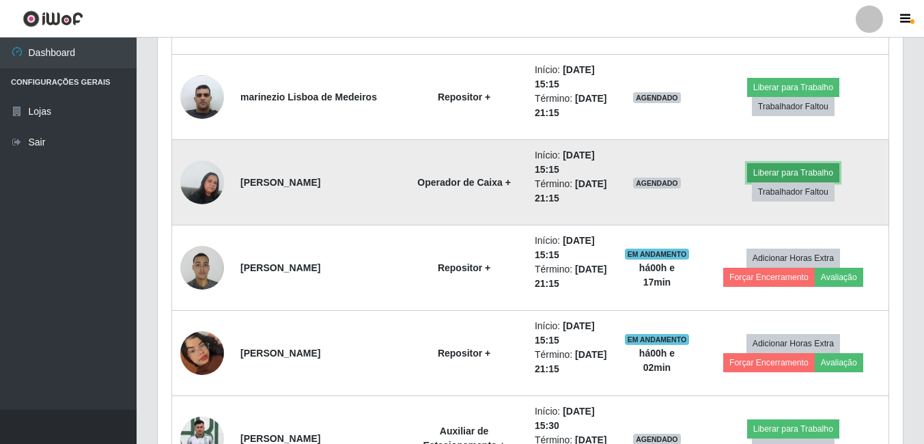
click at [747, 176] on button "Liberar para Trabalho" at bounding box center [793, 172] width 92 height 19
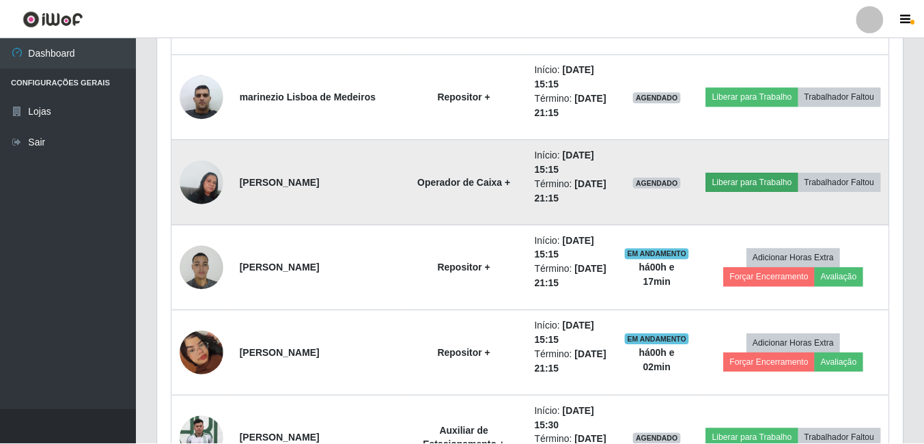
scroll to position [284, 738]
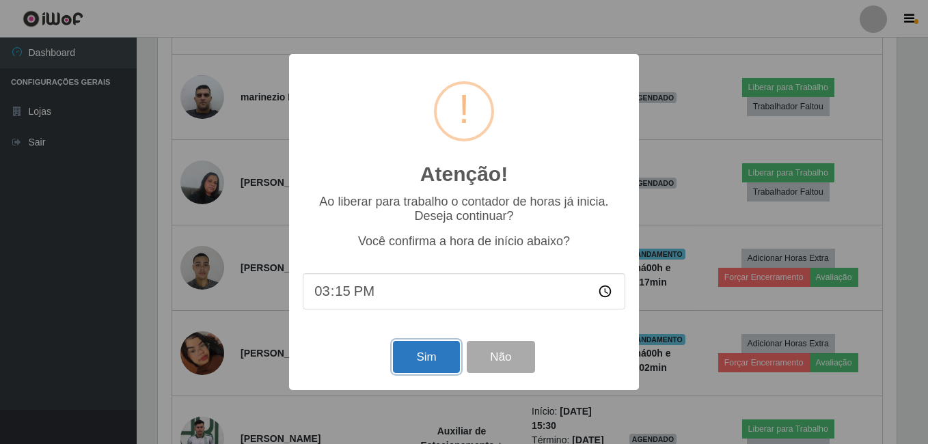
click at [437, 353] on button "Sim" at bounding box center [426, 357] width 66 height 32
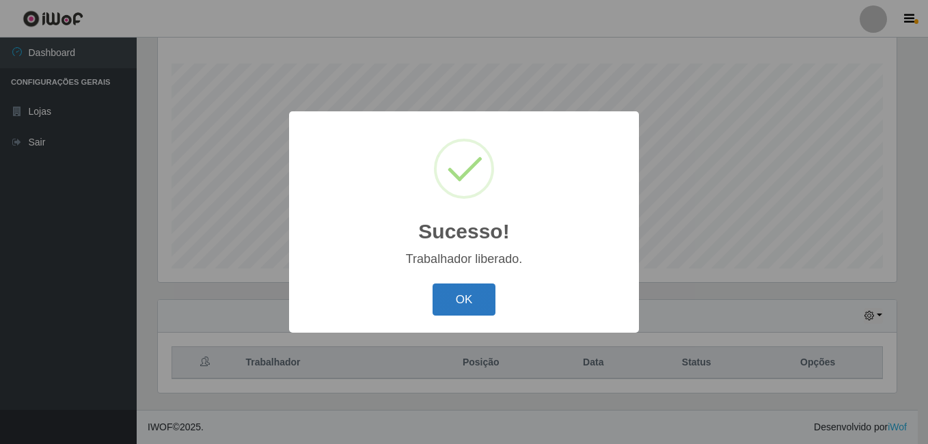
click at [446, 297] on button "OK" at bounding box center [464, 300] width 64 height 32
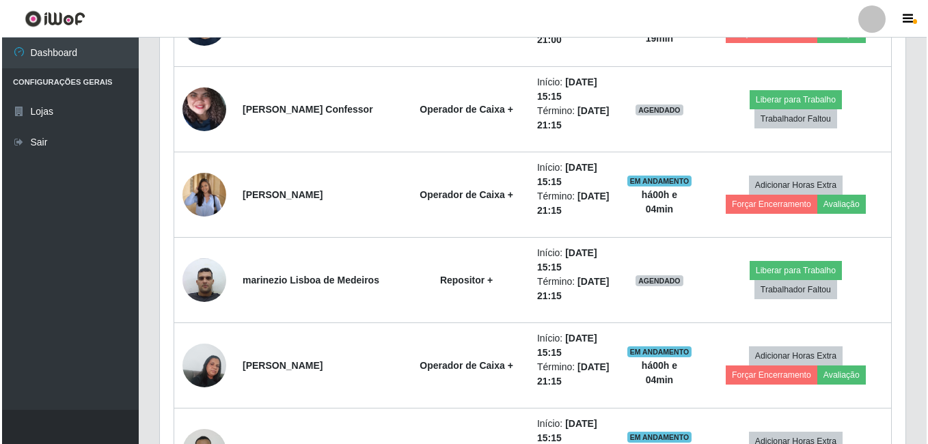
scroll to position [937, 0]
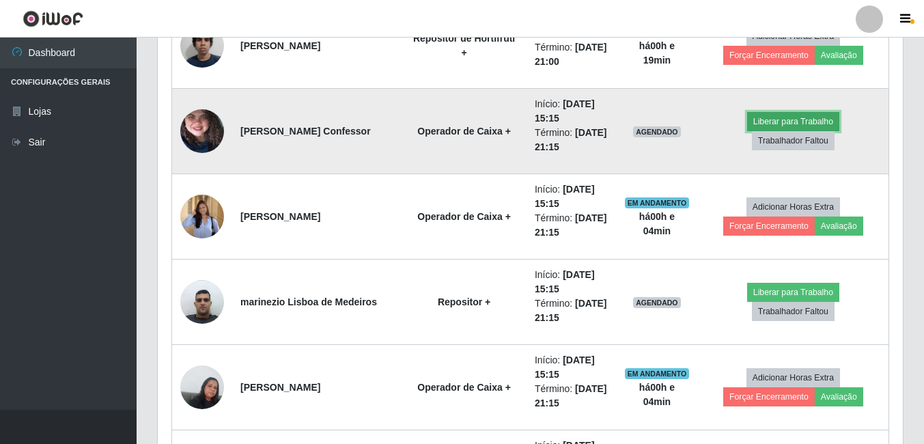
click at [747, 131] on button "Liberar para Trabalho" at bounding box center [793, 121] width 92 height 19
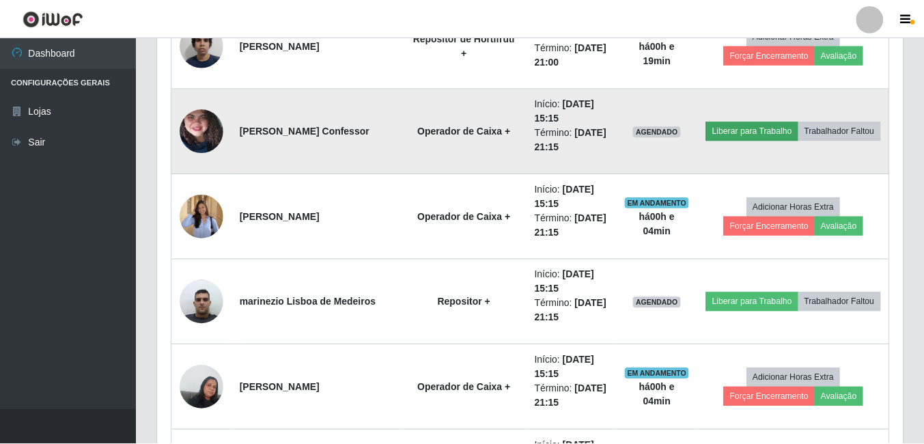
scroll to position [284, 738]
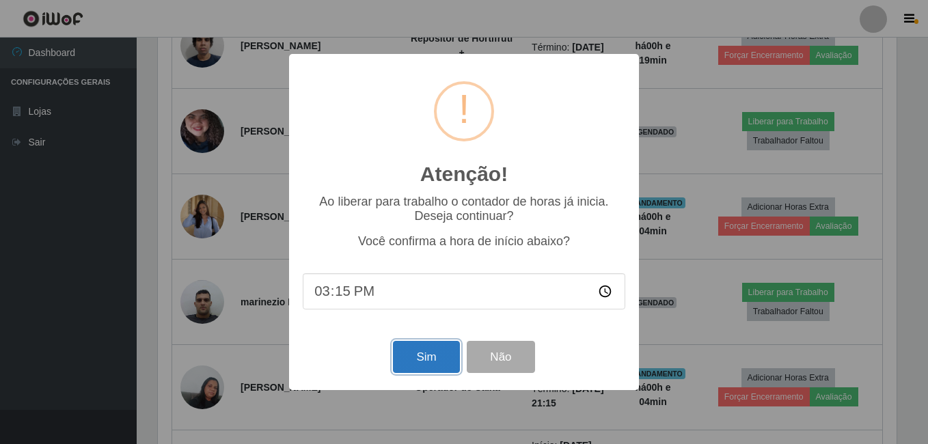
click at [429, 369] on button "Sim" at bounding box center [426, 357] width 66 height 32
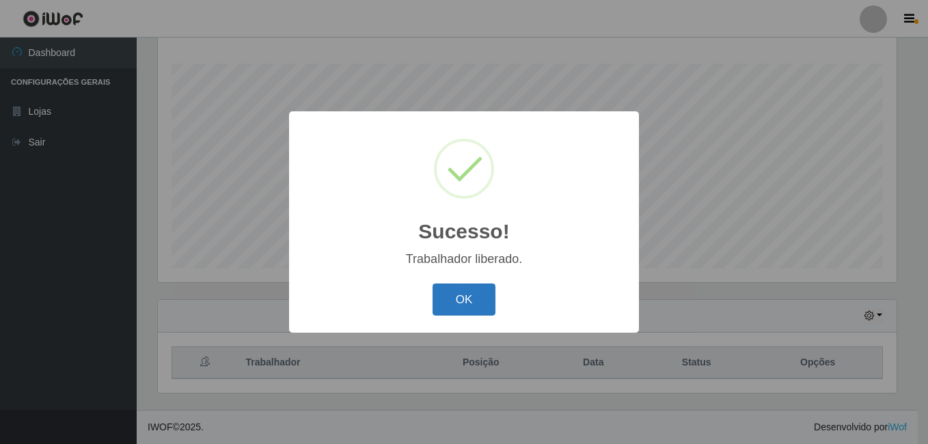
click at [461, 301] on button "OK" at bounding box center [464, 300] width 64 height 32
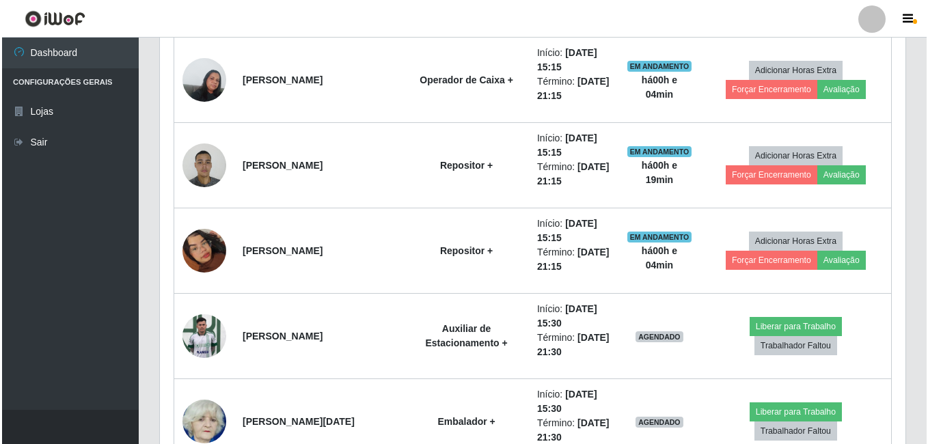
scroll to position [1313, 0]
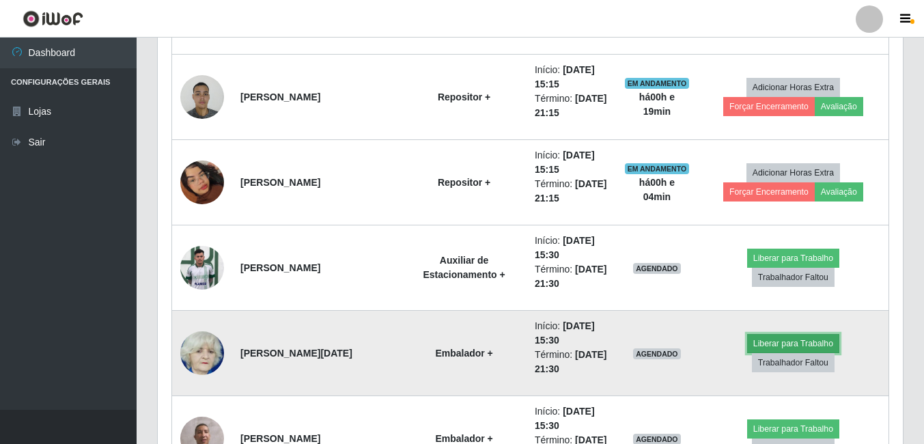
click at [747, 350] on button "Liberar para Trabalho" at bounding box center [793, 343] width 92 height 19
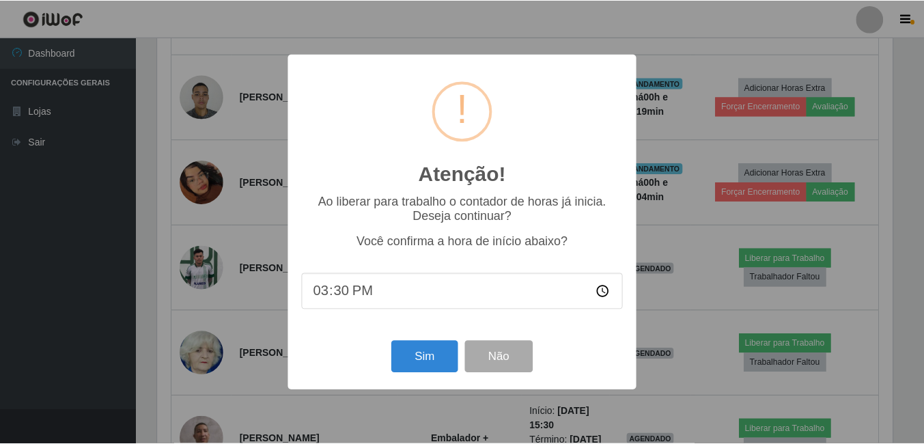
scroll to position [284, 738]
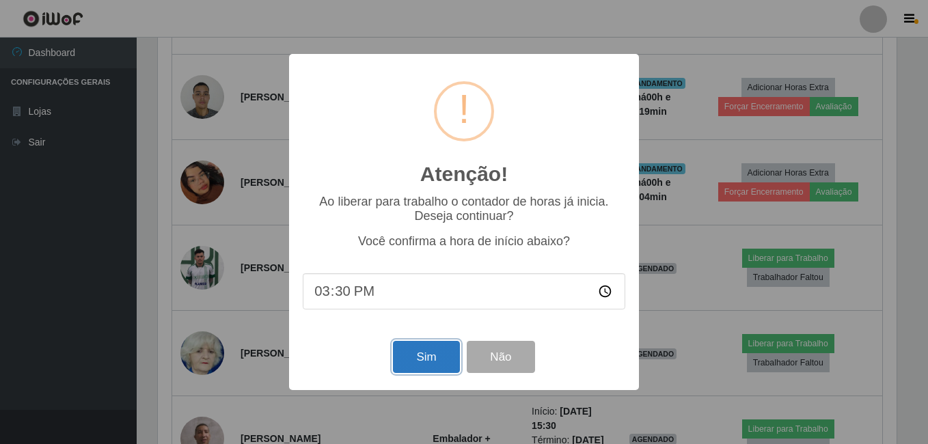
click at [422, 356] on button "Sim" at bounding box center [426, 357] width 66 height 32
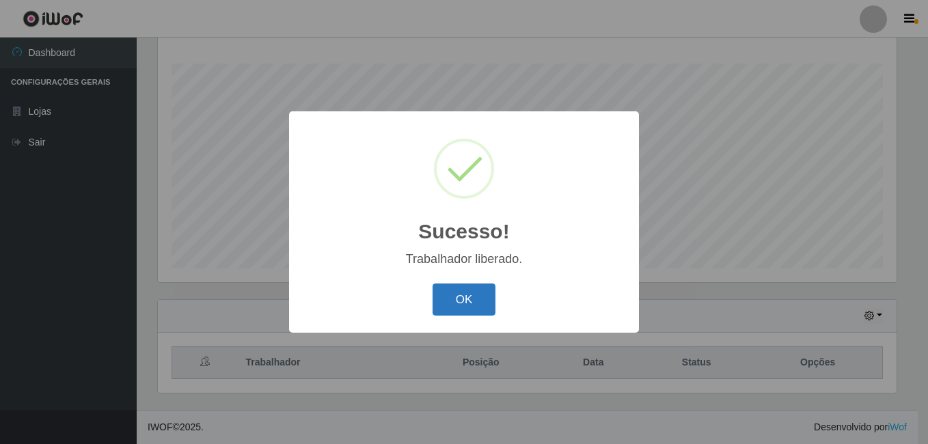
click at [466, 297] on button "OK" at bounding box center [464, 300] width 64 height 32
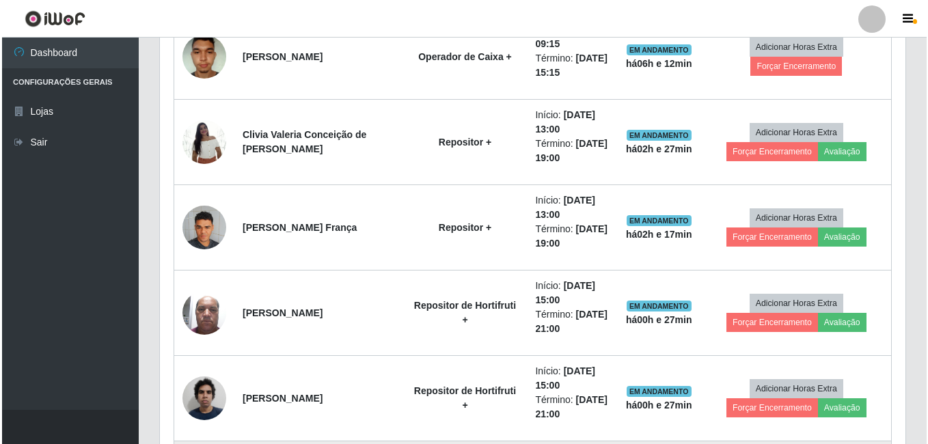
scroll to position [527, 0]
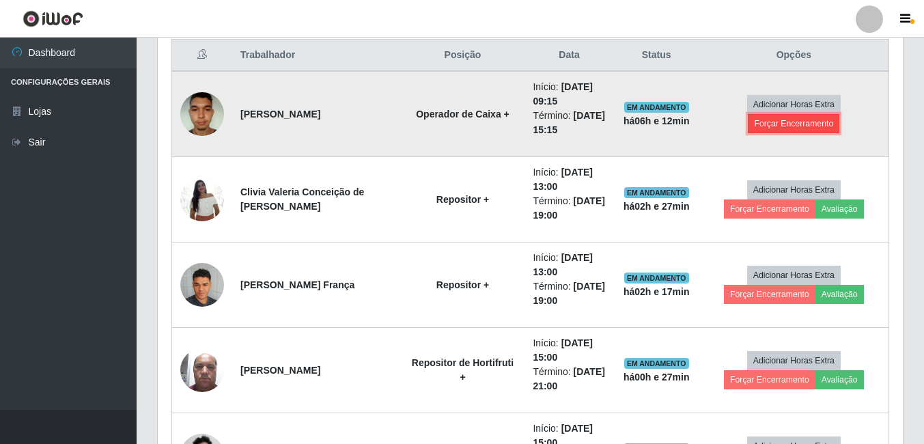
click at [758, 122] on button "Forçar Encerramento" at bounding box center [794, 123] width 92 height 19
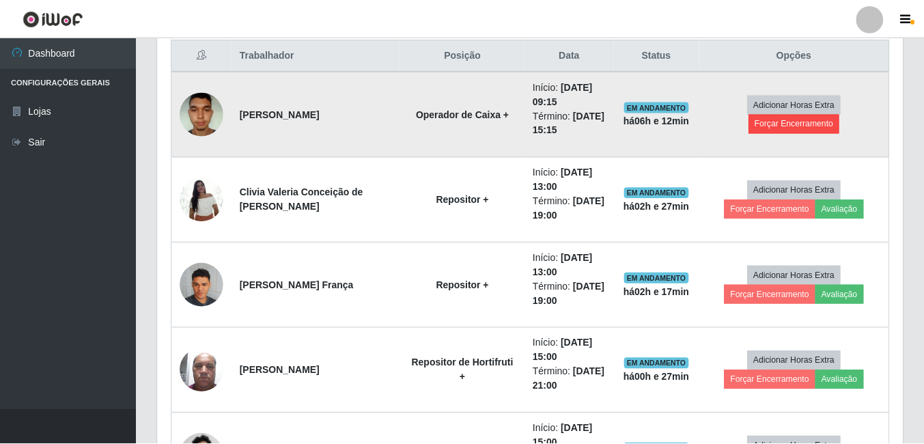
scroll to position [284, 738]
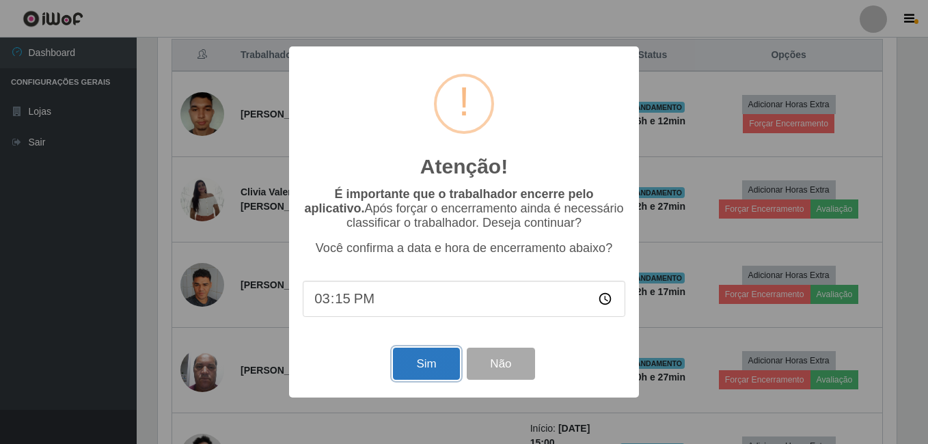
click at [415, 373] on button "Sim" at bounding box center [426, 364] width 66 height 32
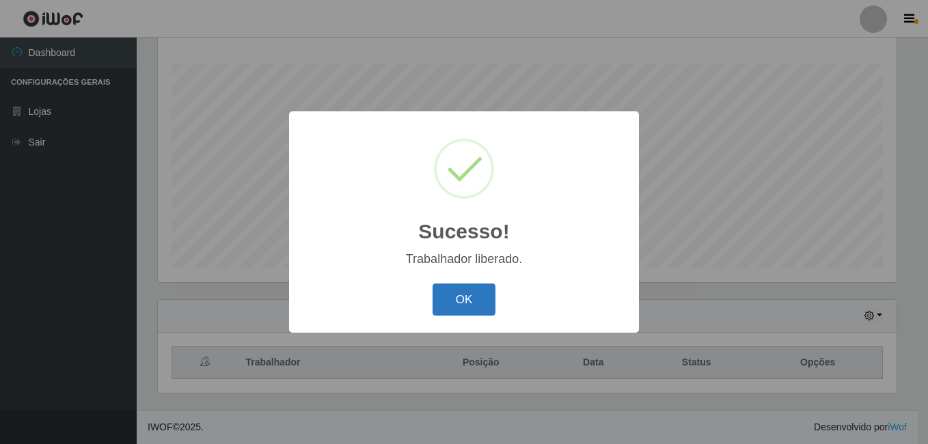
click at [455, 296] on button "OK" at bounding box center [464, 300] width 64 height 32
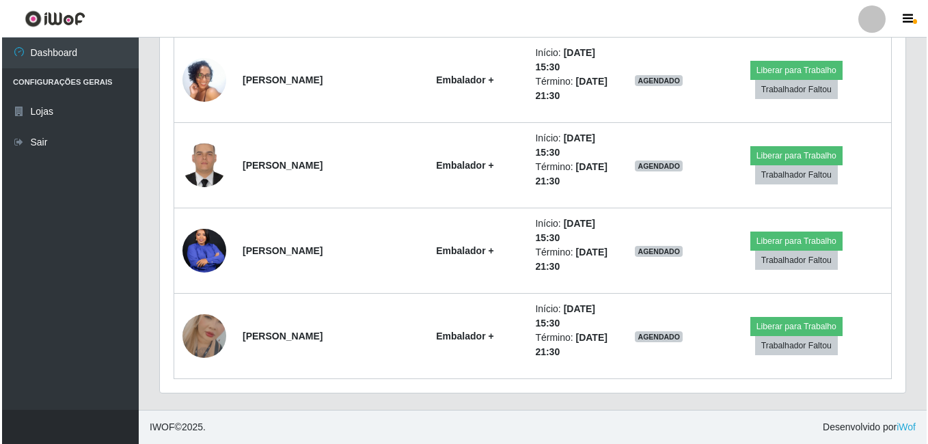
scroll to position [1603, 0]
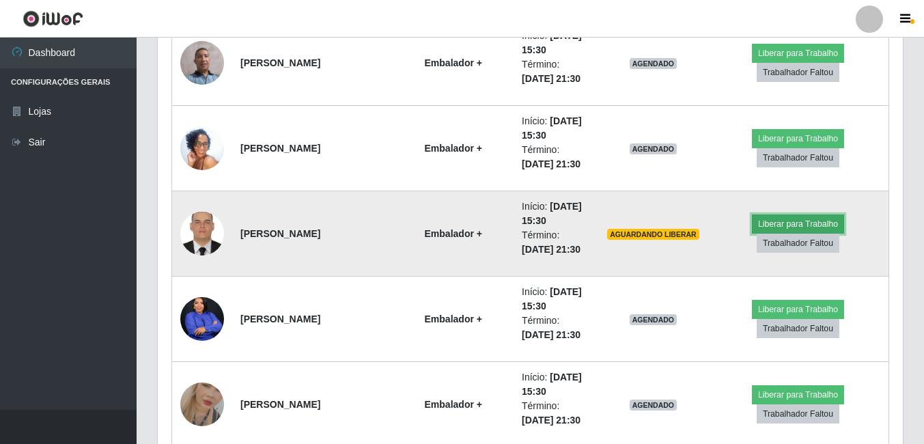
click at [779, 225] on button "Liberar para Trabalho" at bounding box center [798, 224] width 92 height 19
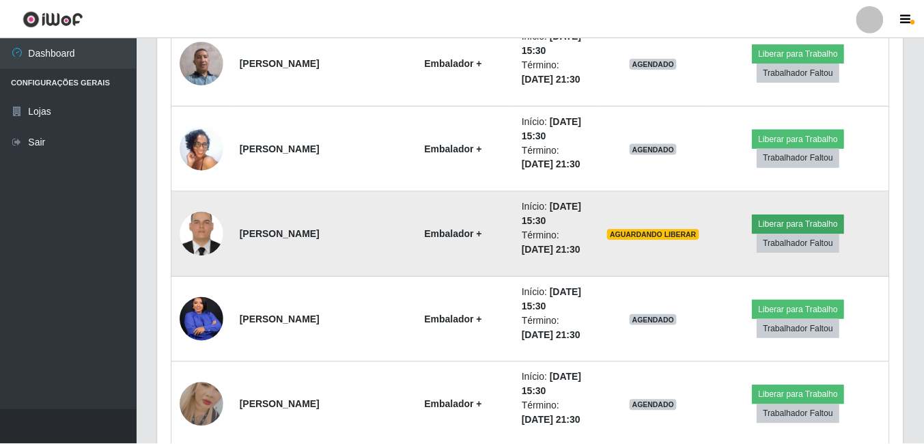
scroll to position [284, 738]
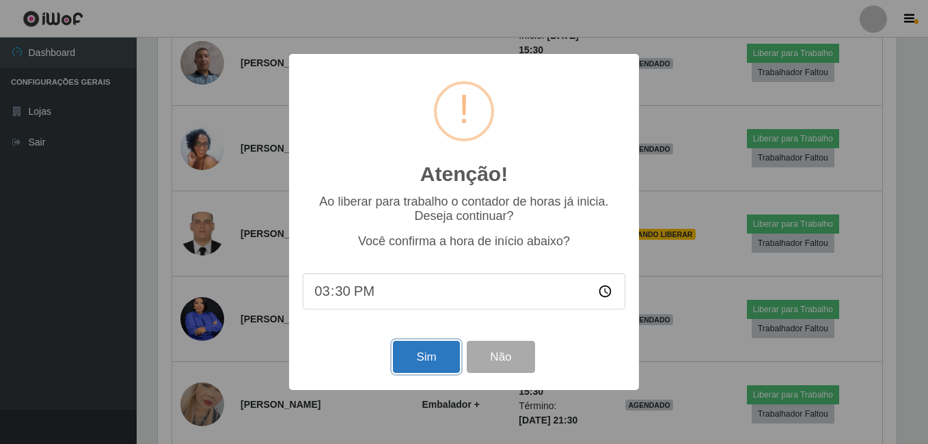
click at [427, 363] on button "Sim" at bounding box center [426, 357] width 66 height 32
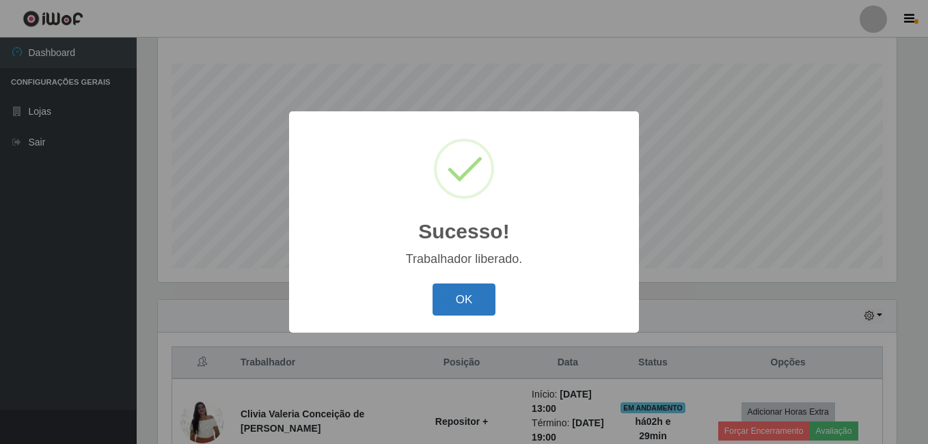
click at [475, 303] on button "OK" at bounding box center [464, 300] width 64 height 32
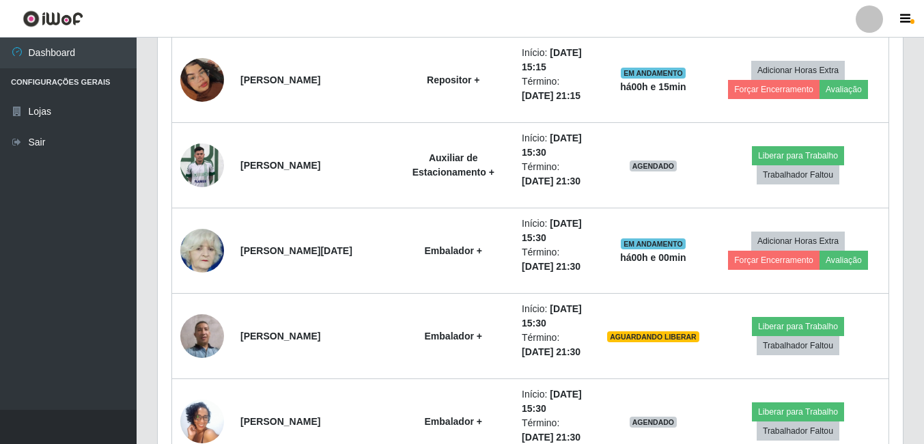
scroll to position [1398, 0]
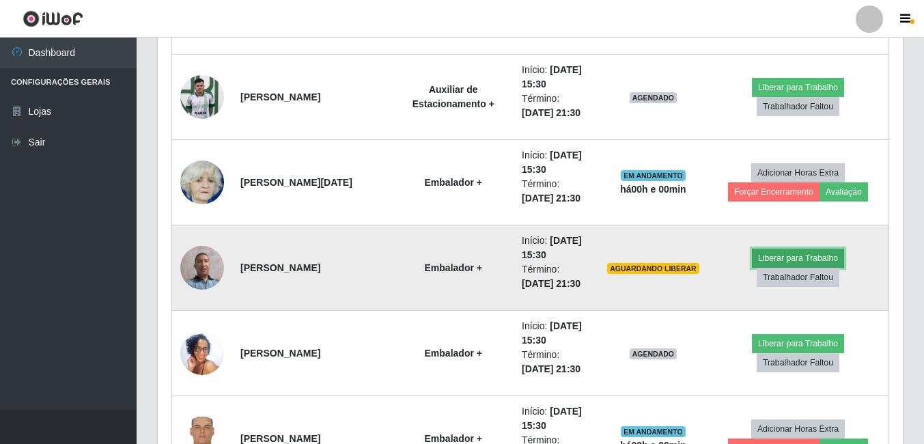
click at [761, 259] on button "Liberar para Trabalho" at bounding box center [798, 258] width 92 height 19
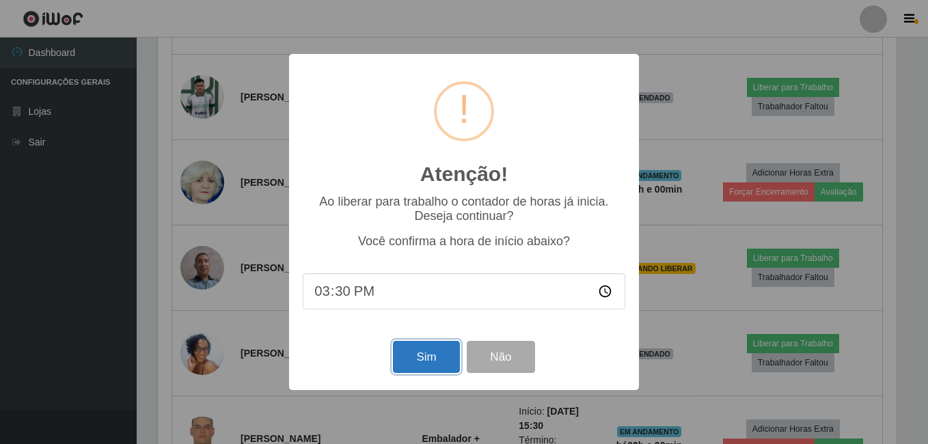
click at [413, 361] on button "Sim" at bounding box center [426, 357] width 66 height 32
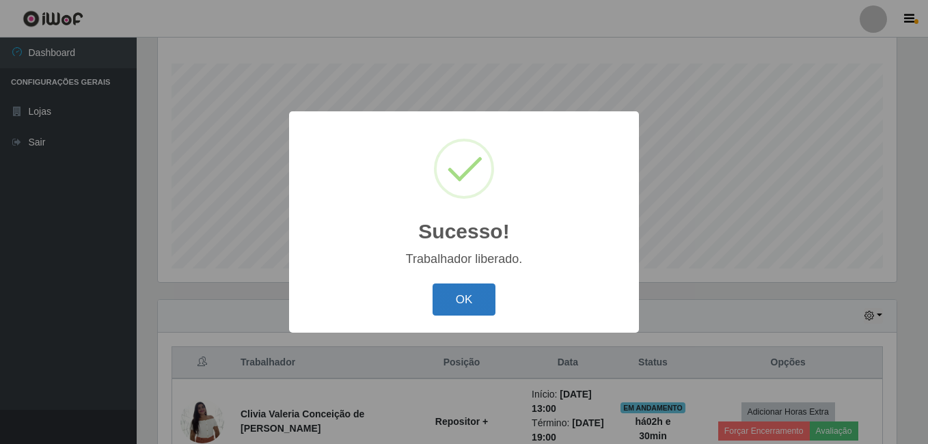
click at [456, 301] on button "OK" at bounding box center [464, 300] width 64 height 32
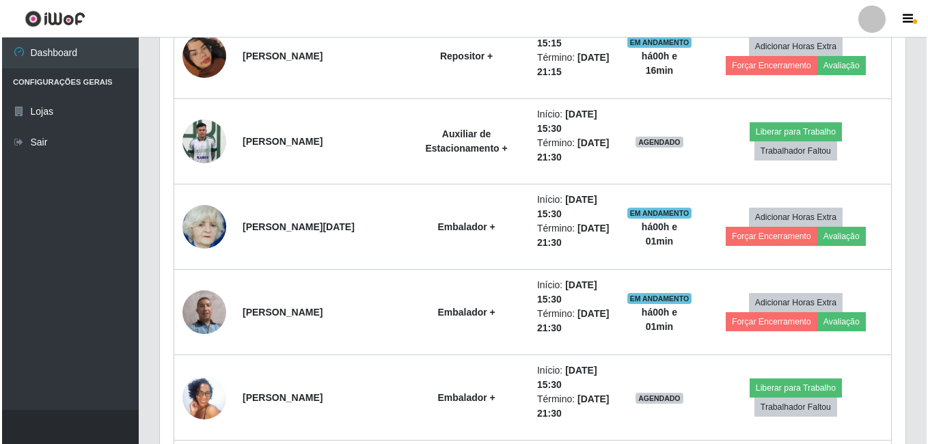
scroll to position [1330, 0]
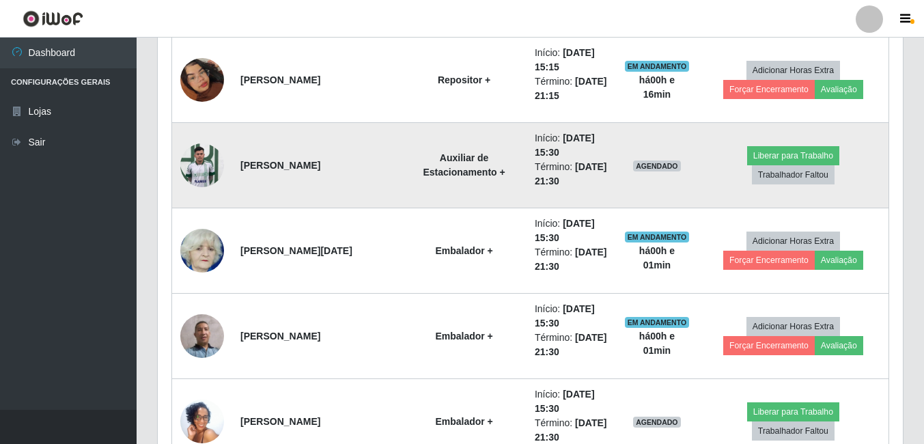
click at [198, 169] on img at bounding box center [202, 165] width 44 height 58
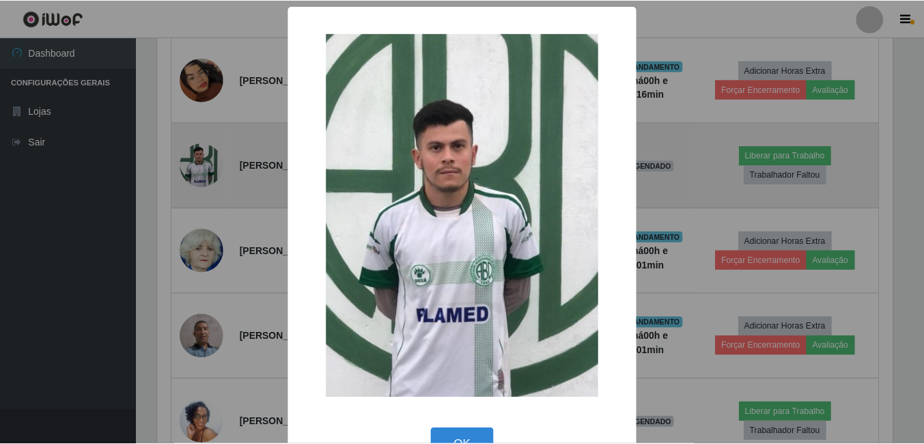
scroll to position [284, 738]
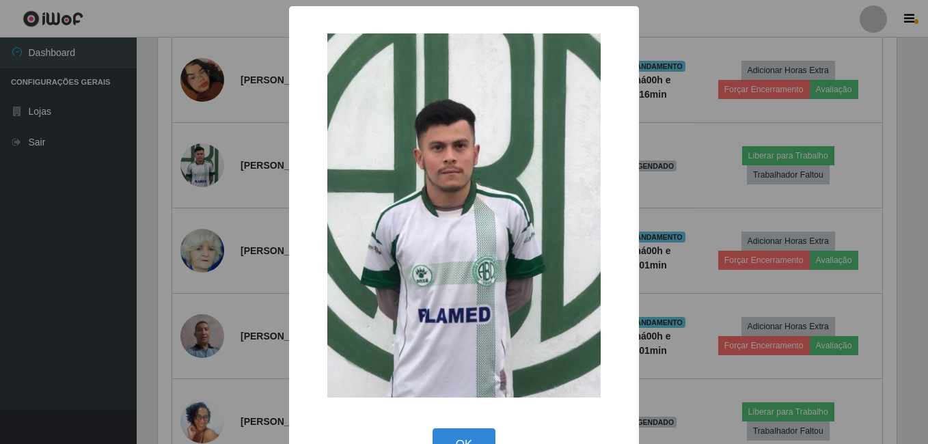
click at [473, 442] on button "OK" at bounding box center [464, 444] width 64 height 32
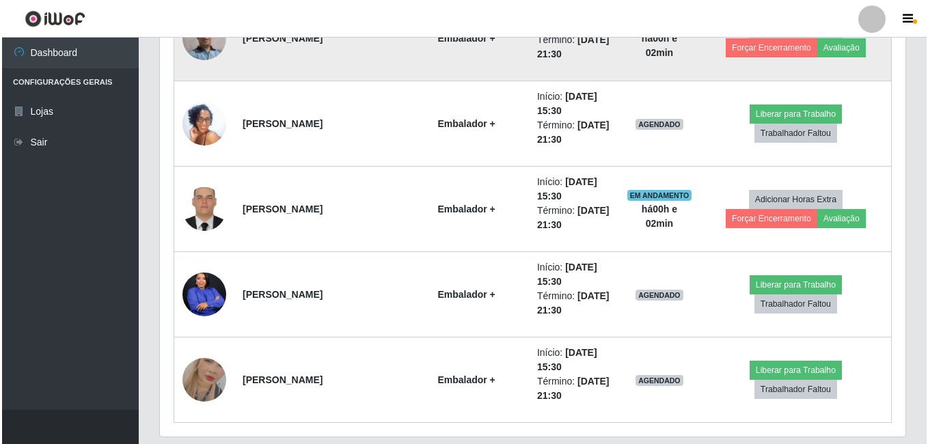
scroll to position [1672, 0]
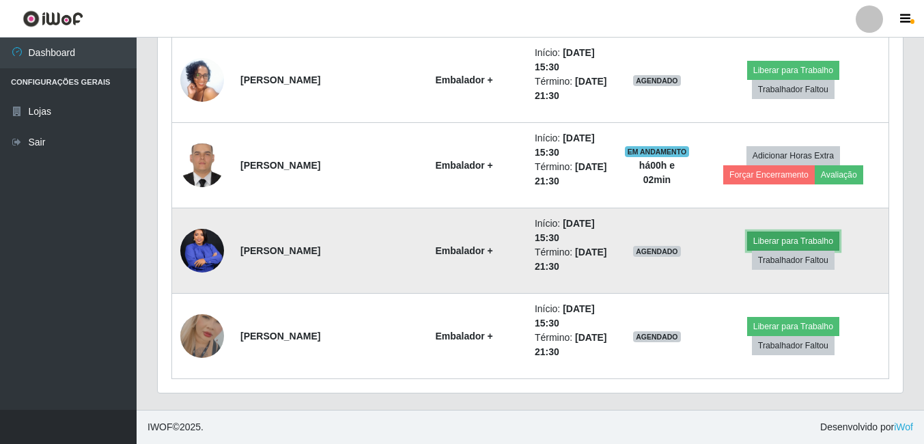
click at [747, 251] on button "Liberar para Trabalho" at bounding box center [793, 241] width 92 height 19
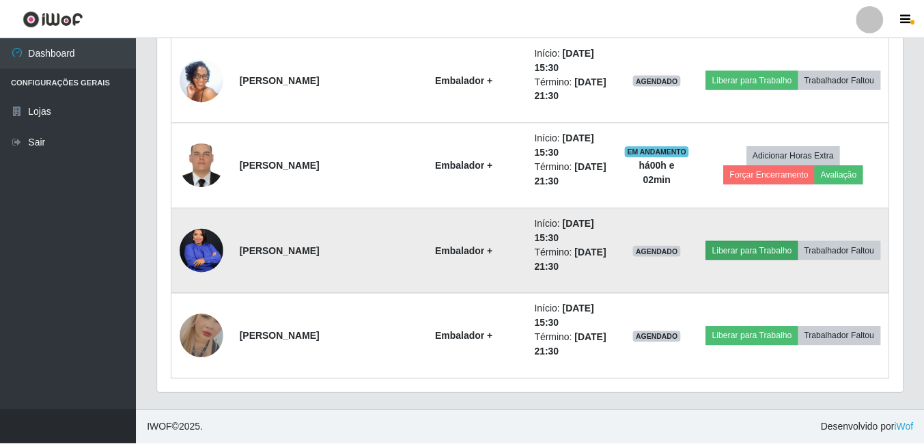
scroll to position [284, 738]
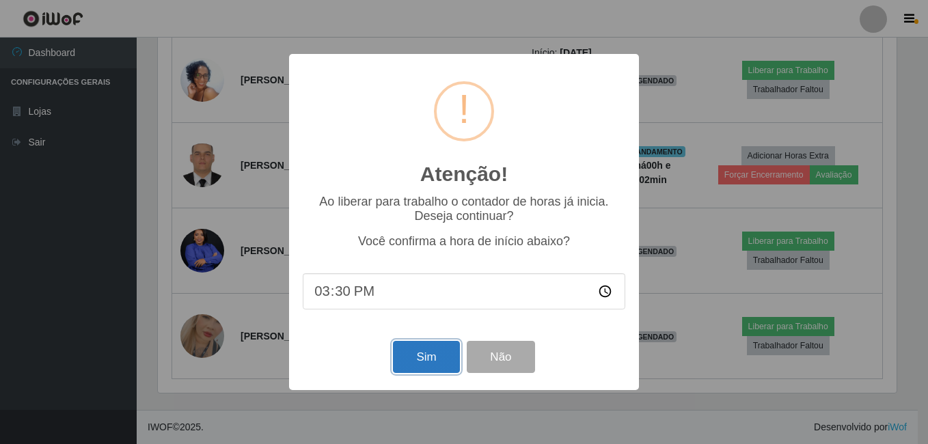
click at [446, 354] on button "Sim" at bounding box center [426, 357] width 66 height 32
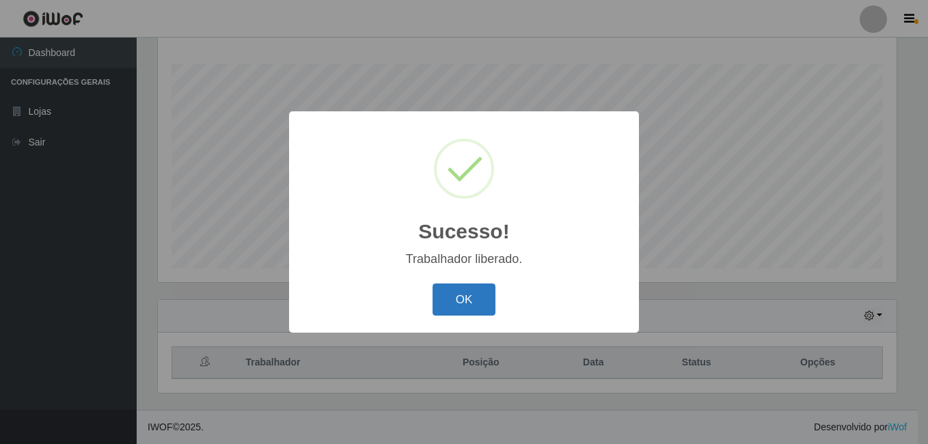
click at [457, 306] on button "OK" at bounding box center [464, 300] width 64 height 32
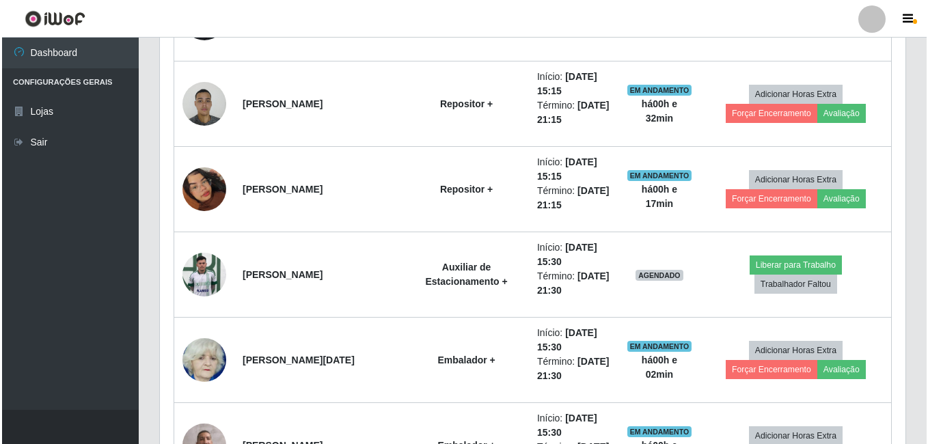
scroll to position [1245, 0]
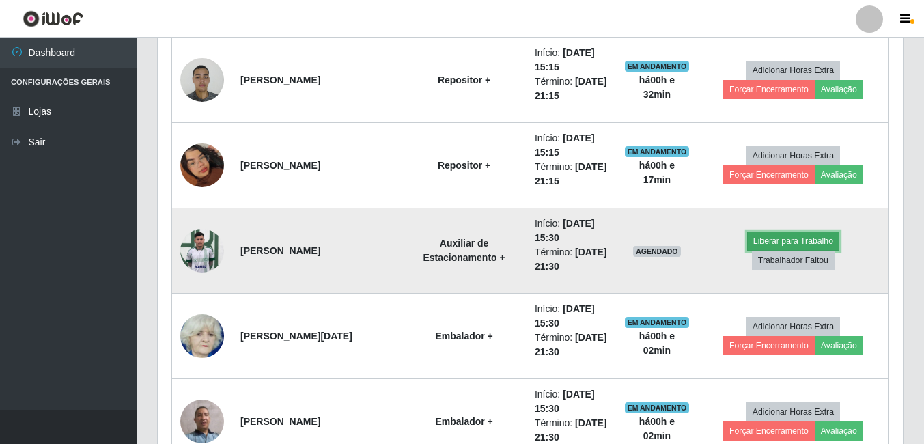
click at [747, 249] on button "Liberar para Trabalho" at bounding box center [793, 241] width 92 height 19
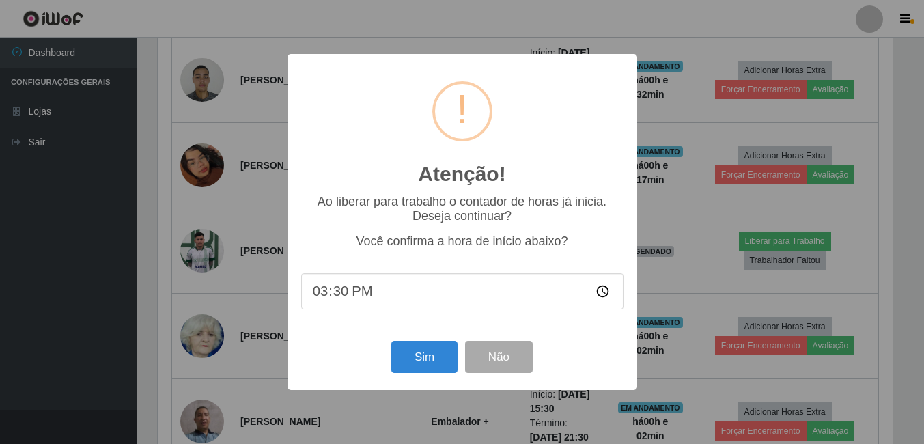
scroll to position [284, 738]
drag, startPoint x: 441, startPoint y: 359, endPoint x: 434, endPoint y: 359, distance: 7.5
click at [443, 359] on button "Sim" at bounding box center [426, 357] width 66 height 32
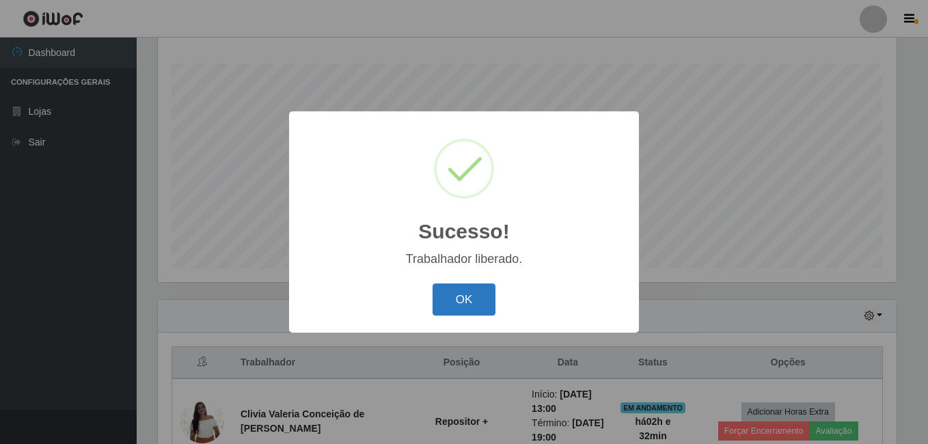
click at [450, 305] on button "OK" at bounding box center [464, 300] width 64 height 32
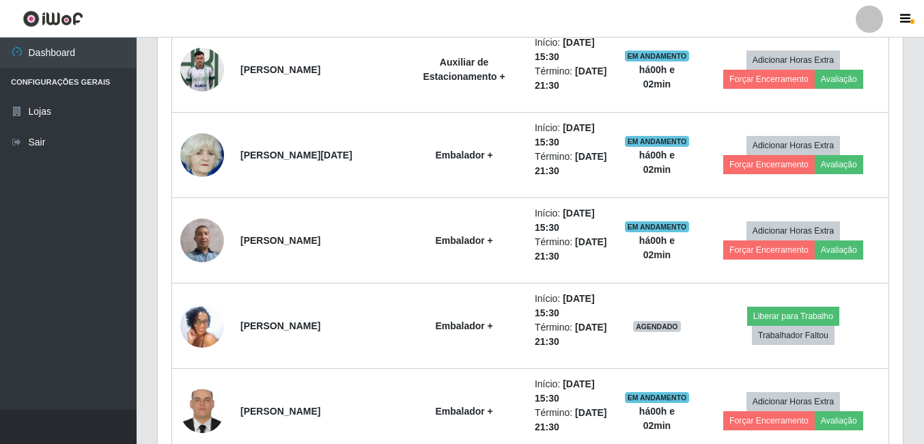
scroll to position [1450, 0]
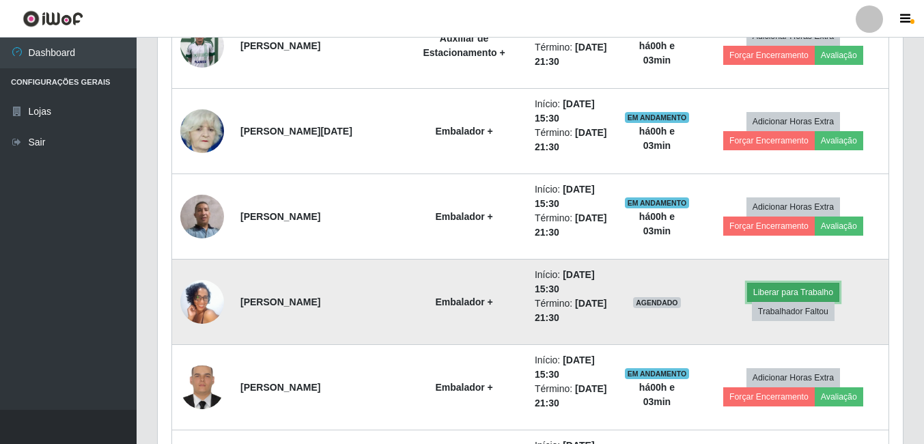
click at [747, 302] on button "Liberar para Trabalho" at bounding box center [793, 292] width 92 height 19
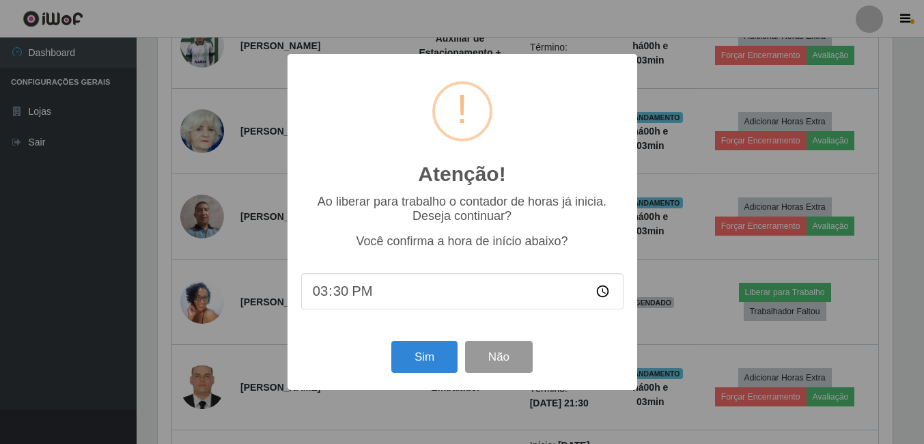
scroll to position [284, 738]
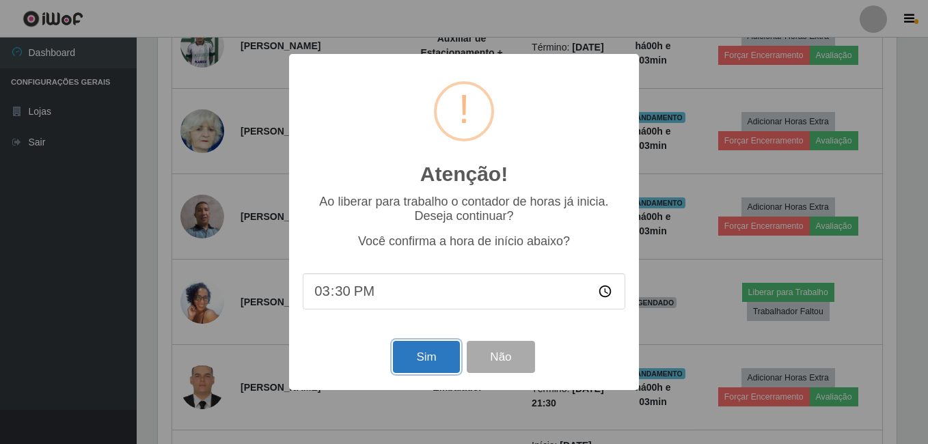
click at [413, 359] on button "Sim" at bounding box center [426, 357] width 66 height 32
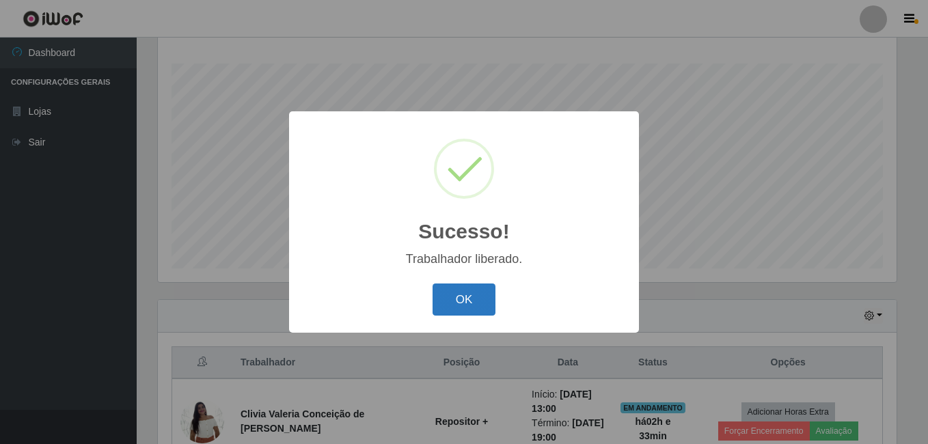
click at [459, 294] on button "OK" at bounding box center [464, 300] width 64 height 32
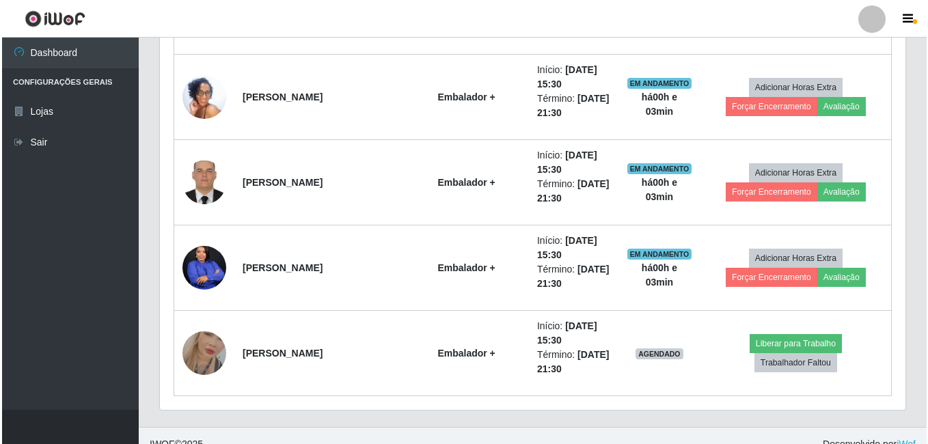
scroll to position [1672, 0]
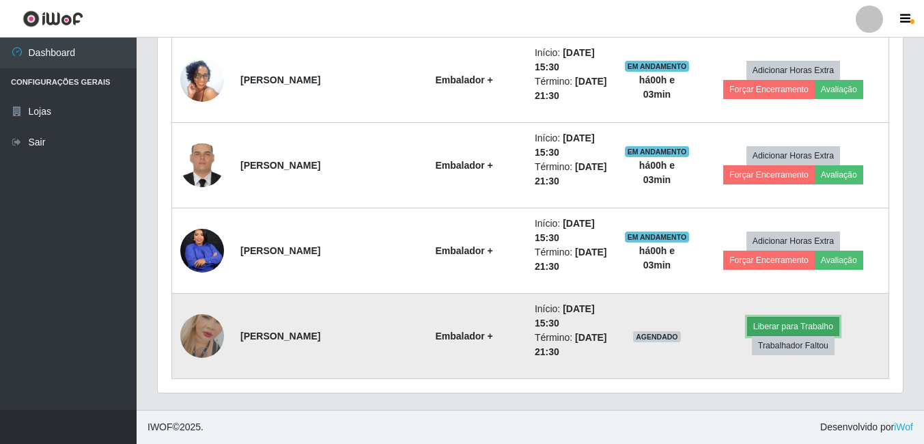
click at [747, 336] on button "Liberar para Trabalho" at bounding box center [793, 326] width 92 height 19
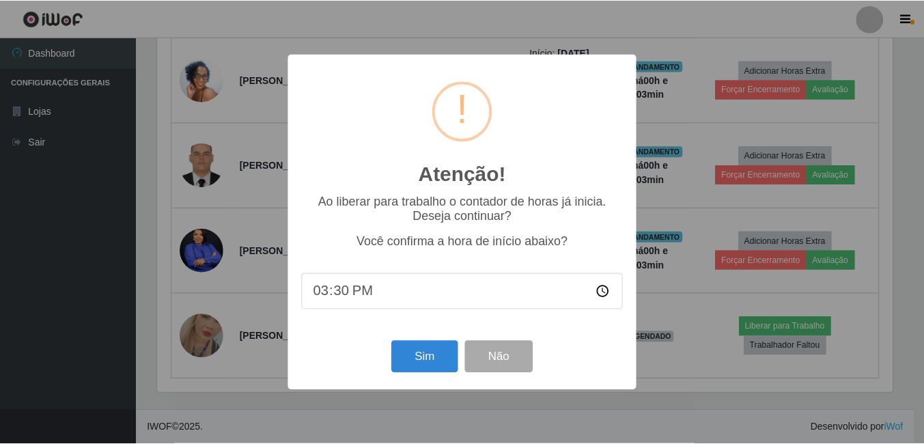
scroll to position [284, 738]
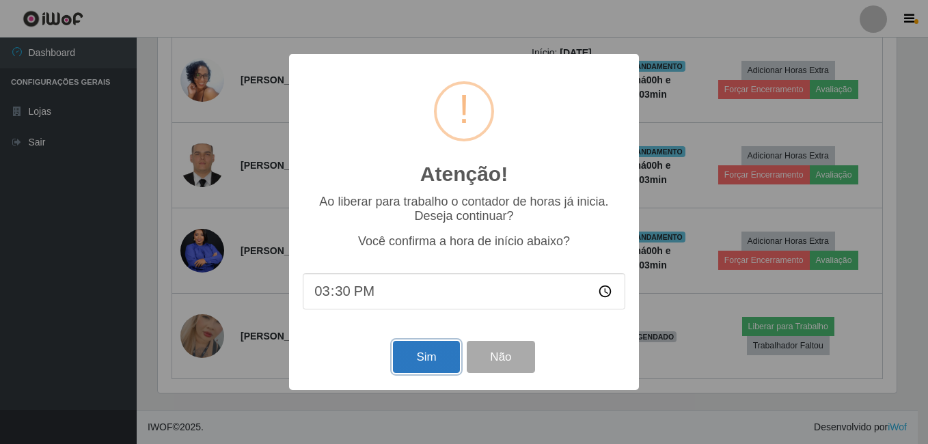
click at [425, 356] on button "Sim" at bounding box center [426, 357] width 66 height 32
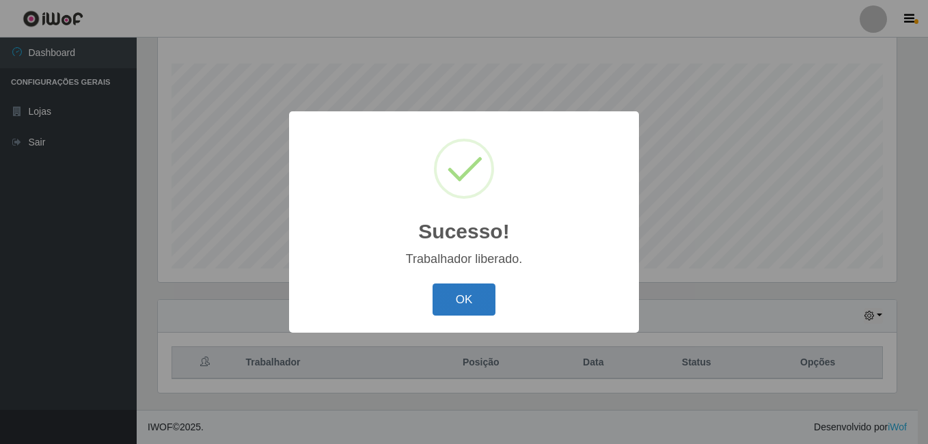
click at [453, 298] on button "OK" at bounding box center [464, 300] width 64 height 32
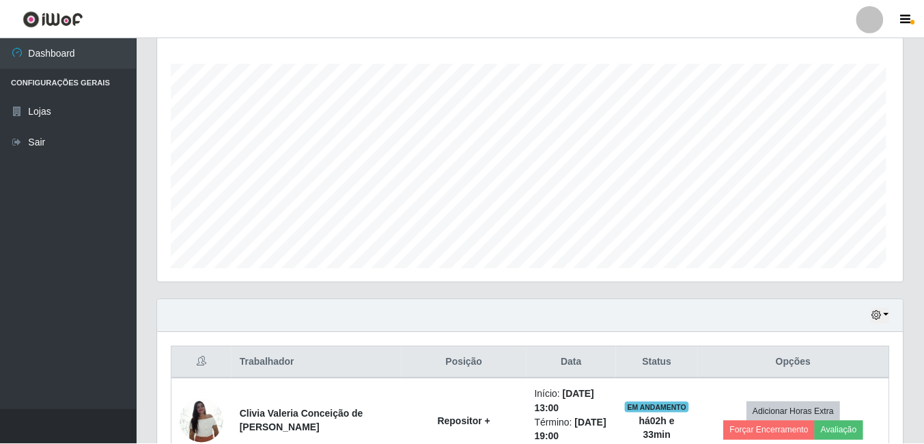
scroll to position [682868, 682406]
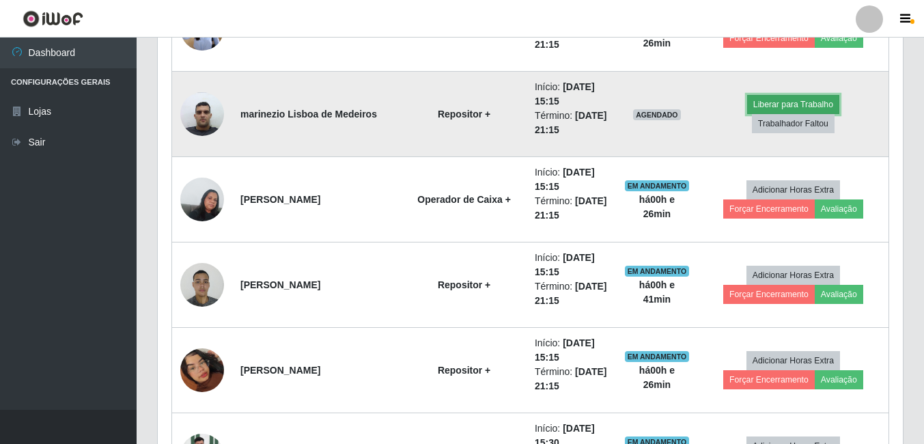
click at [747, 114] on button "Liberar para Trabalho" at bounding box center [793, 104] width 92 height 19
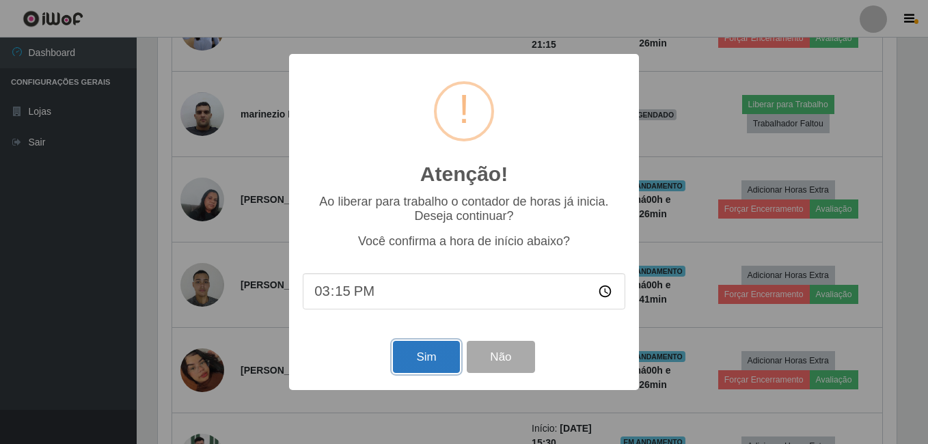
click at [436, 356] on button "Sim" at bounding box center [426, 357] width 66 height 32
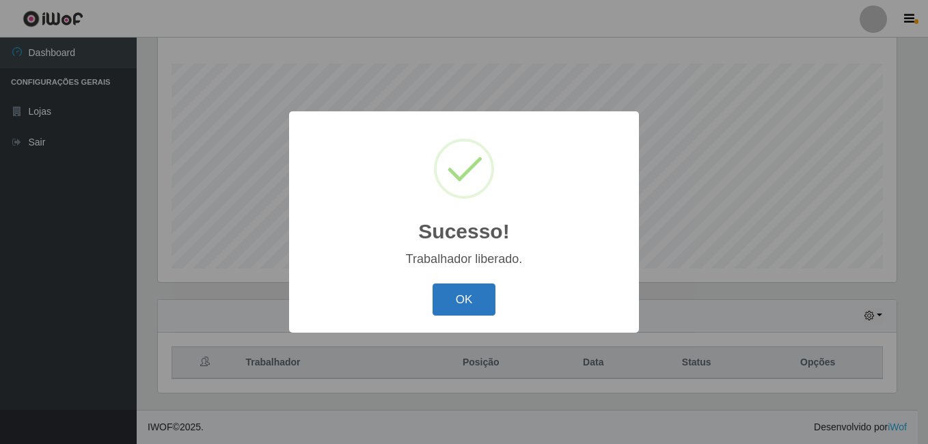
click at [474, 294] on button "OK" at bounding box center [464, 300] width 64 height 32
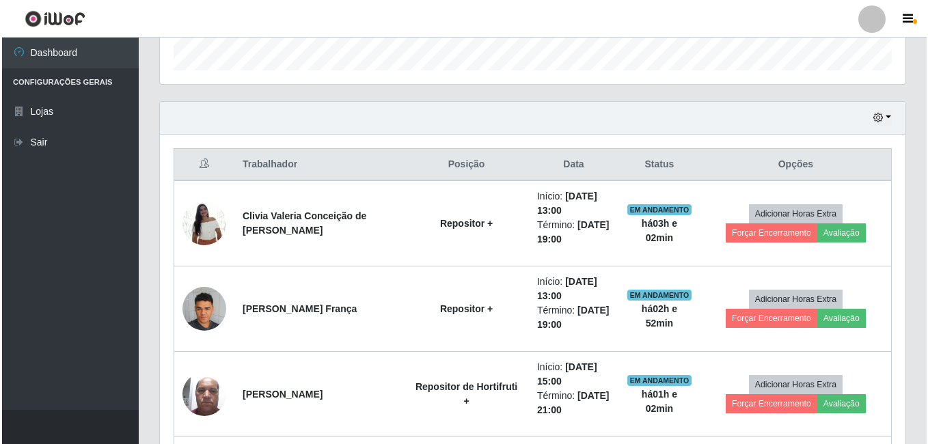
scroll to position [442, 0]
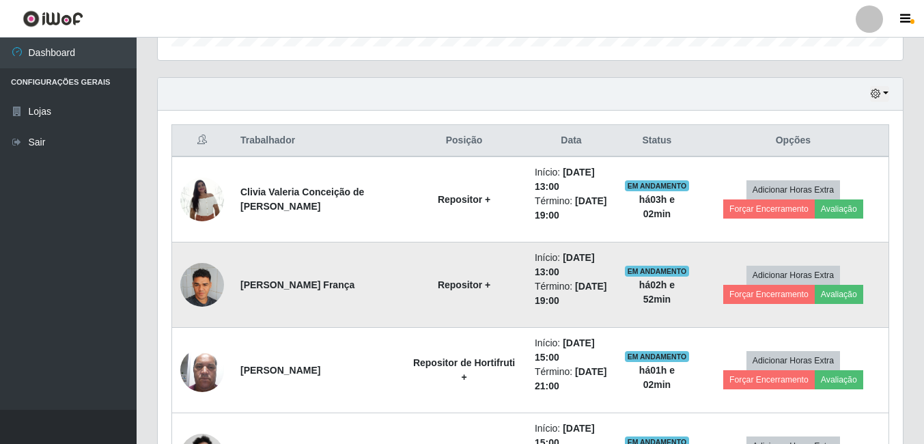
click at [203, 288] on img at bounding box center [202, 284] width 44 height 58
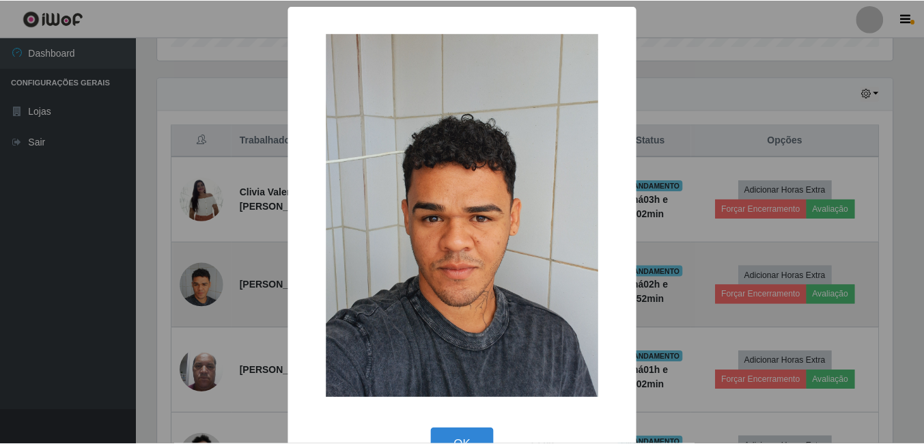
scroll to position [284, 738]
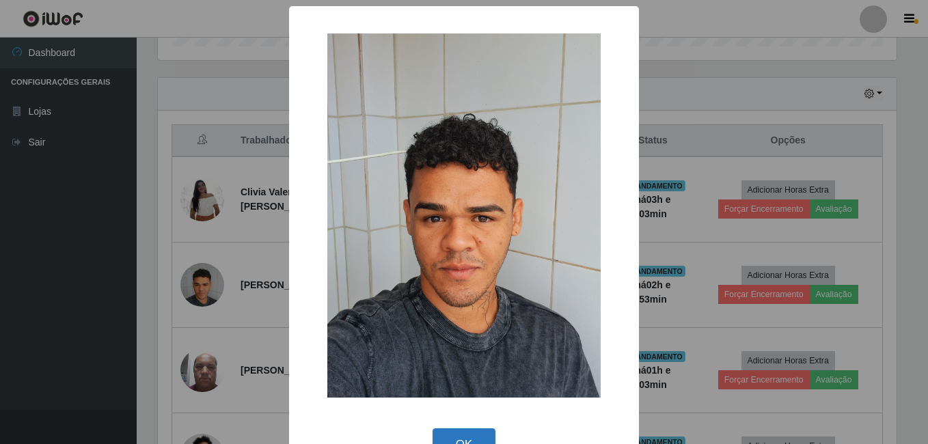
click at [452, 433] on button "OK" at bounding box center [464, 444] width 64 height 32
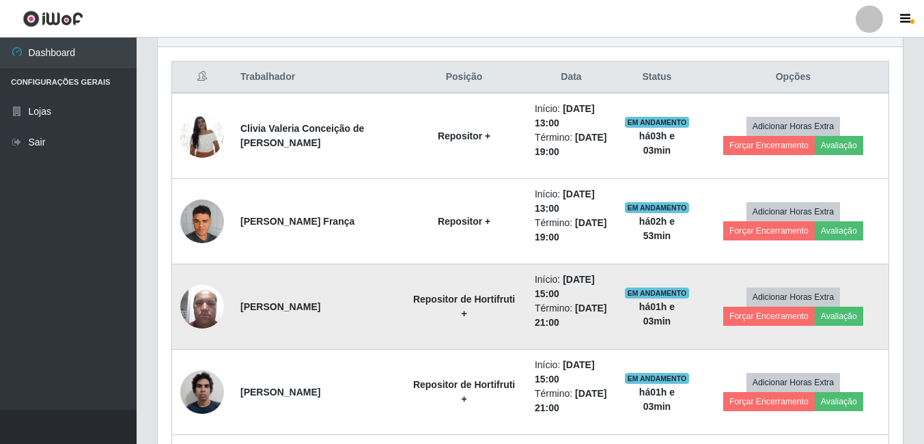
scroll to position [579, 0]
